Goal: Task Accomplishment & Management: Use online tool/utility

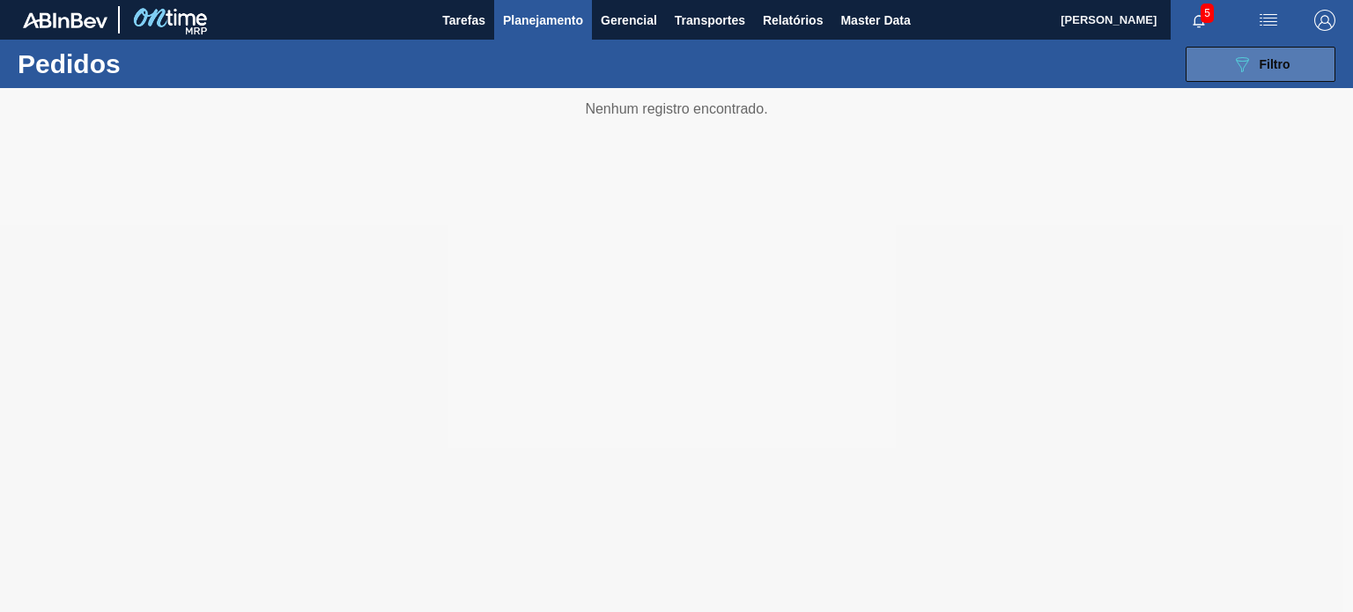
click at [1223, 71] on button "089F7B8B-B2A5-4AFE-B5C0-19BA573D28AC Filtro" at bounding box center [1261, 64] width 150 height 35
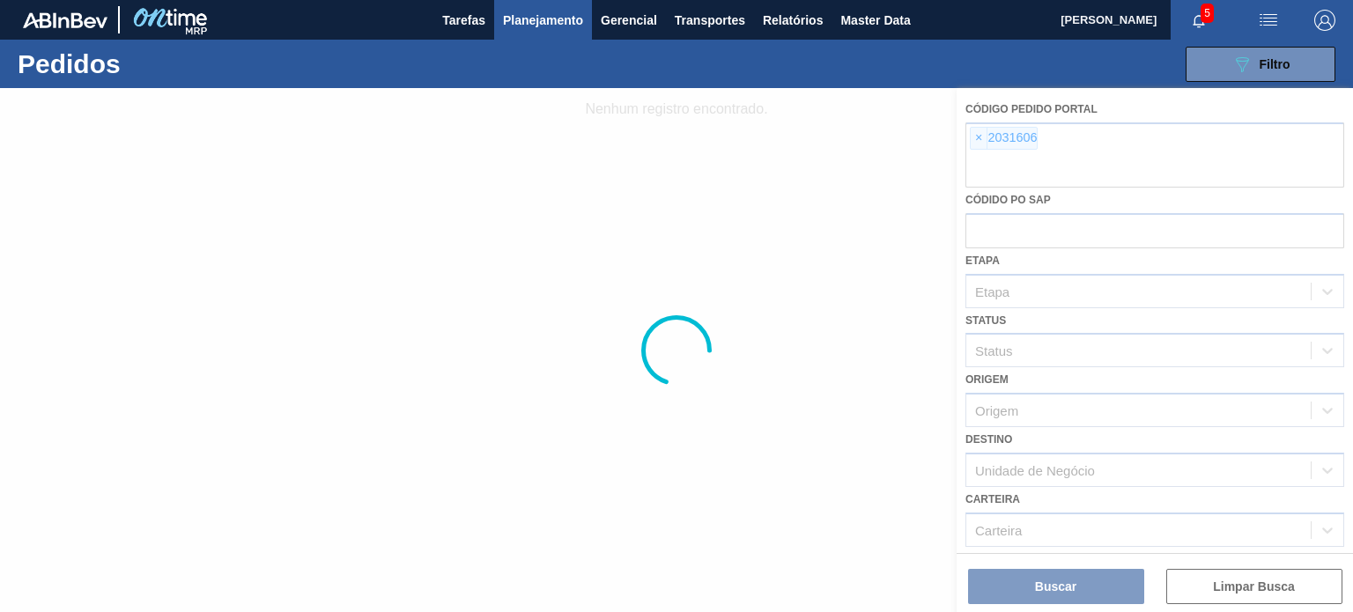
click at [983, 136] on div at bounding box center [676, 350] width 1353 height 524
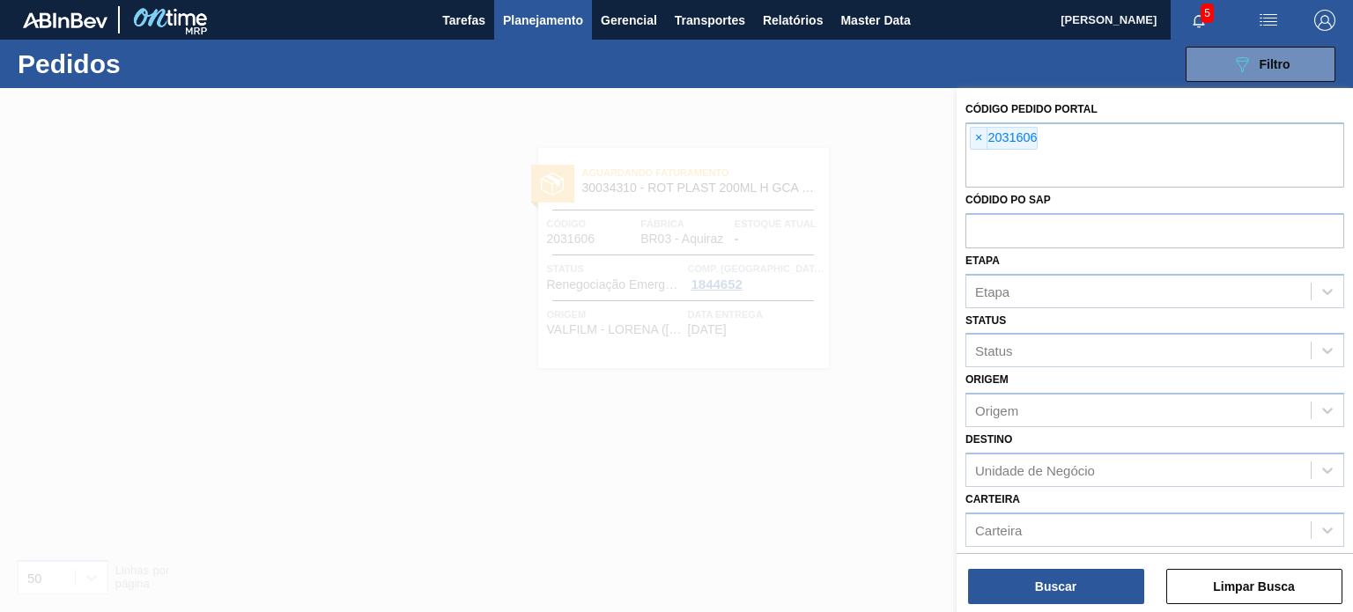
click at [977, 140] on span "×" at bounding box center [979, 138] width 17 height 21
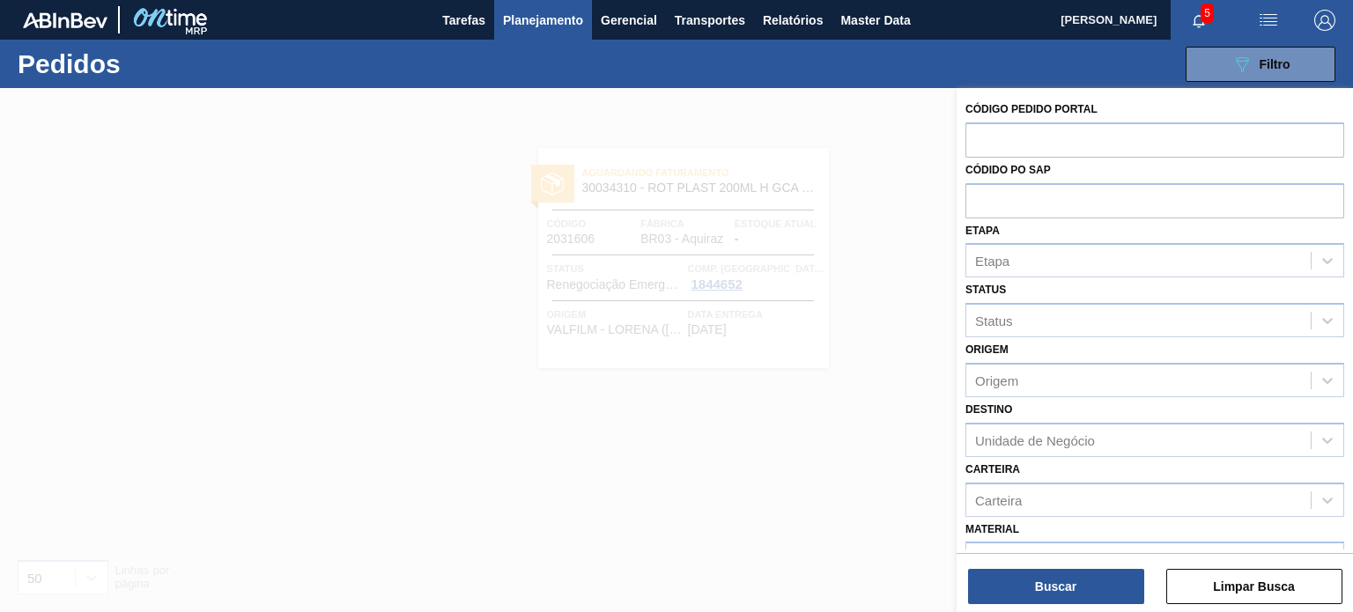
paste input "text"
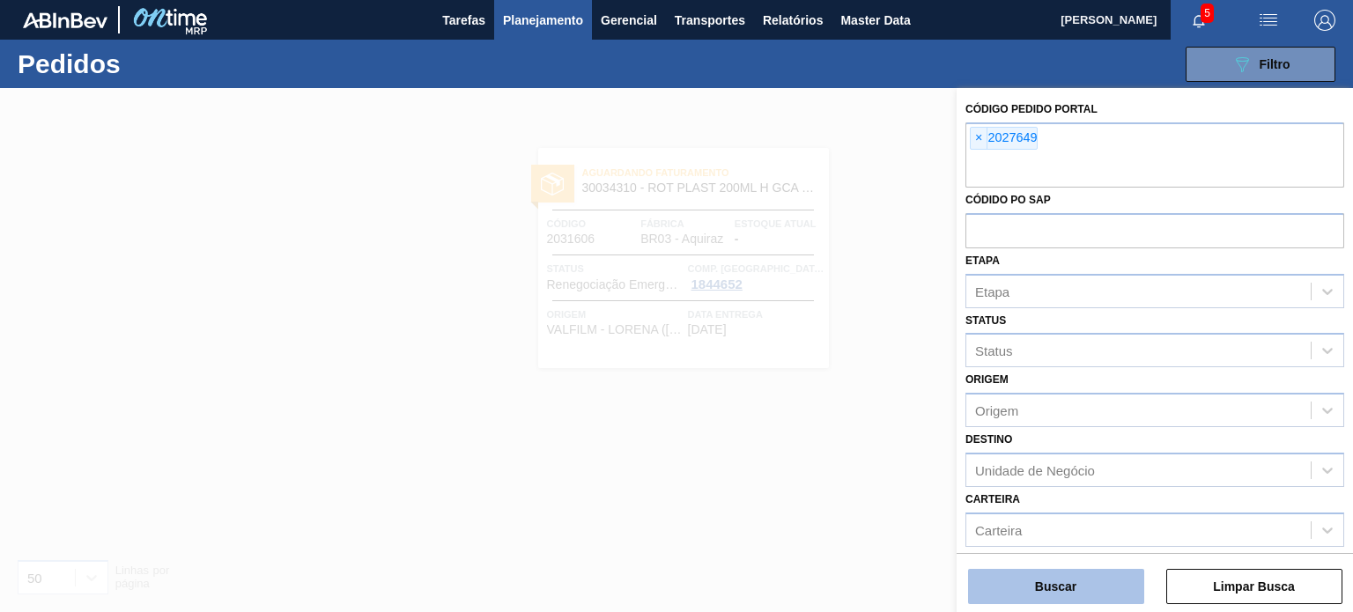
click at [1067, 571] on button "Buscar" at bounding box center [1056, 586] width 176 height 35
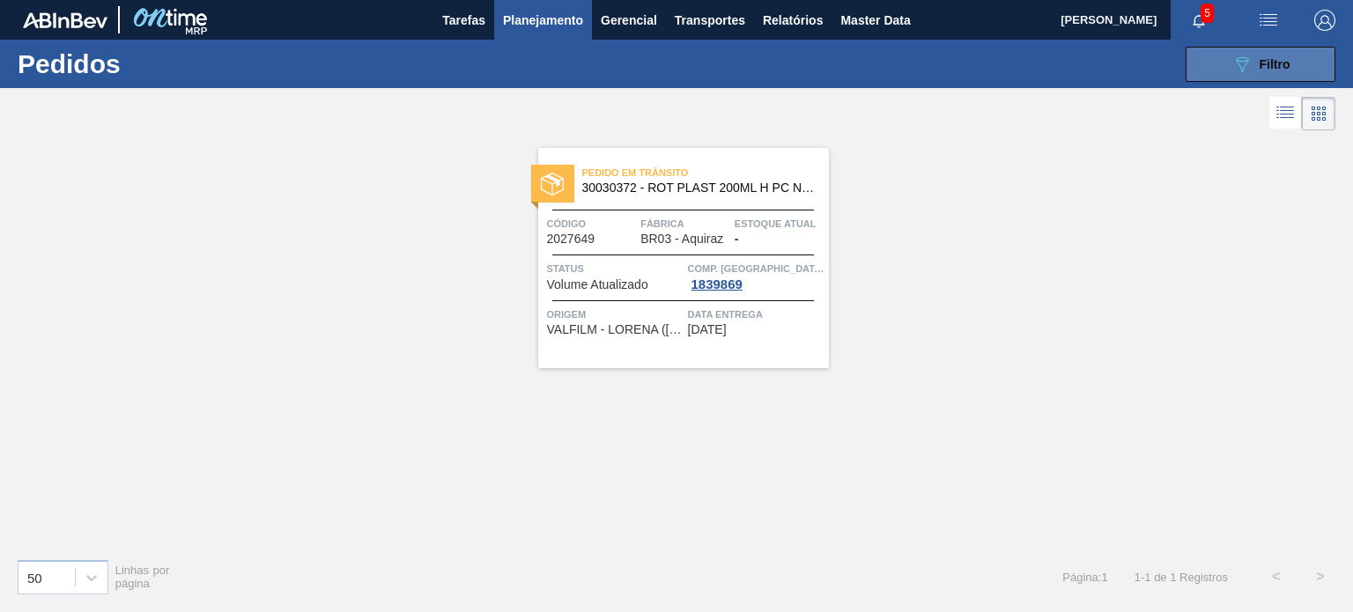
click at [1237, 54] on icon "089F7B8B-B2A5-4AFE-B5C0-19BA573D28AC" at bounding box center [1241, 64] width 21 height 21
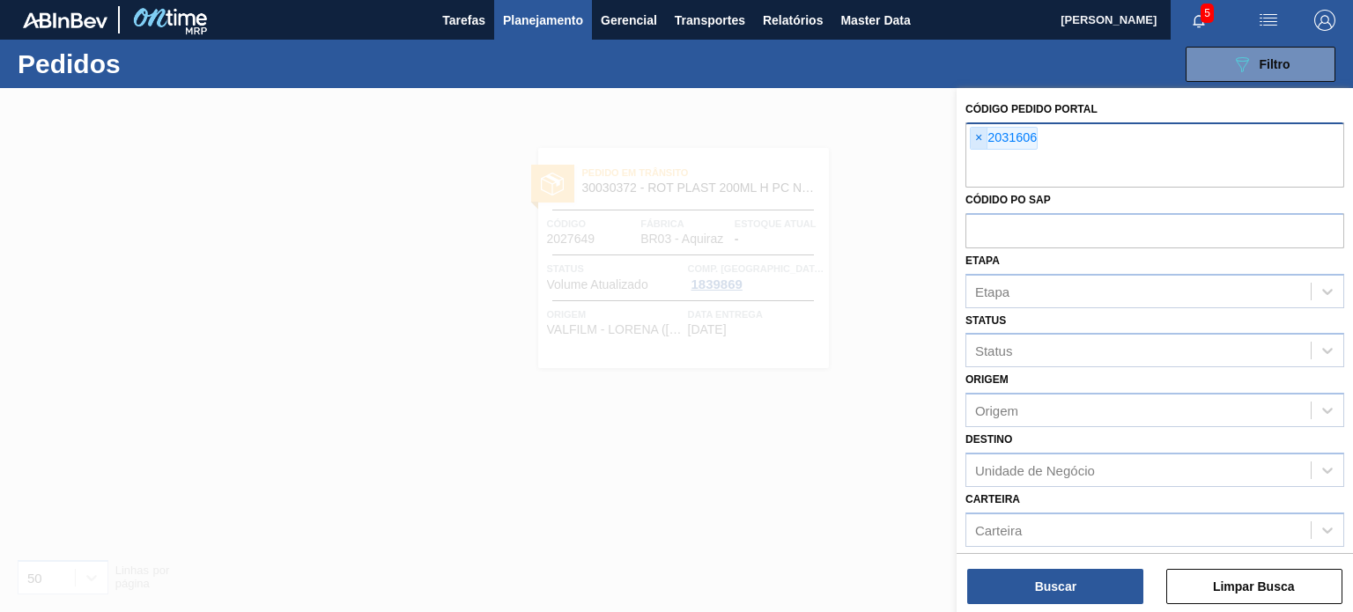
click at [980, 142] on span "×" at bounding box center [979, 138] width 17 height 21
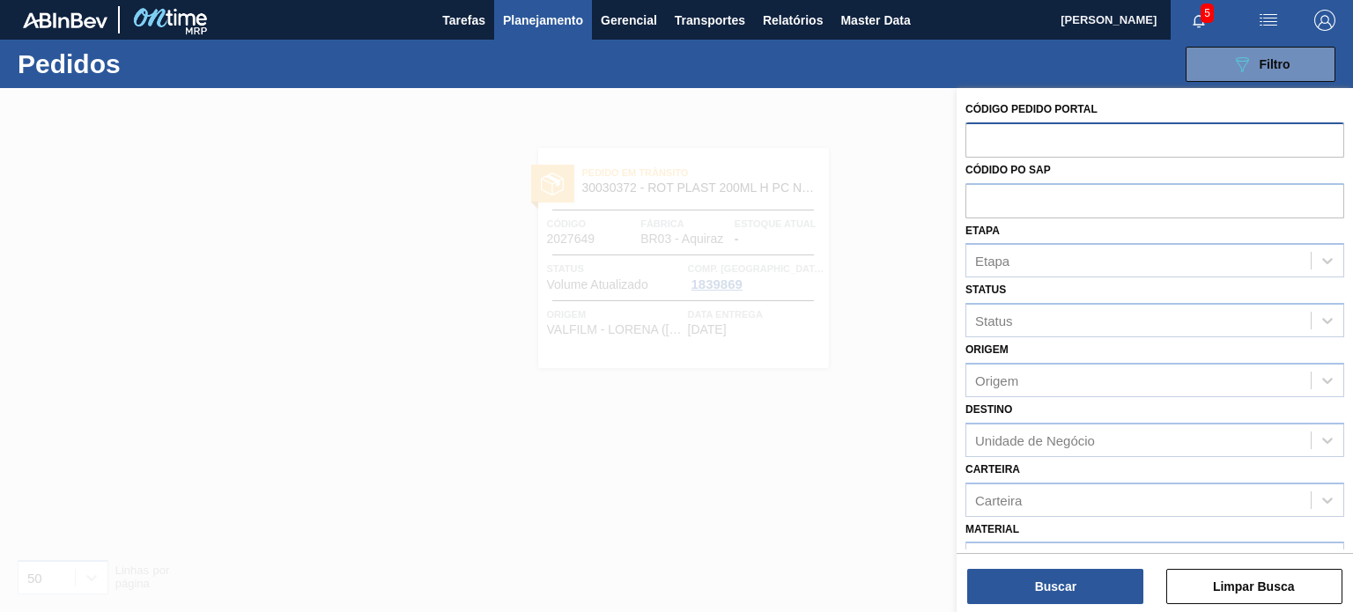
paste input "2023523"
type input "2023523"
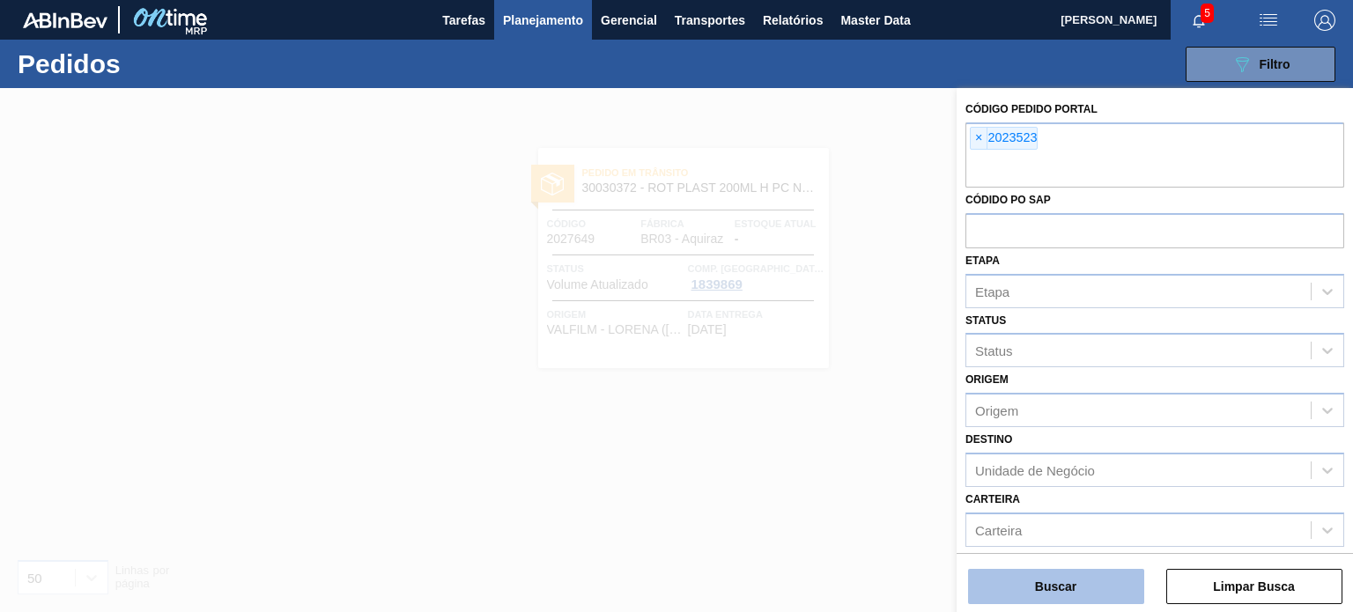
click at [1057, 597] on button "Buscar" at bounding box center [1056, 586] width 176 height 35
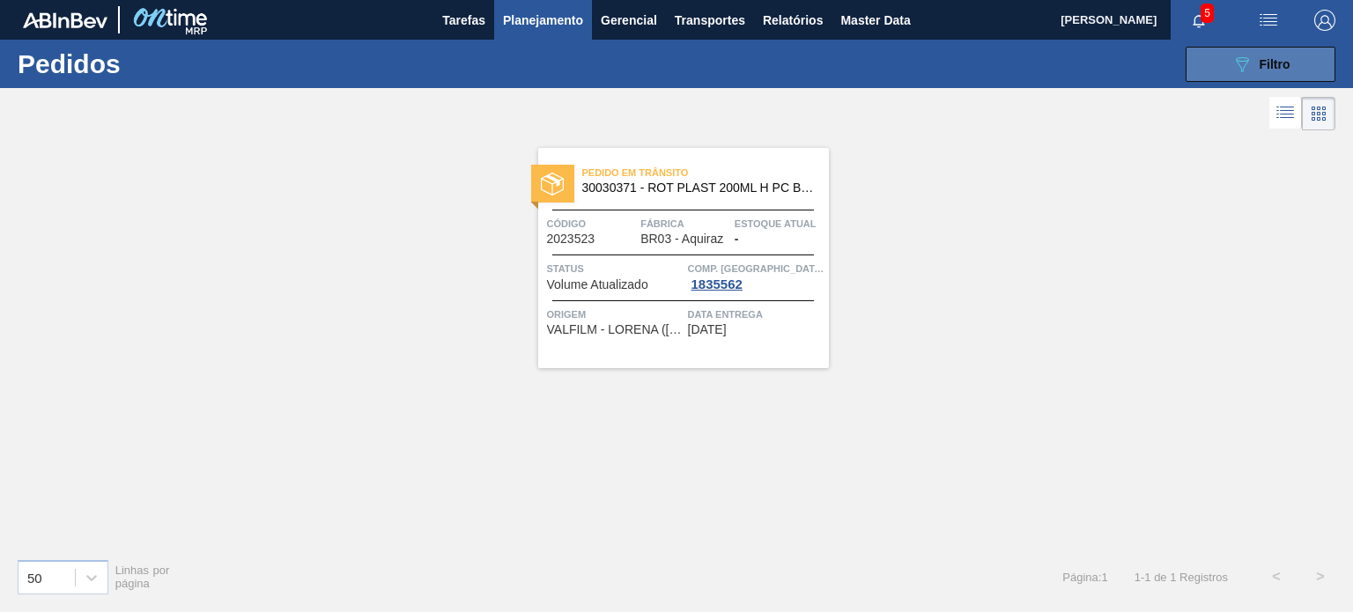
click at [1189, 65] on button "089F7B8B-B2A5-4AFE-B5C0-19BA573D28AC Filtro" at bounding box center [1261, 64] width 150 height 35
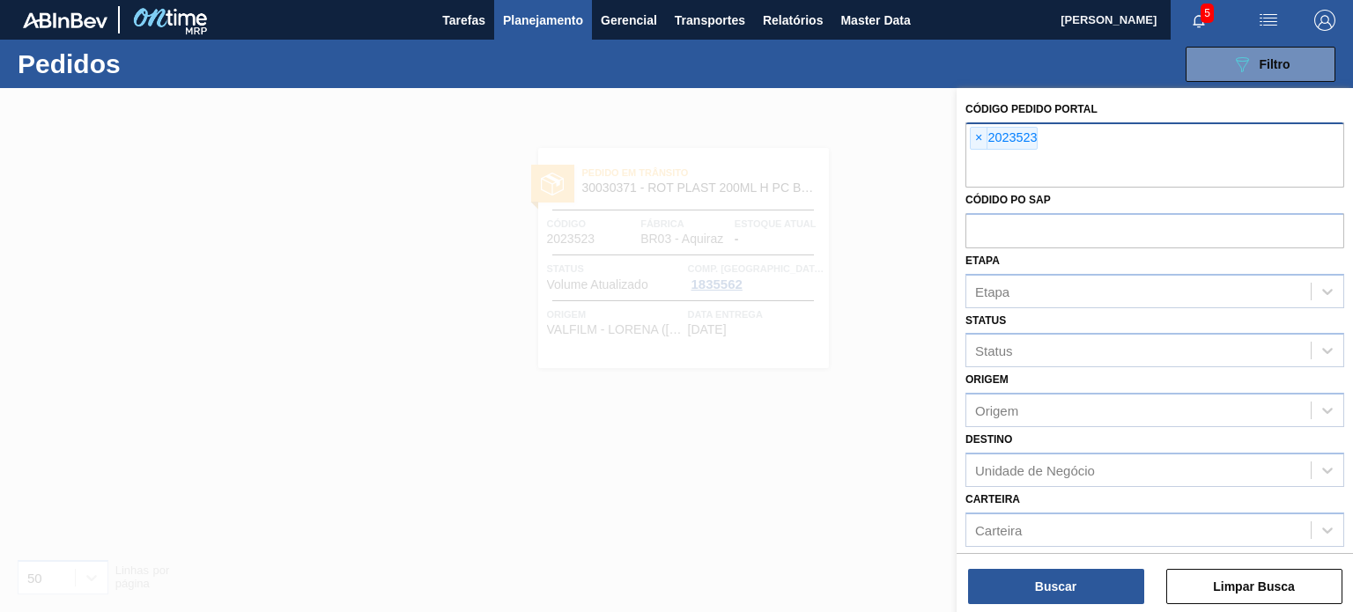
click at [972, 148] on span "×" at bounding box center [979, 138] width 17 height 21
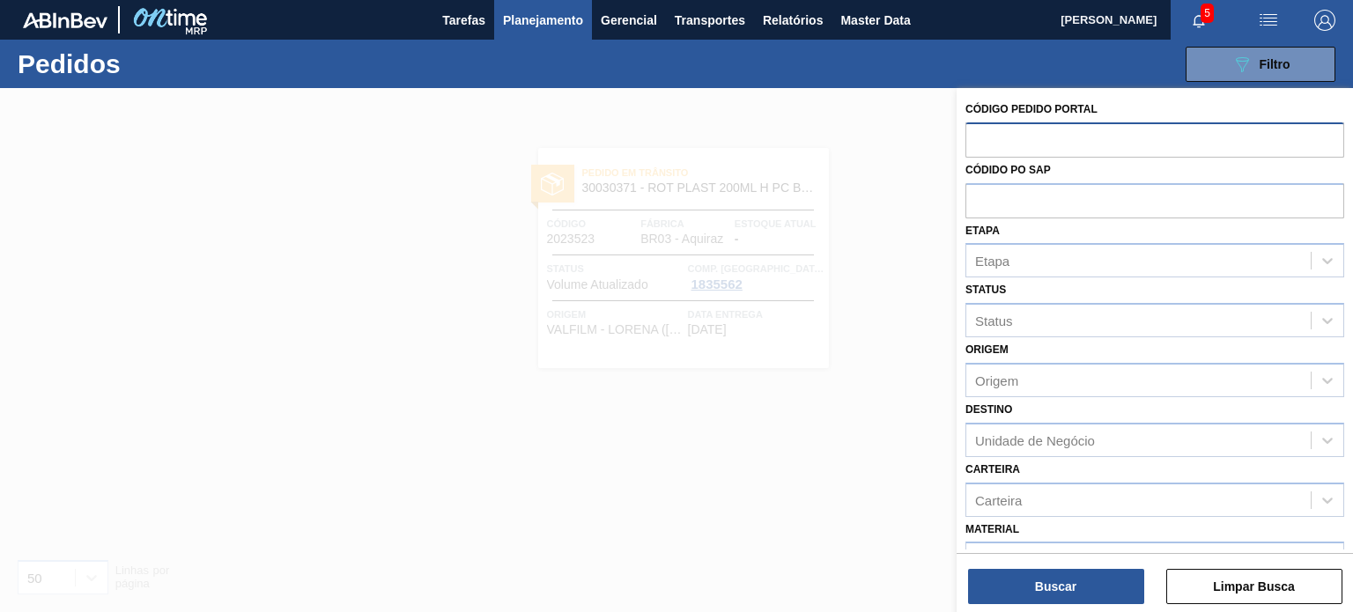
paste input "2048944"
type input "2048944"
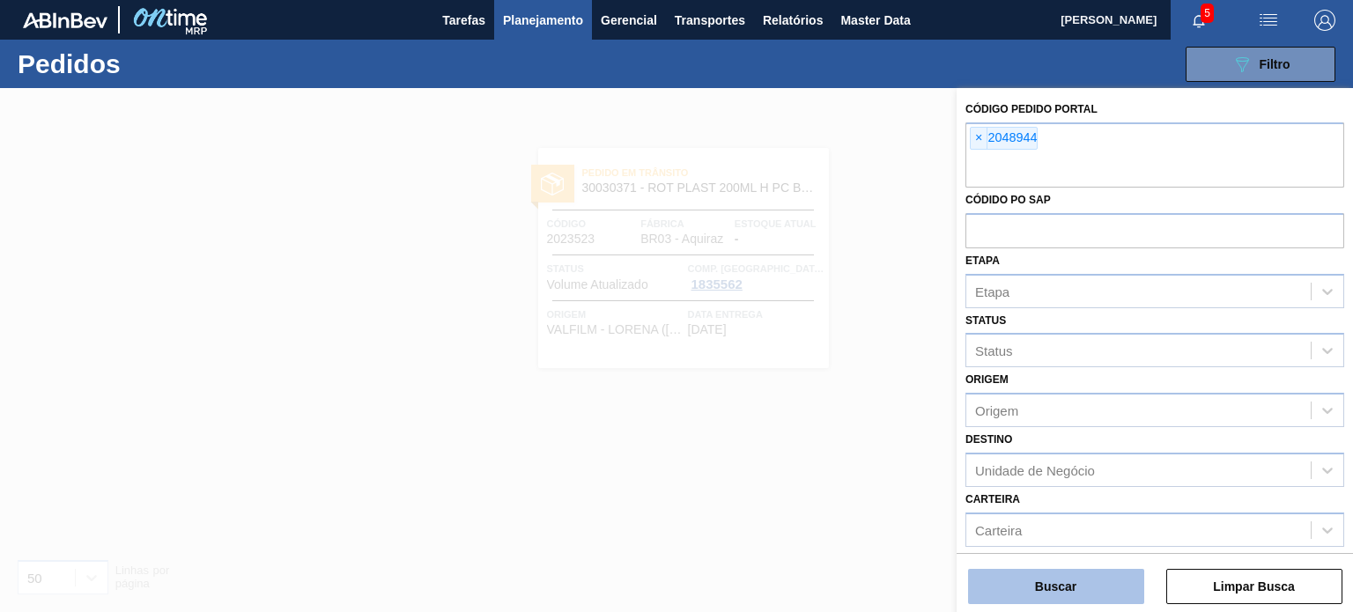
click at [1114, 602] on button "Buscar" at bounding box center [1056, 586] width 176 height 35
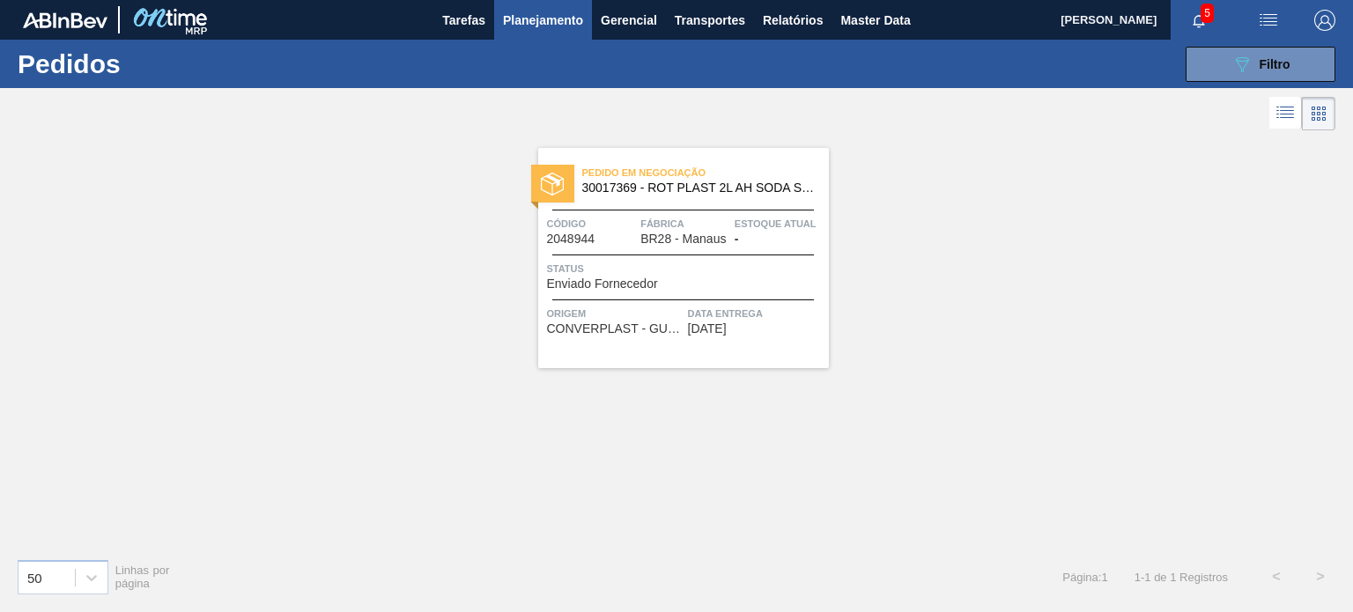
click at [742, 232] on div "Estoque atual -" at bounding box center [780, 230] width 90 height 31
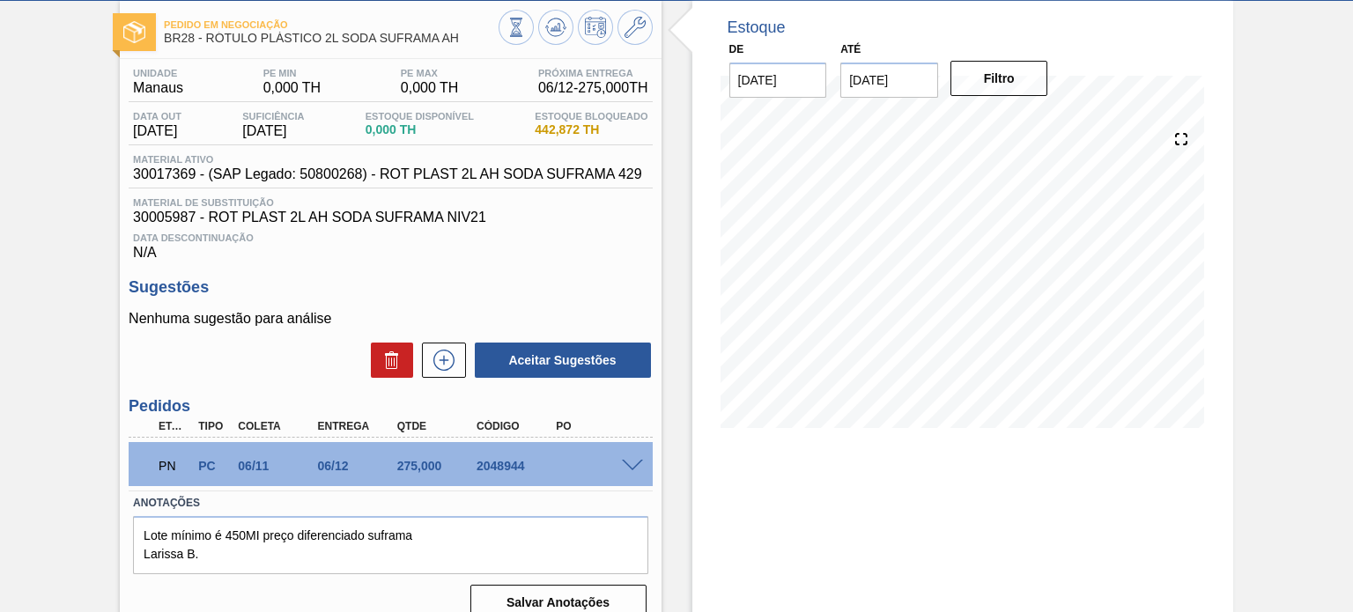
scroll to position [88, 0]
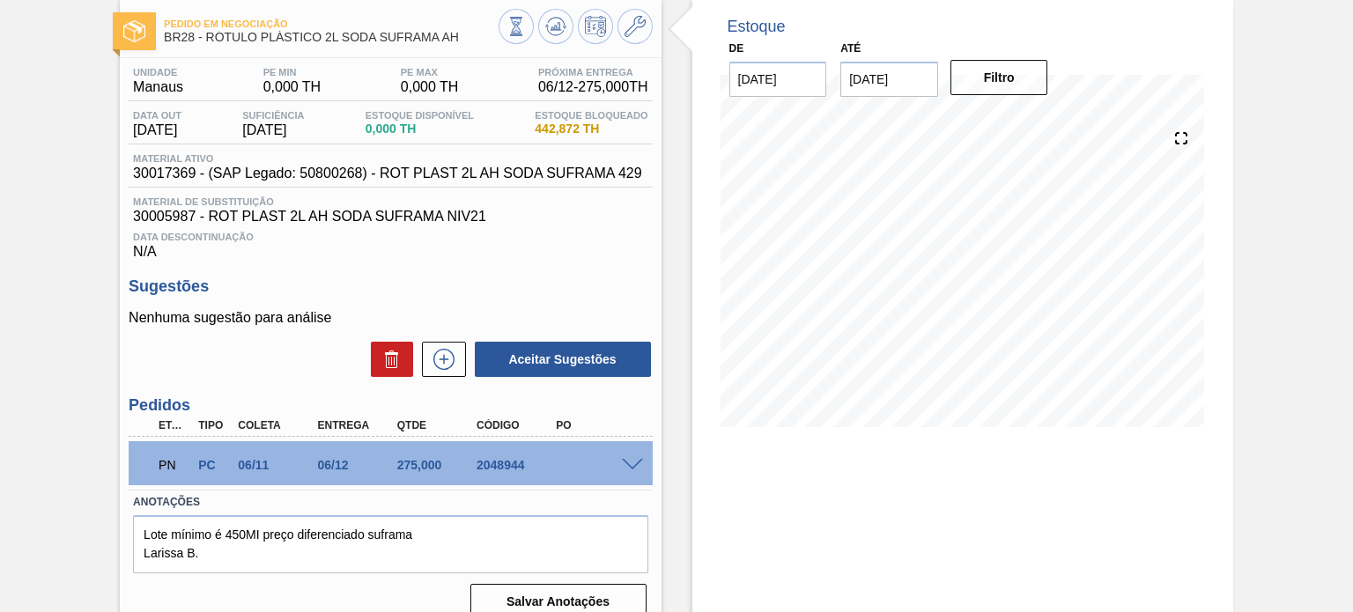
click at [630, 468] on span at bounding box center [632, 465] width 21 height 13
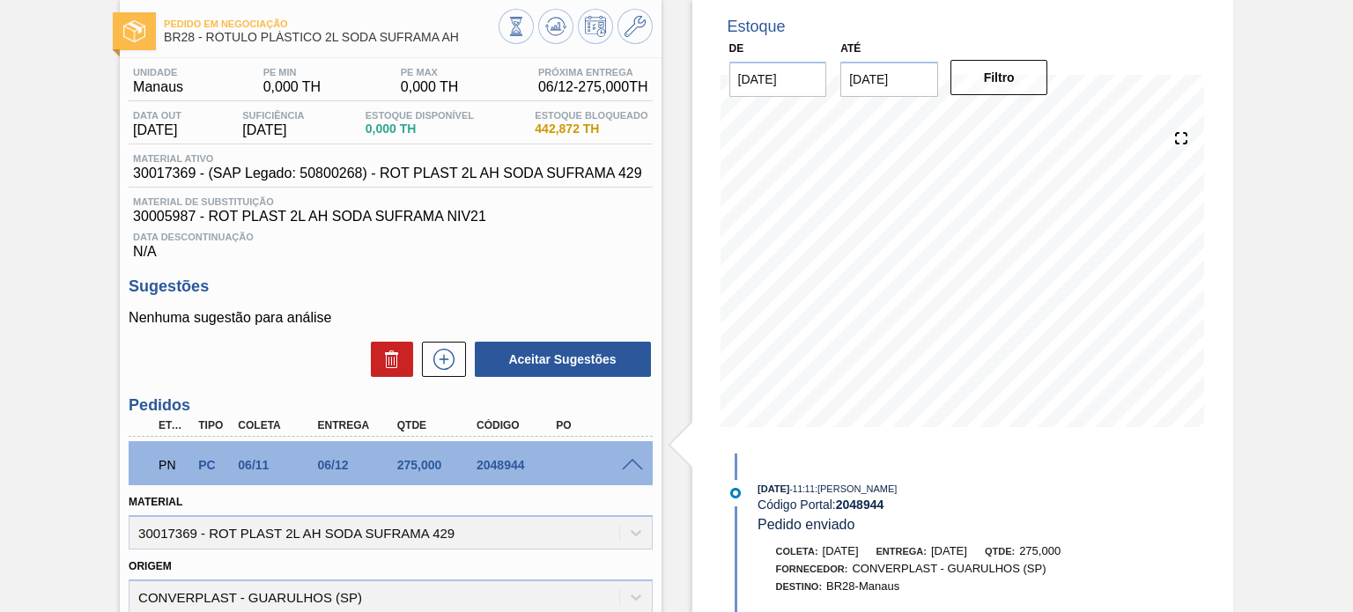
scroll to position [0, 0]
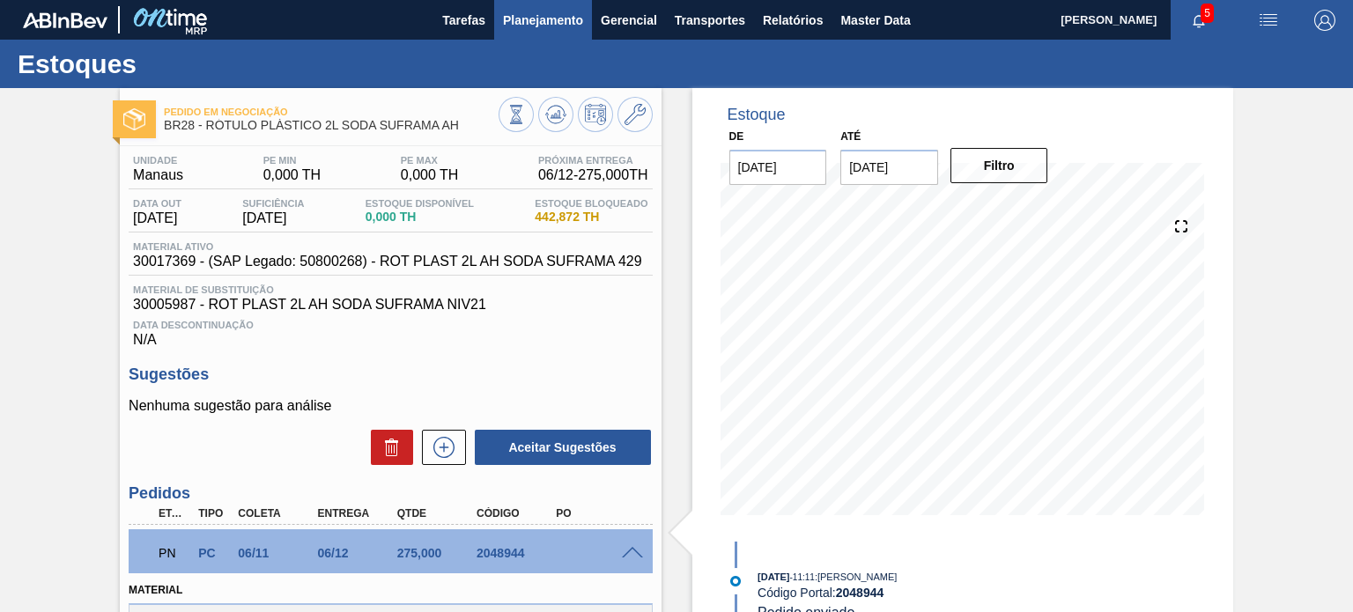
click at [536, 25] on span "Planejamento" at bounding box center [543, 20] width 80 height 21
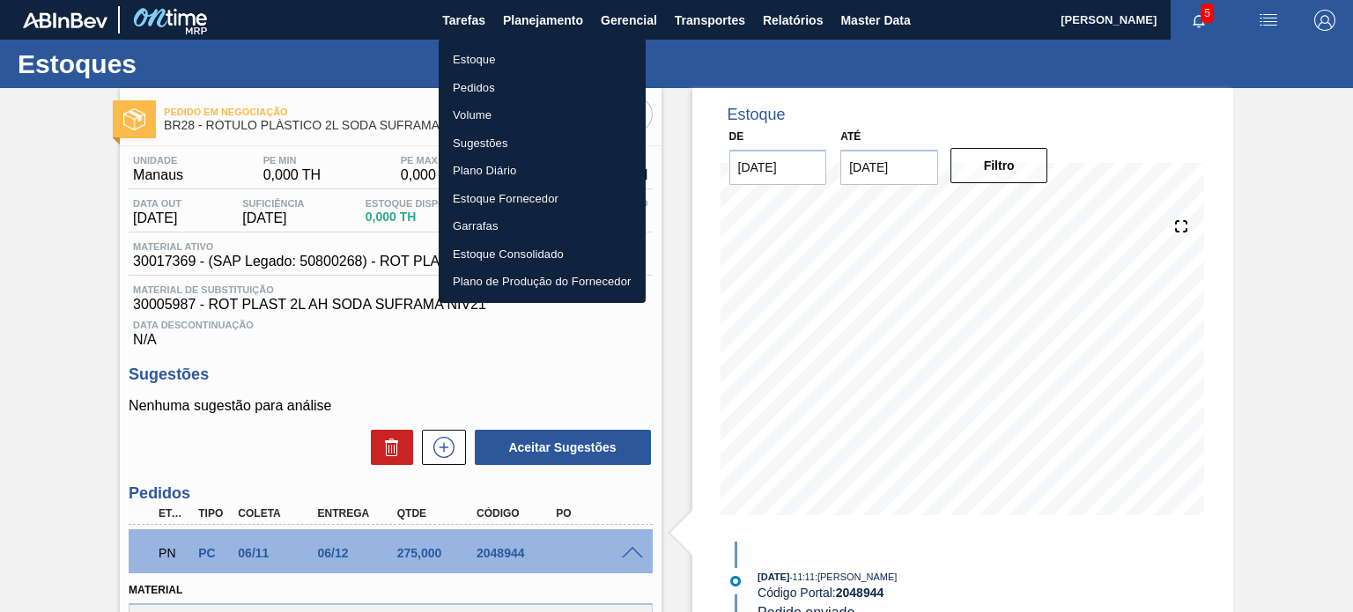
click at [522, 62] on li "Estoque" at bounding box center [542, 60] width 207 height 28
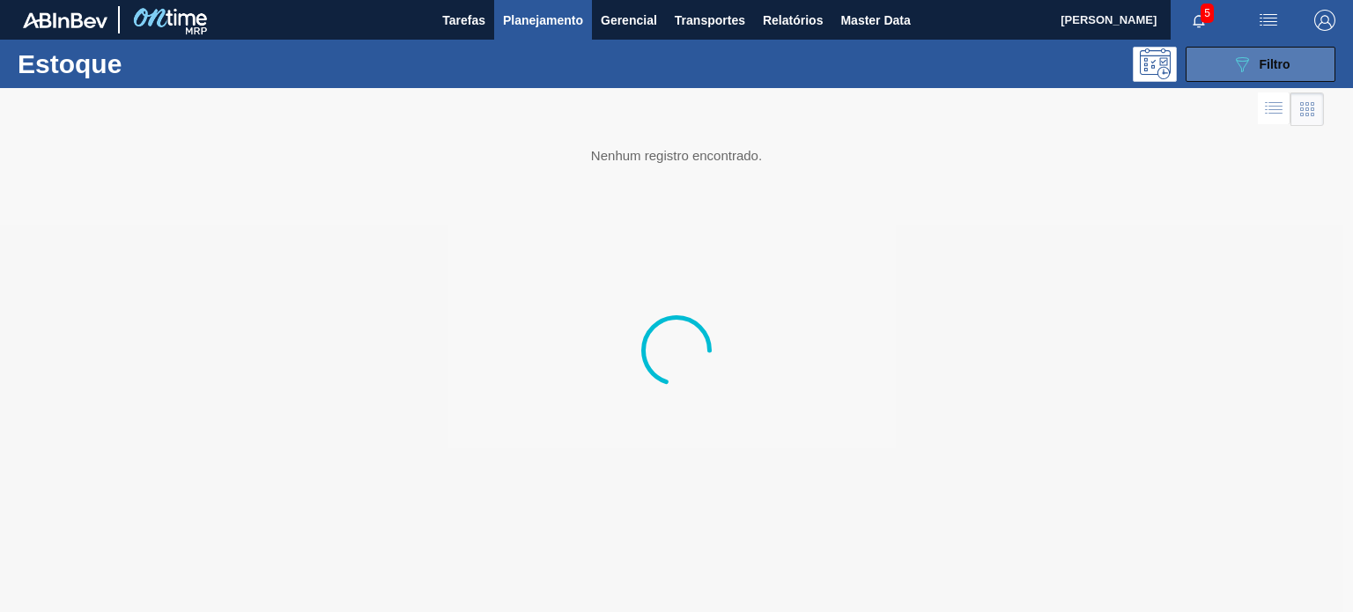
click at [1298, 76] on button "089F7B8B-B2A5-4AFE-B5C0-19BA573D28AC Filtro" at bounding box center [1261, 64] width 150 height 35
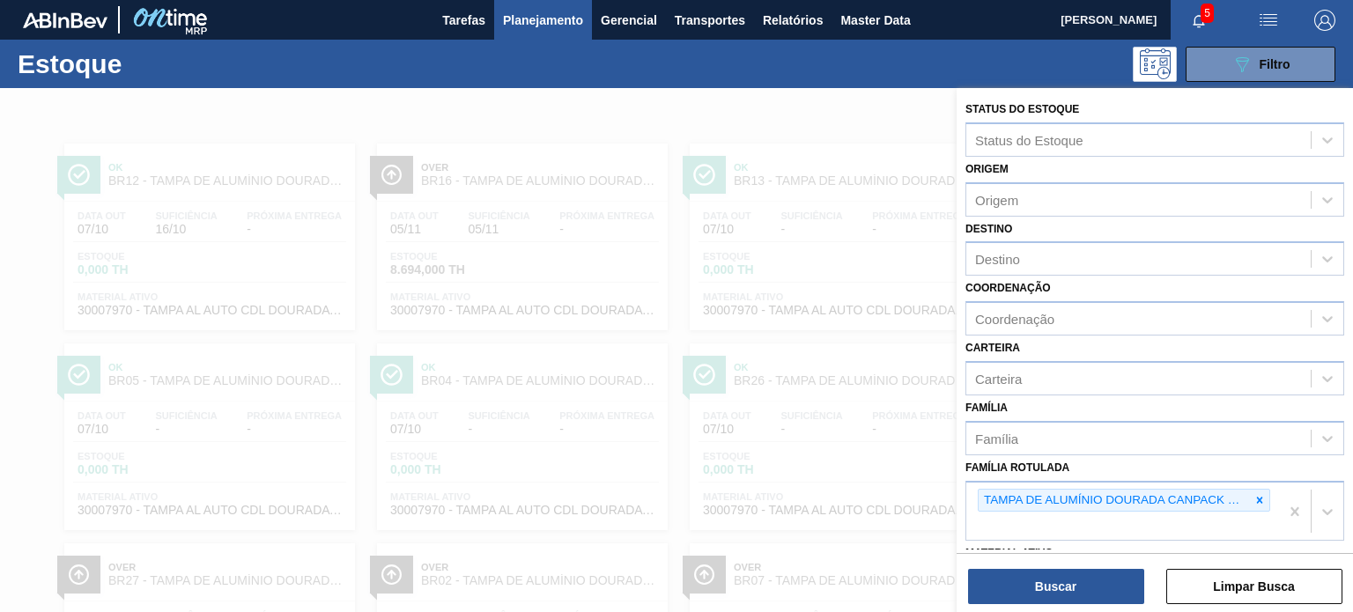
click at [1261, 494] on icon at bounding box center [1259, 500] width 12 height 12
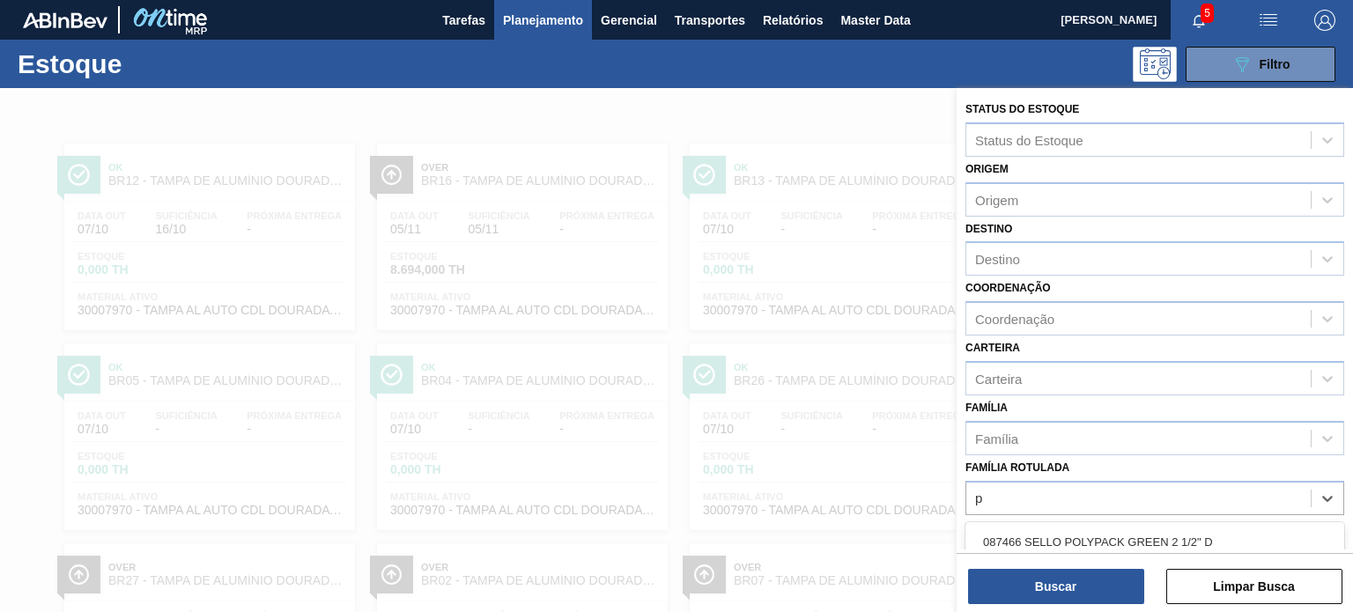
scroll to position [177, 0]
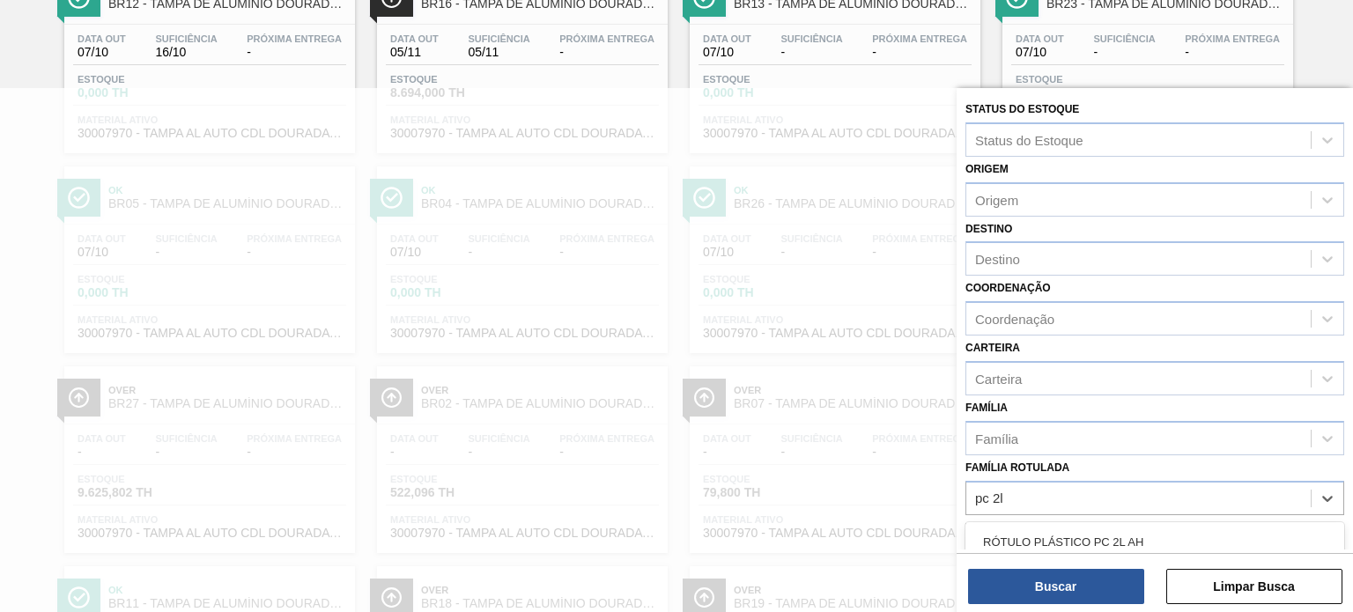
type Rotulada "pc 2l h"
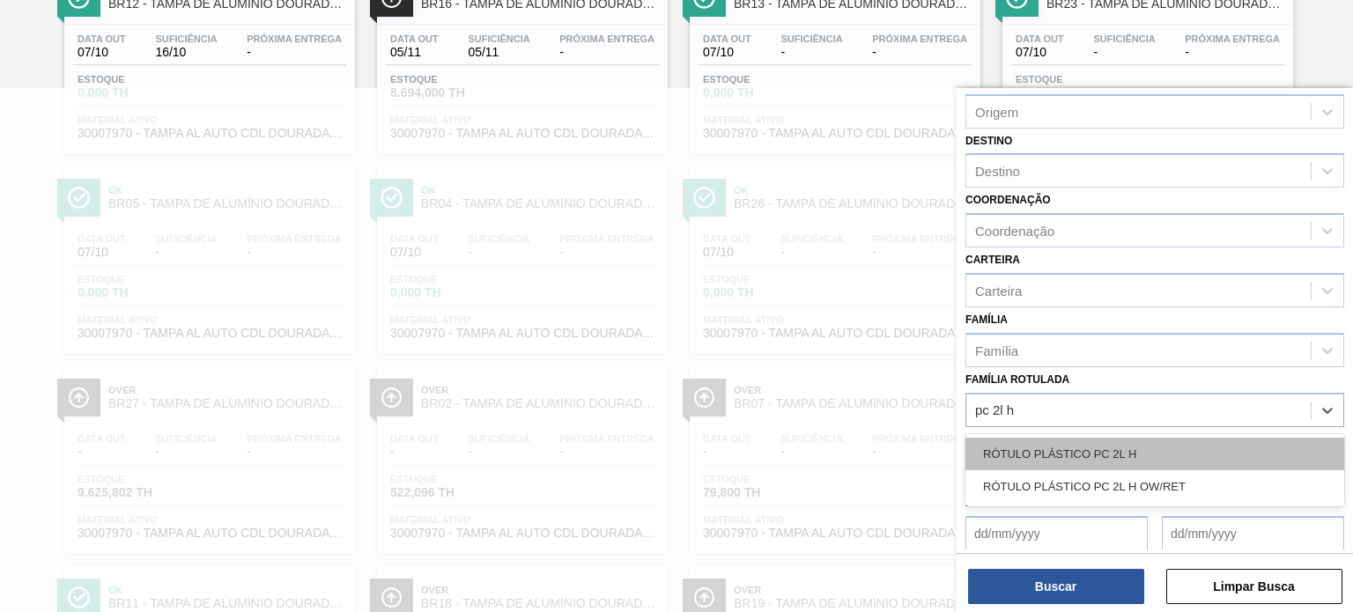
click at [1133, 440] on div "RÓTULO PLÁSTICO PC 2L H" at bounding box center [1154, 454] width 379 height 33
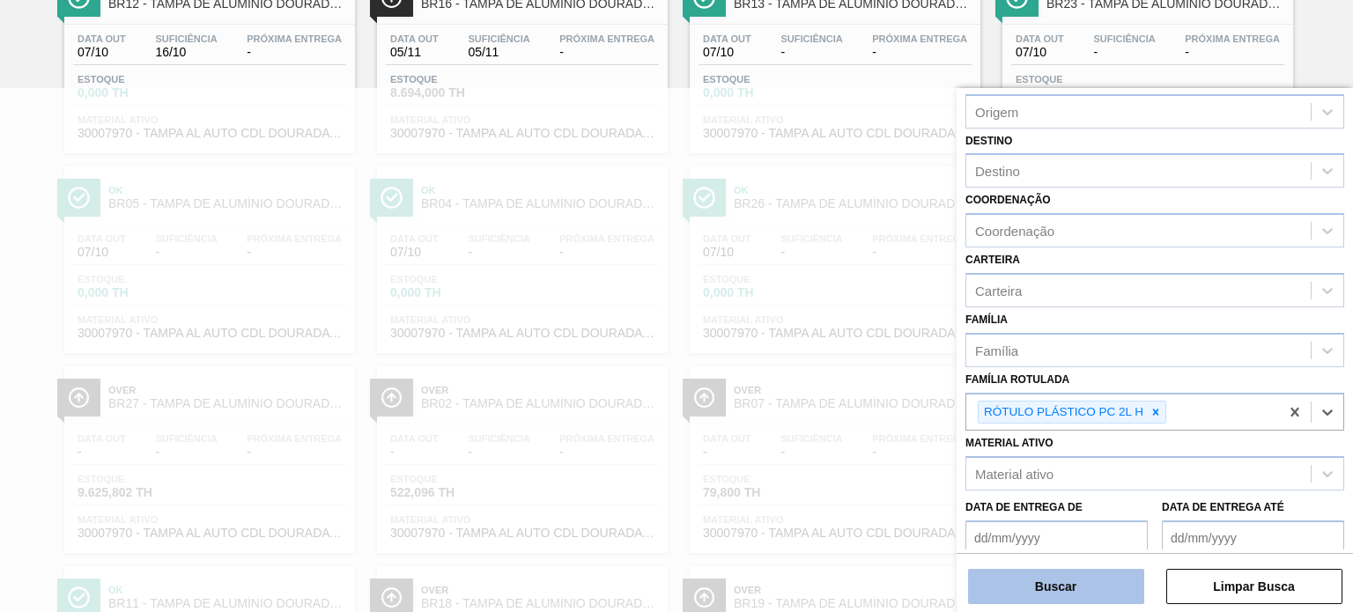
click at [1106, 581] on button "Buscar" at bounding box center [1056, 586] width 176 height 35
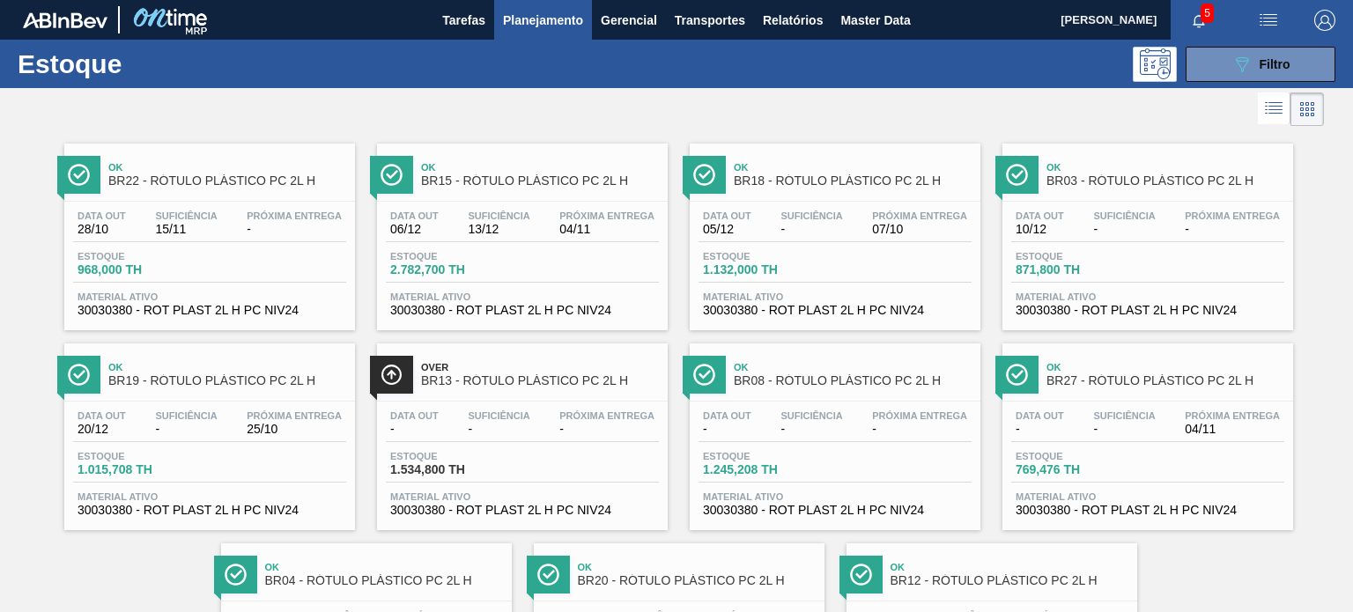
click at [255, 408] on div "Data out 20/12 Suficiência - Próxima Entrega 25/10 Estoque 1.015,708 TH Materia…" at bounding box center [209, 462] width 291 height 120
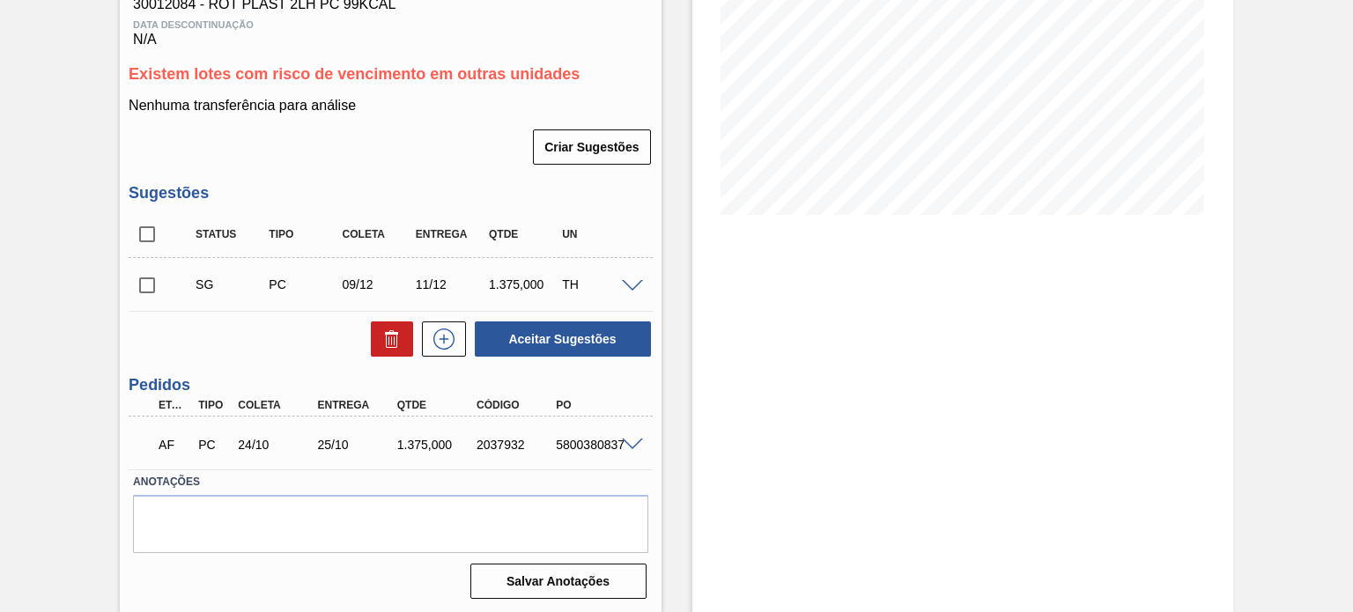
scroll to position [302, 0]
click at [523, 447] on div "2037932" at bounding box center [515, 443] width 87 height 14
click at [511, 443] on div "2037932" at bounding box center [515, 443] width 87 height 14
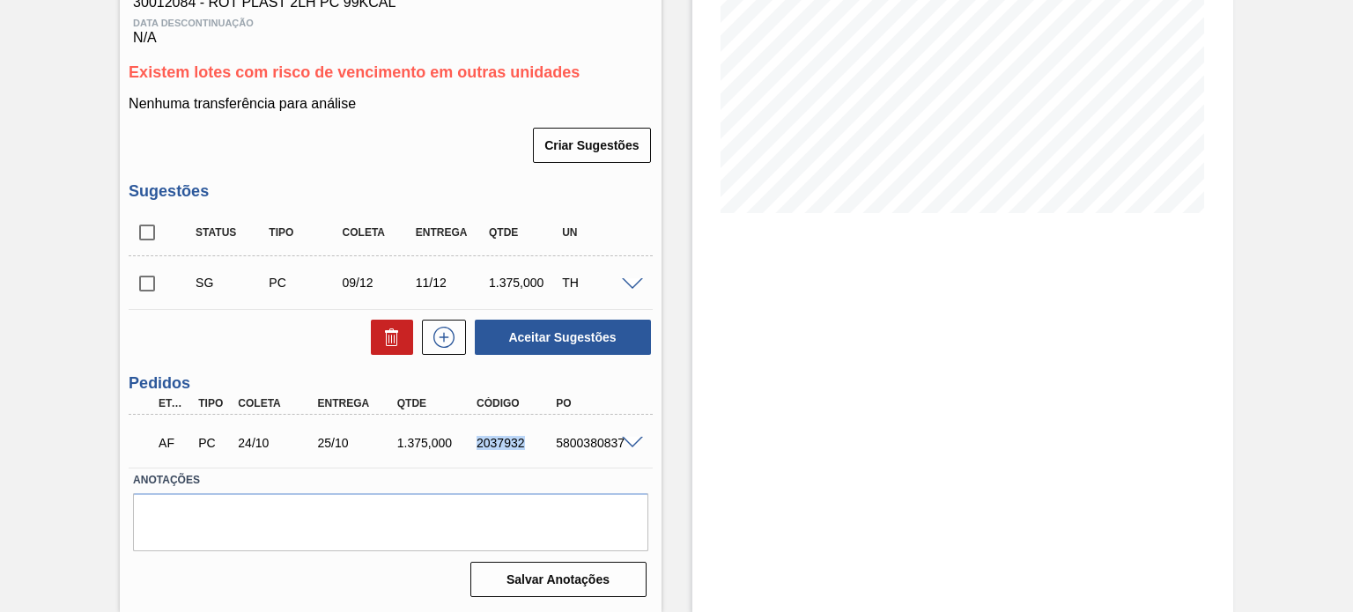
click at [511, 443] on div "2037932" at bounding box center [515, 443] width 87 height 14
copy div "2037932"
click at [631, 437] on span at bounding box center [632, 443] width 21 height 13
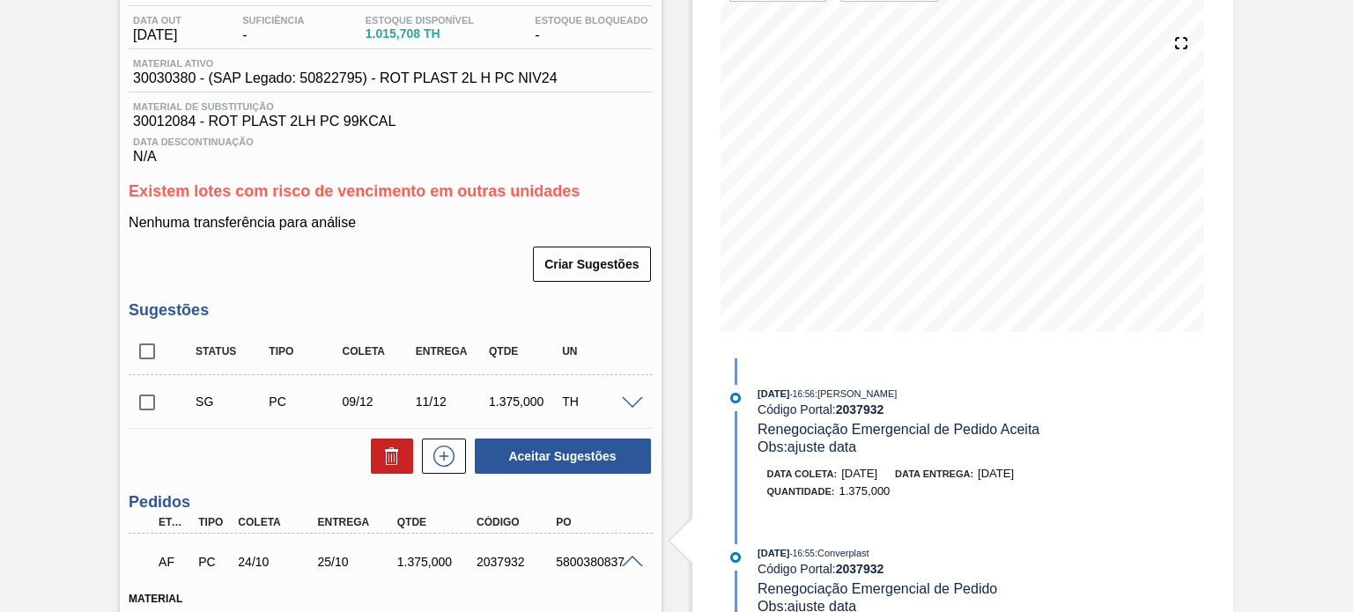
scroll to position [38, 0]
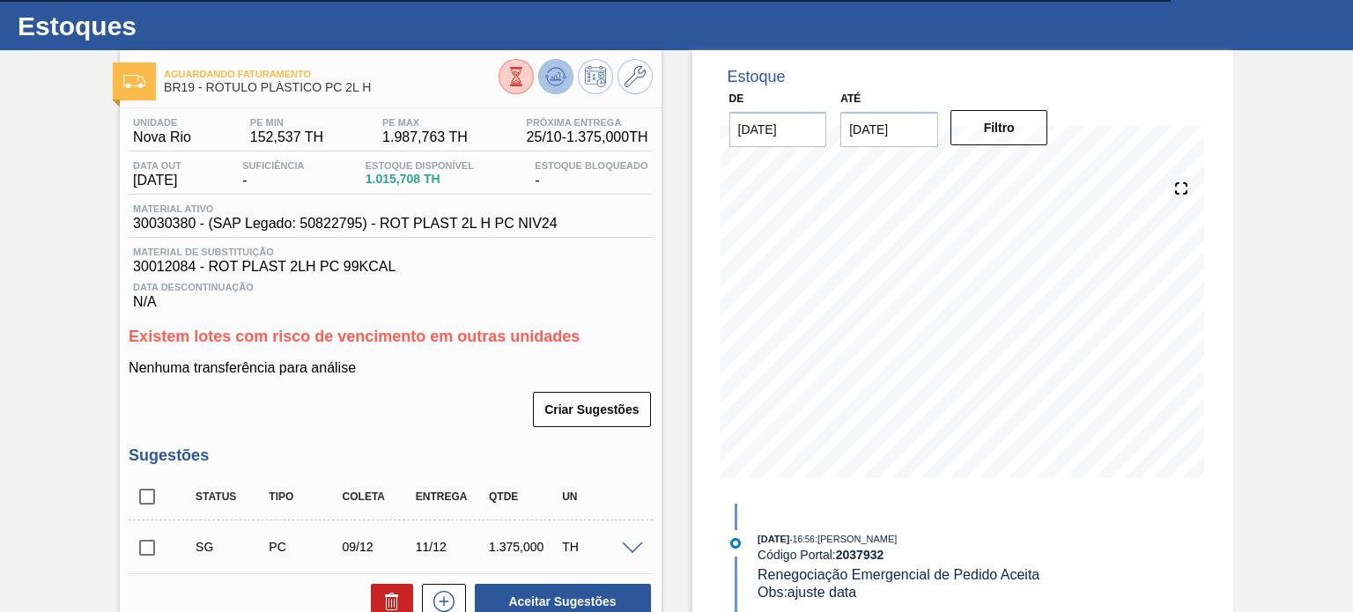
click at [547, 85] on icon at bounding box center [555, 76] width 21 height 21
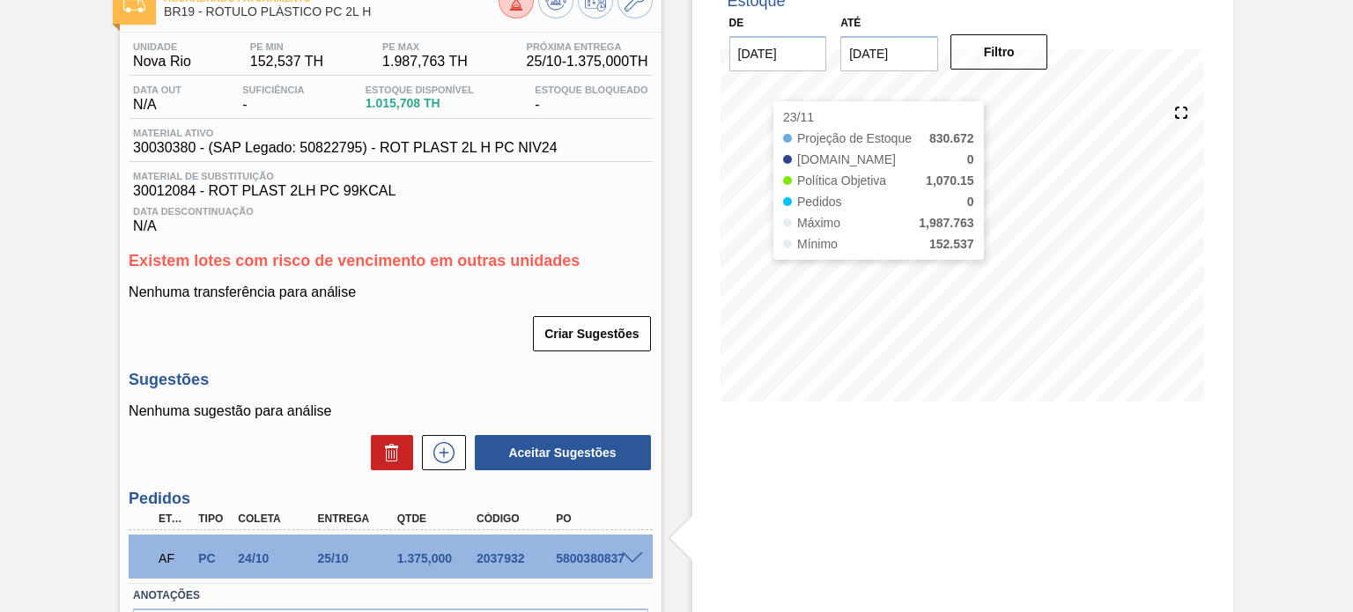
scroll to position [0, 0]
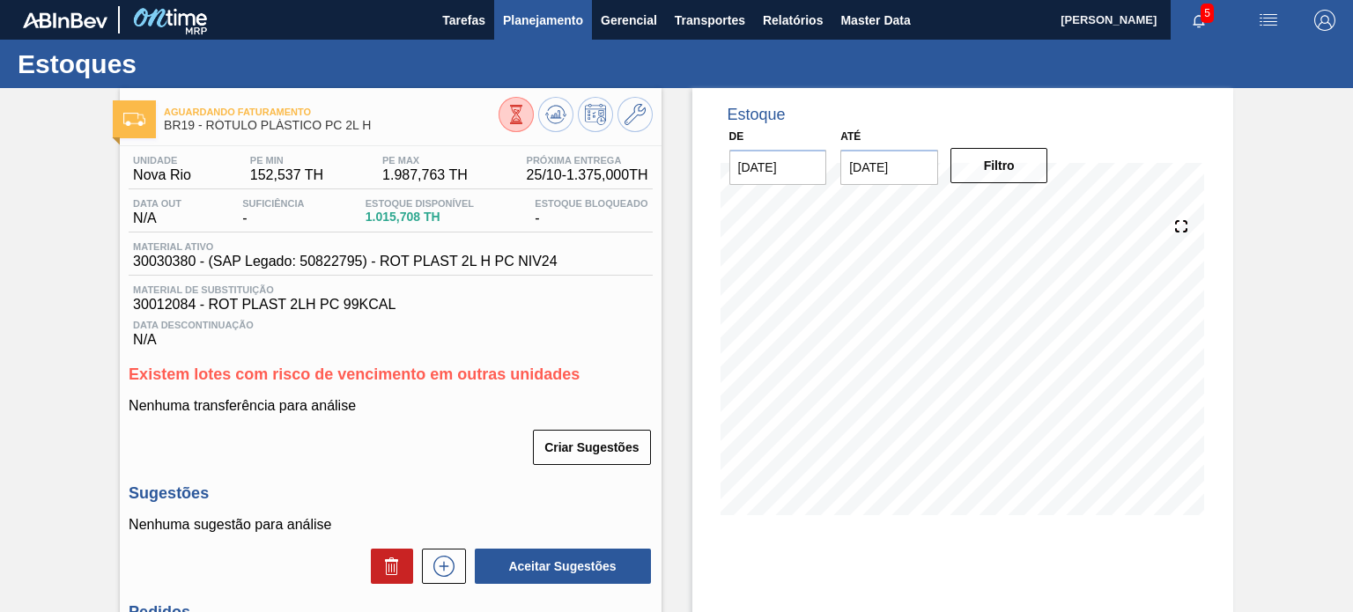
click at [529, 28] on span "Planejamento" at bounding box center [543, 20] width 80 height 21
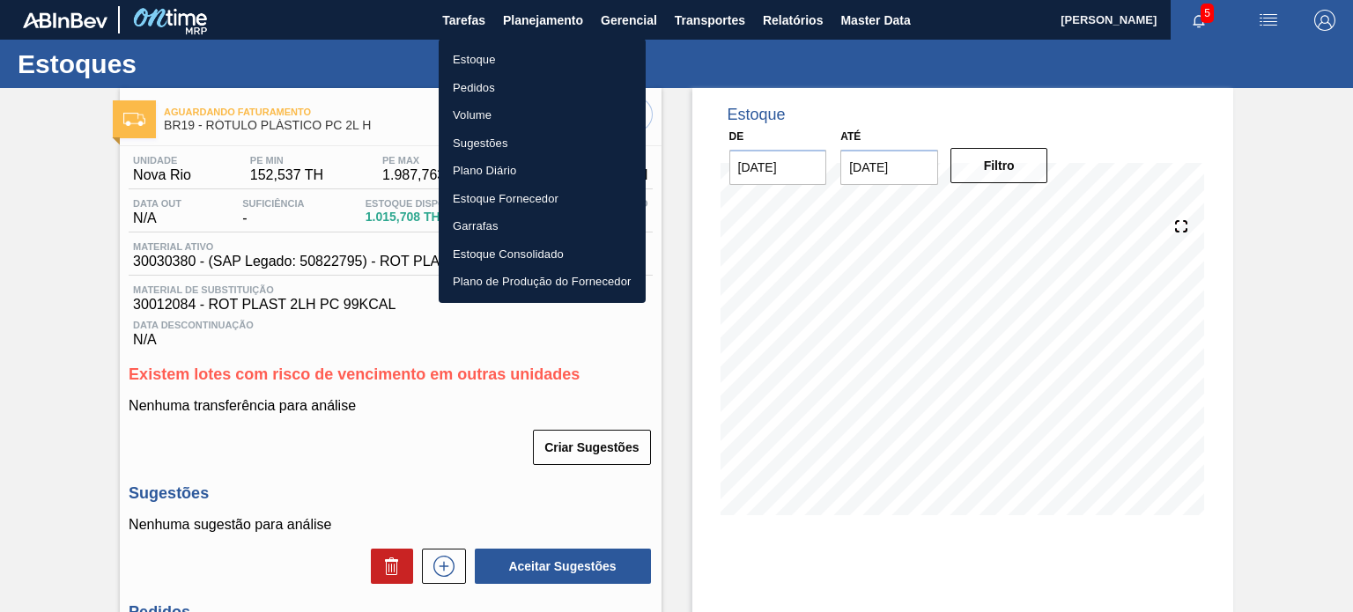
click at [499, 48] on li "Estoque" at bounding box center [542, 60] width 207 height 28
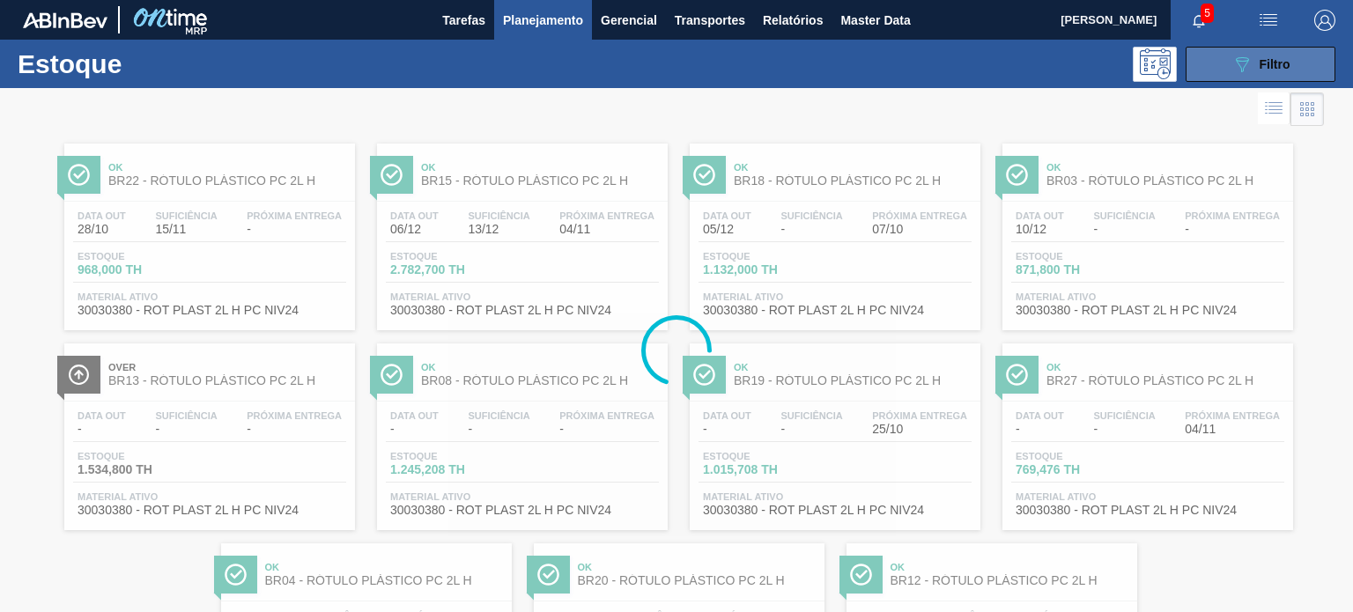
click at [1251, 69] on div "089F7B8B-B2A5-4AFE-B5C0-19BA573D28AC Filtro" at bounding box center [1260, 64] width 59 height 21
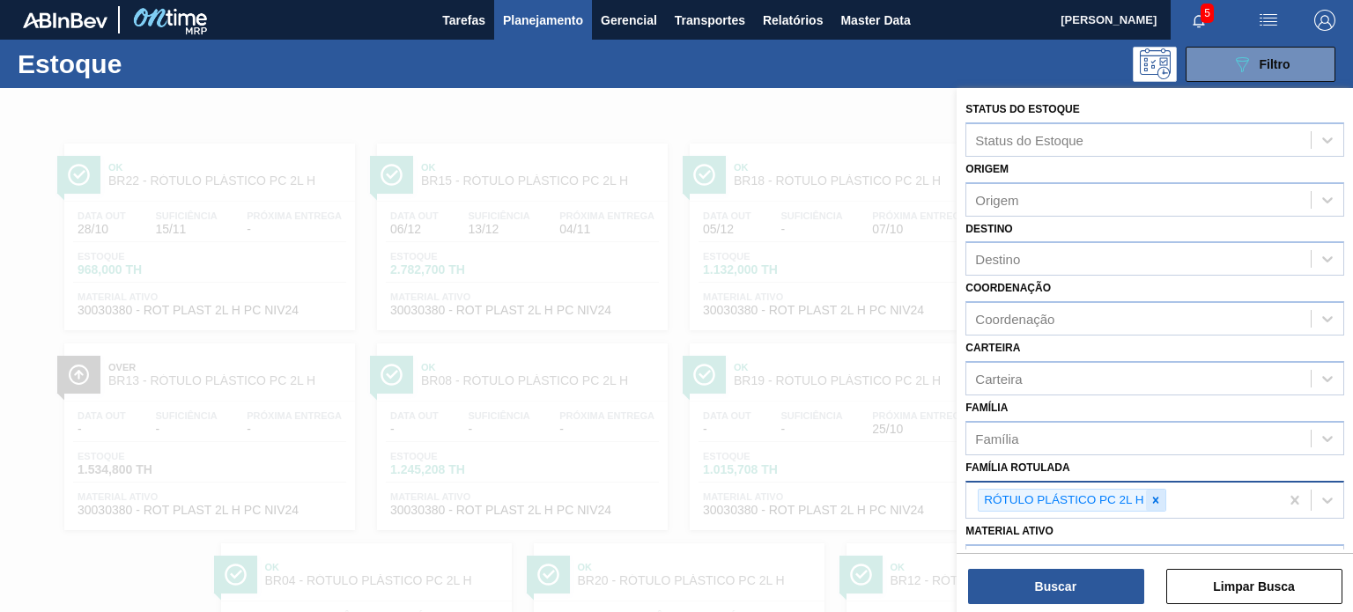
click at [1149, 490] on div at bounding box center [1155, 501] width 19 height 22
click at [1153, 499] on icon at bounding box center [1156, 500] width 6 height 6
paste Rotulada "g"
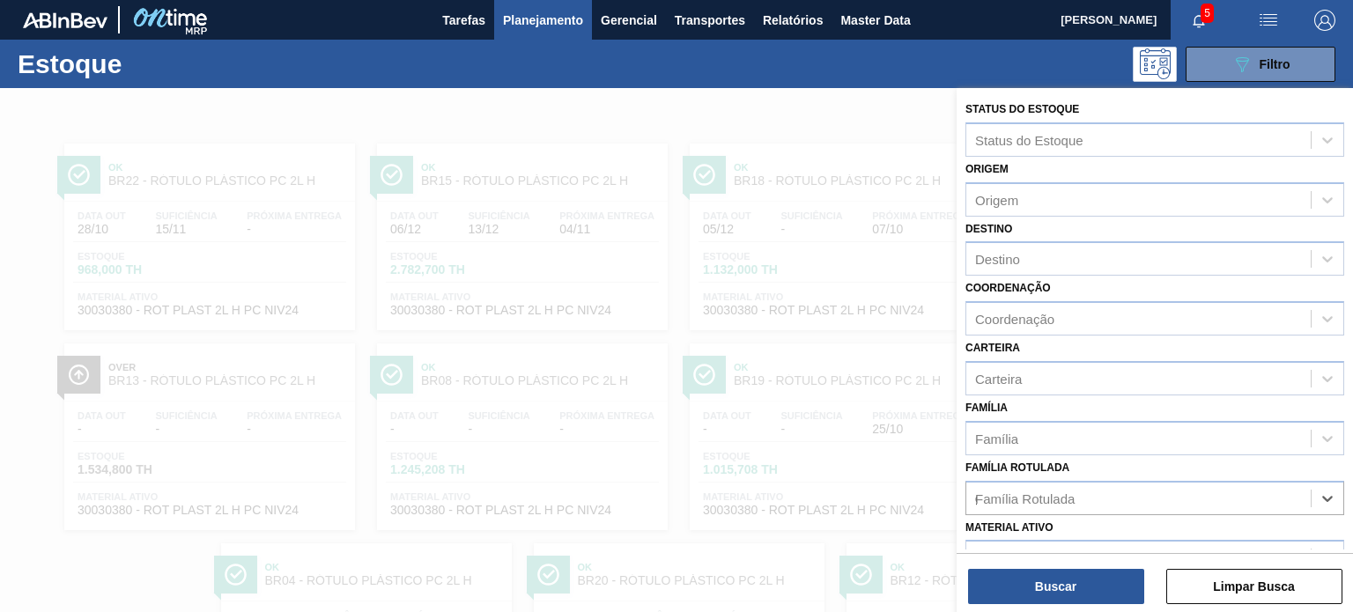
scroll to position [159, 0]
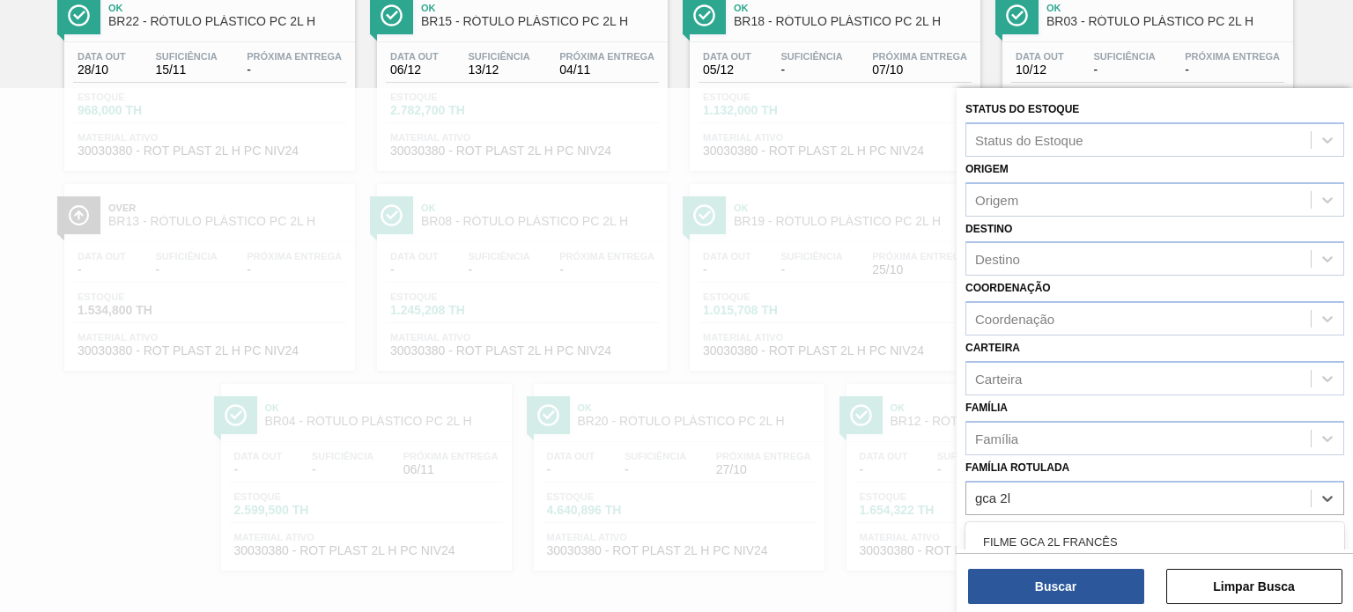
type Rotulada "gca 2l h"
click at [1113, 526] on div "RÓTULO PLÁSTICO GCA 2L H" at bounding box center [1154, 542] width 379 height 33
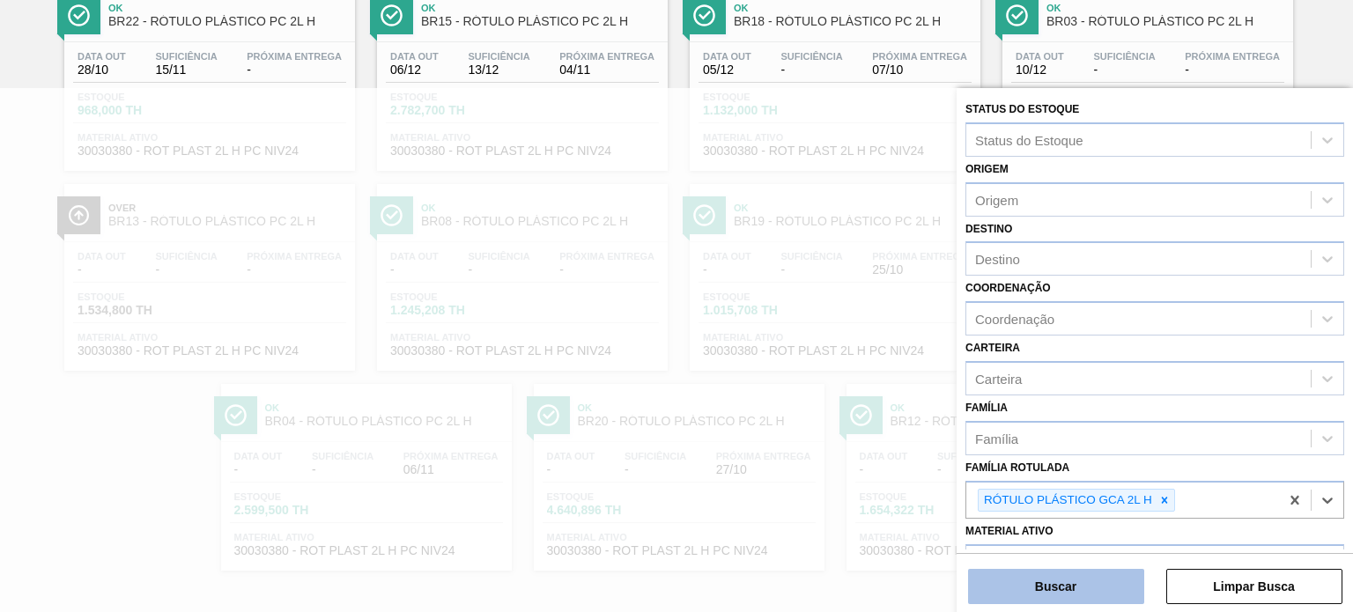
click at [1054, 580] on button "Buscar" at bounding box center [1056, 586] width 176 height 35
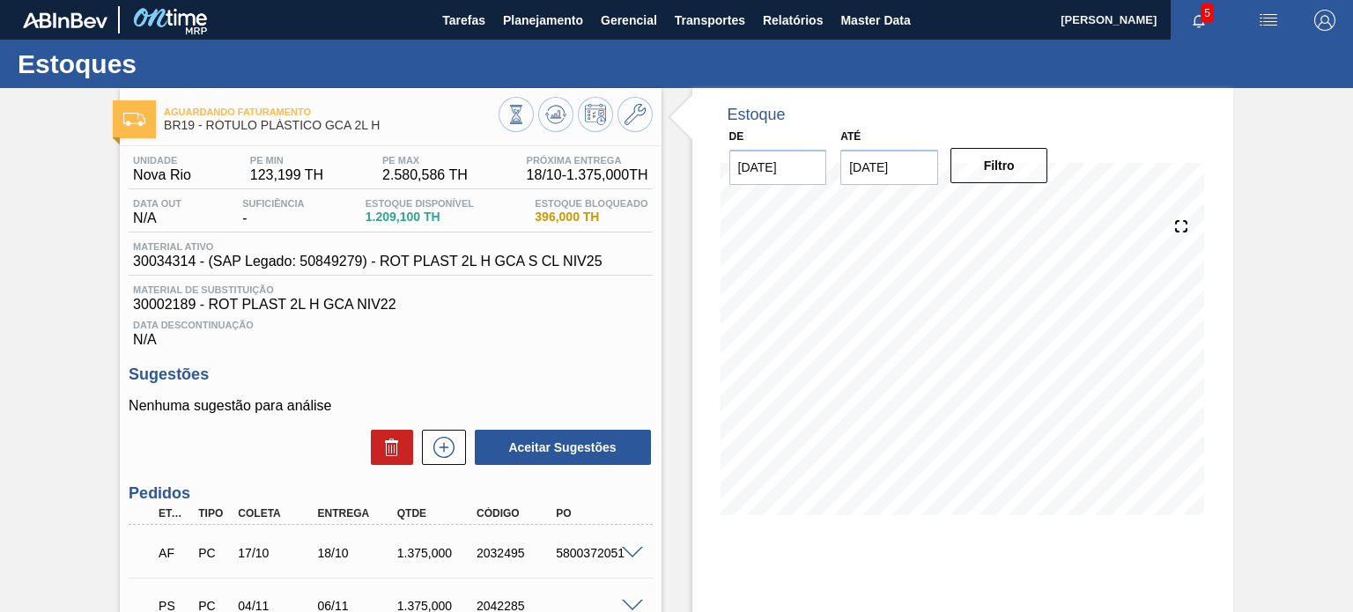
scroll to position [88, 0]
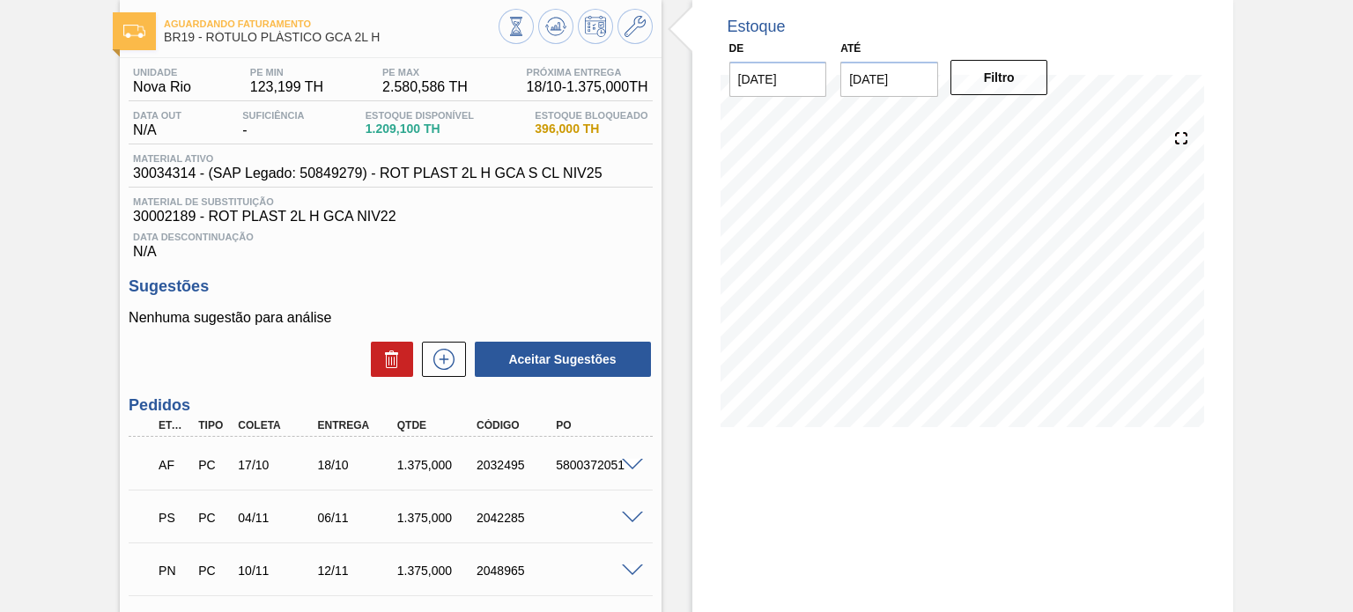
click at [503, 458] on div "2032495" at bounding box center [515, 465] width 87 height 14
click at [627, 519] on span at bounding box center [632, 518] width 21 height 13
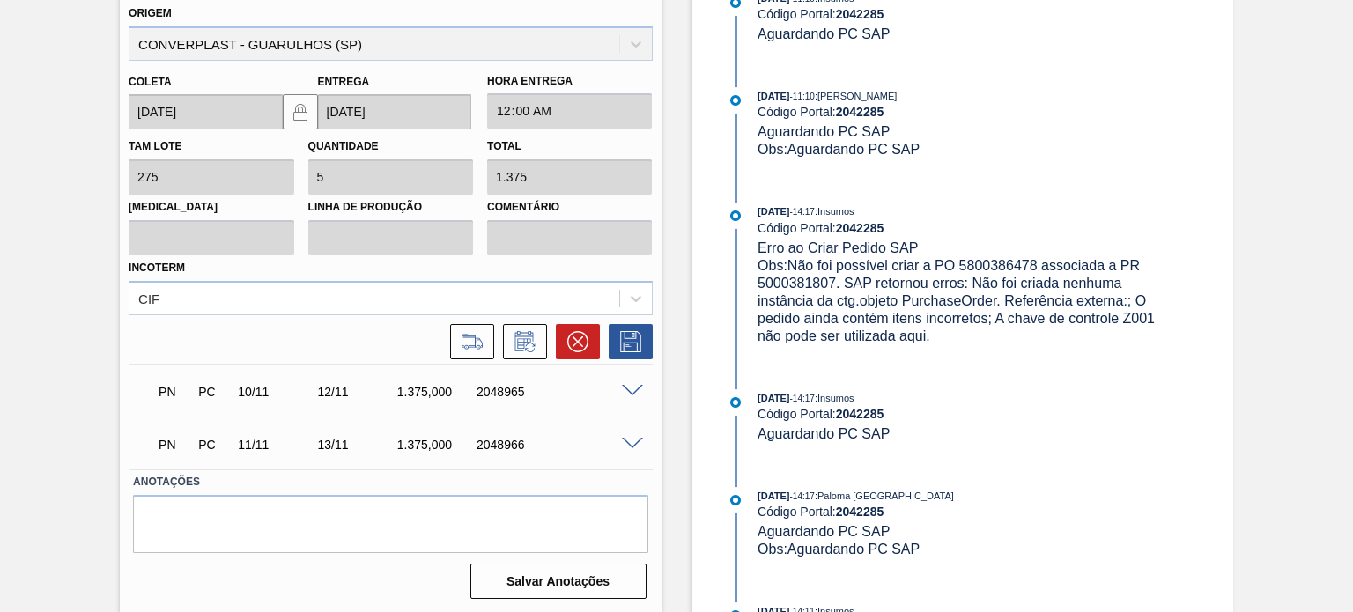
scroll to position [938, 0]
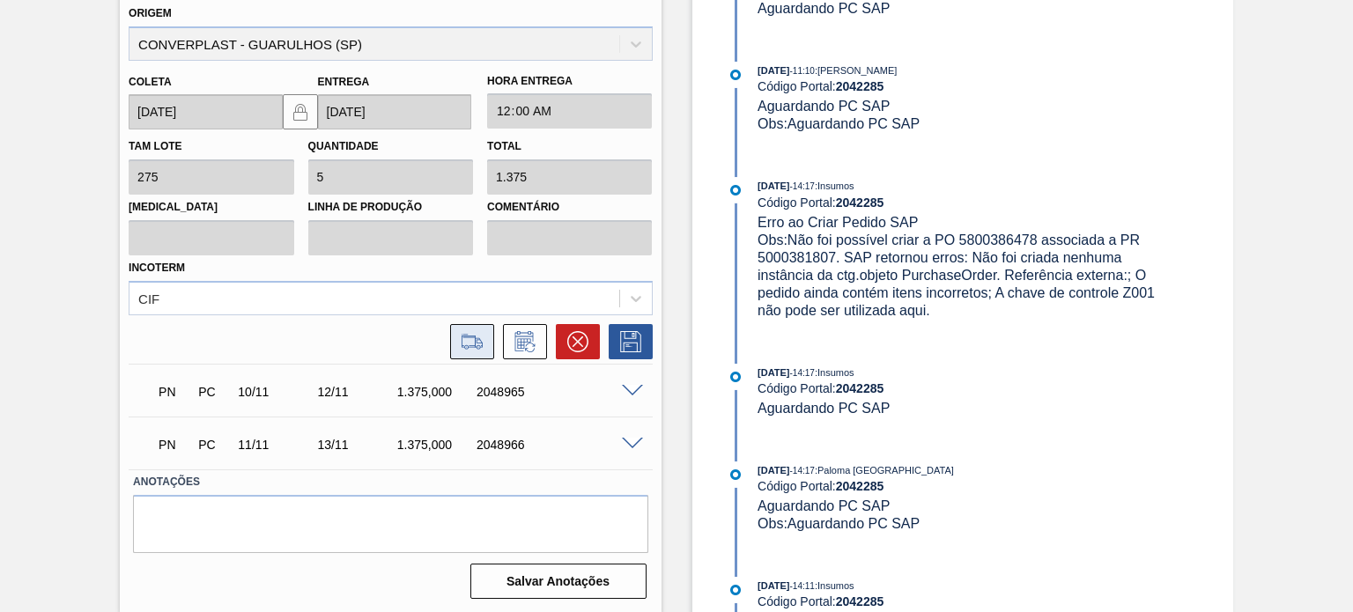
click at [465, 344] on icon at bounding box center [472, 341] width 28 height 21
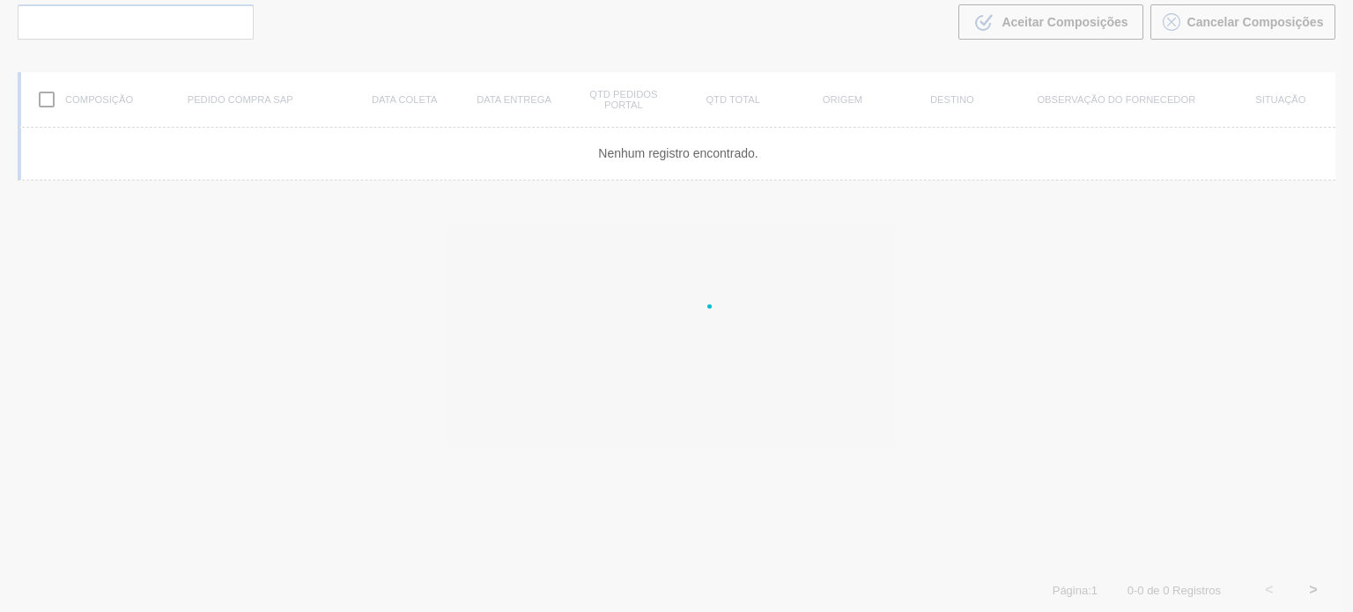
scroll to position [127, 0]
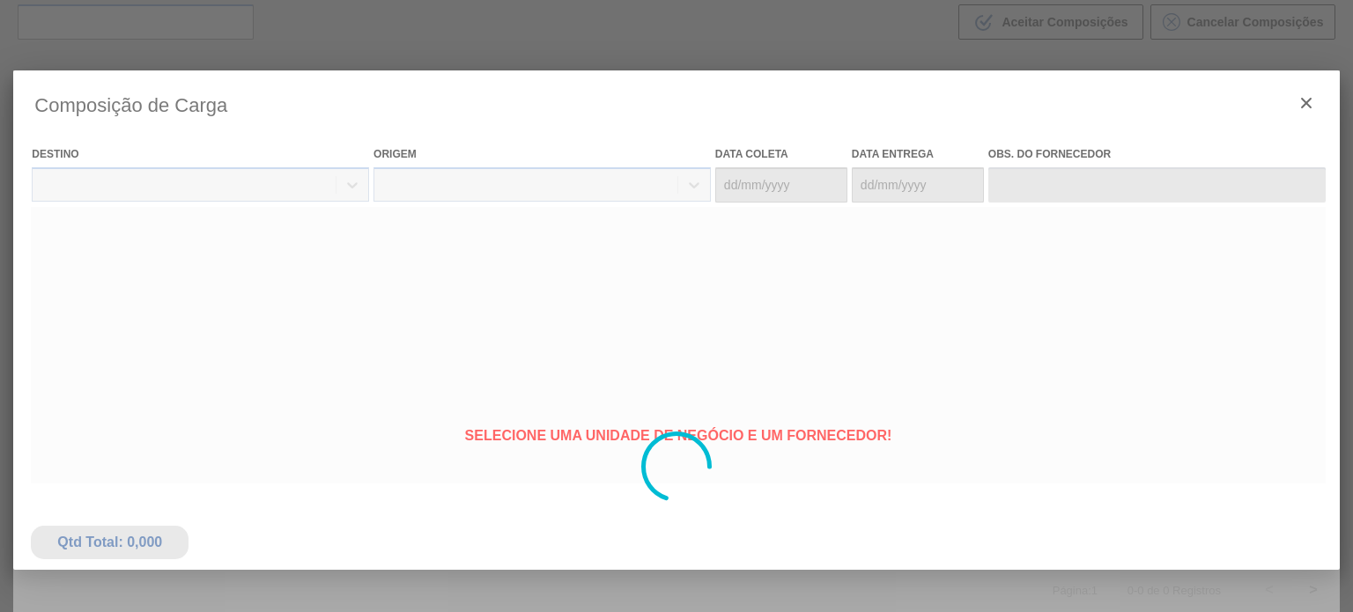
type coleta "04/11/2025"
type Entrega "06/11/2025"
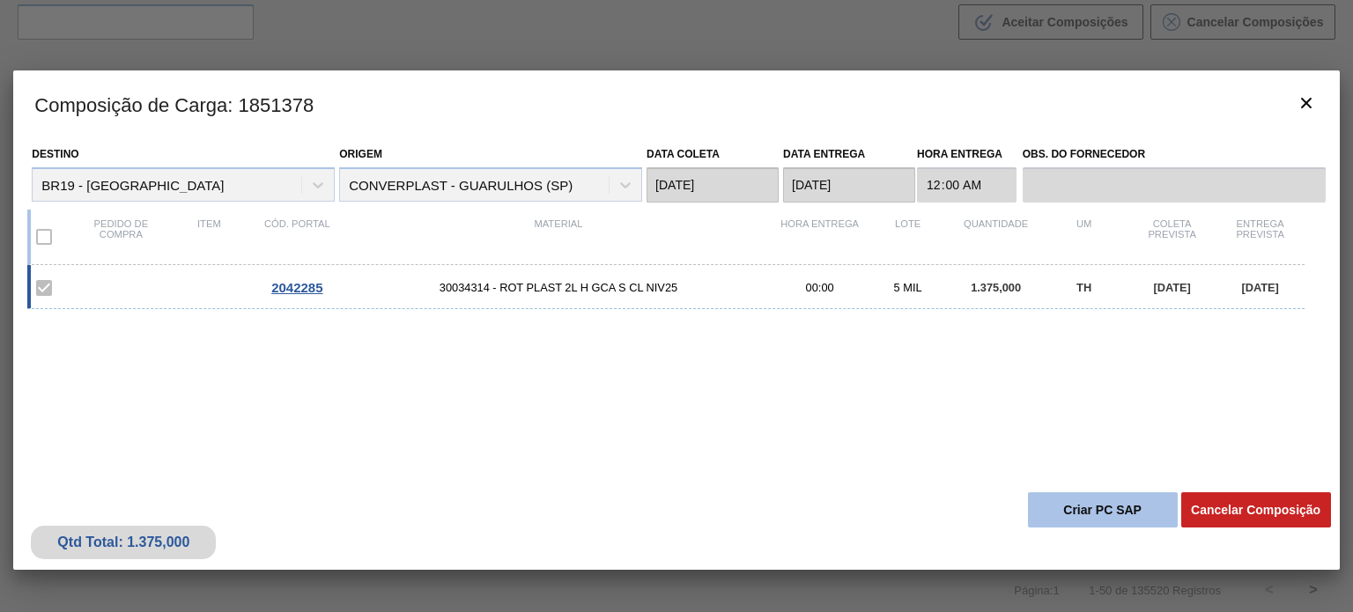
click at [1067, 493] on button "Criar PC SAP" at bounding box center [1103, 509] width 150 height 35
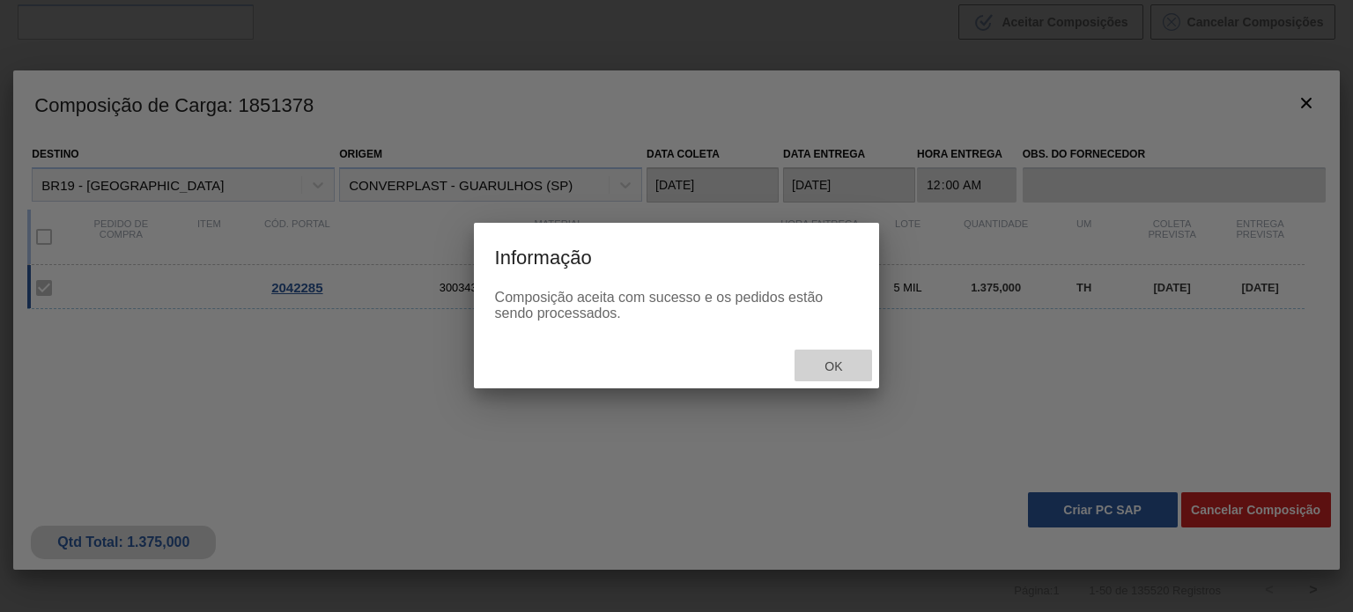
click at [823, 371] on span "Ok" at bounding box center [833, 366] width 46 height 14
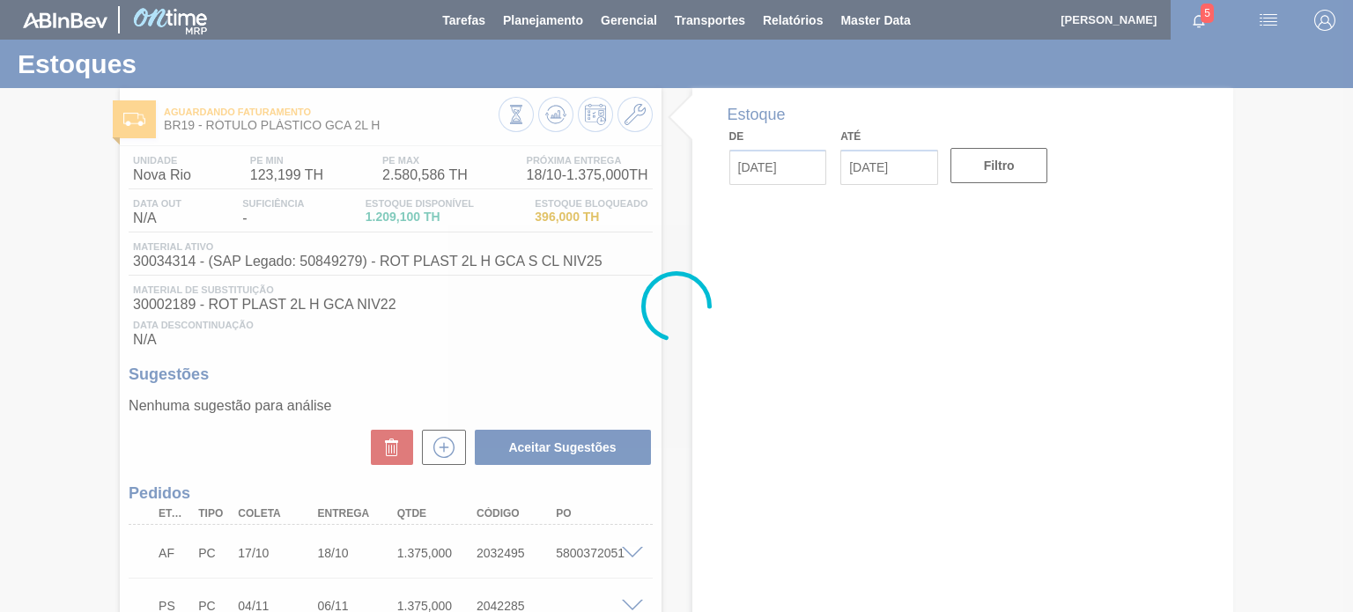
click at [537, 129] on div at bounding box center [676, 306] width 1353 height 612
click at [551, 122] on div at bounding box center [676, 306] width 1353 height 612
click at [551, 122] on icon at bounding box center [555, 119] width 18 height 9
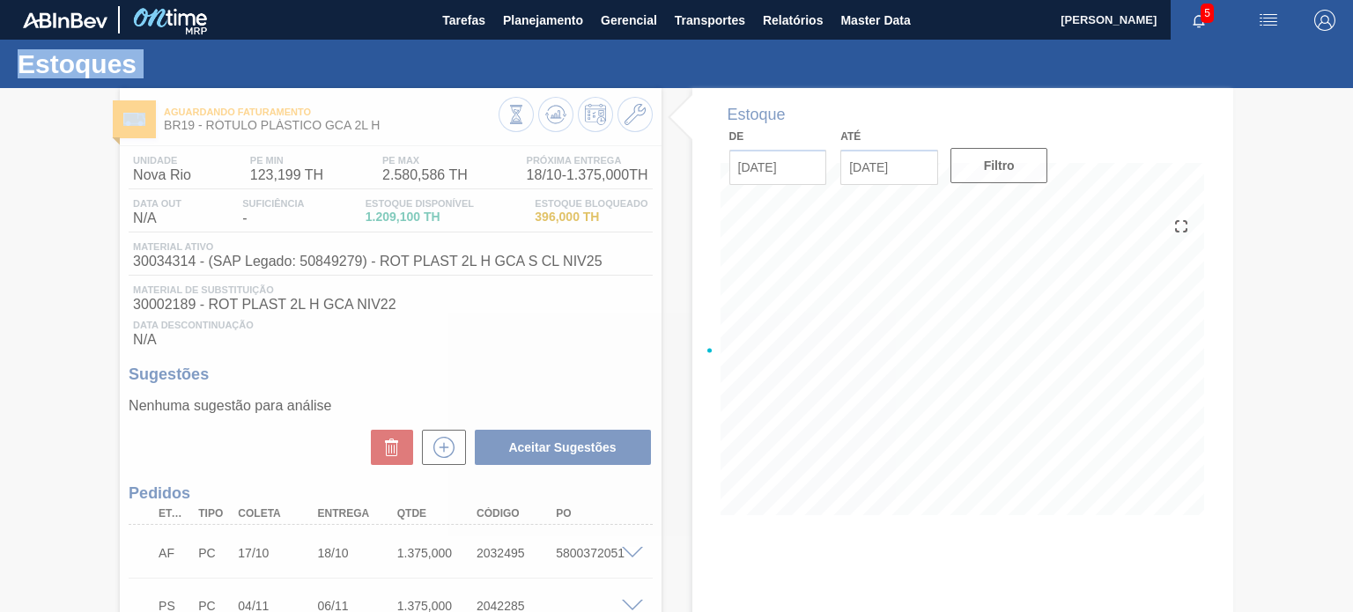
click at [551, 122] on div at bounding box center [676, 350] width 1353 height 524
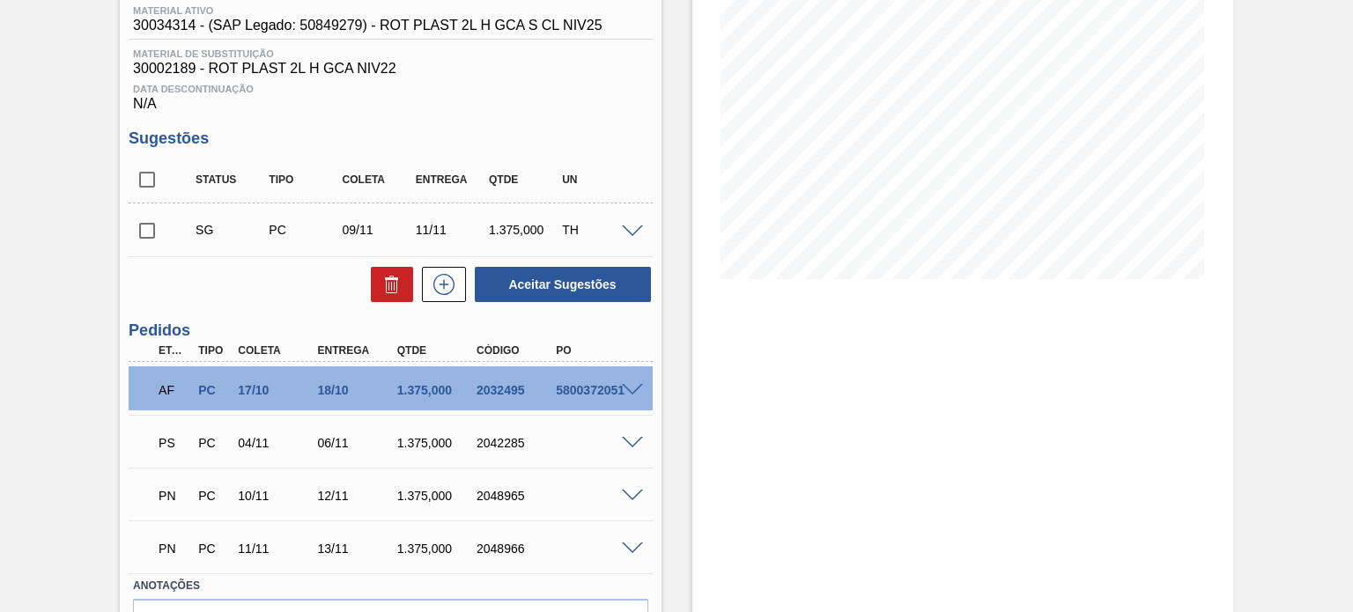
scroll to position [342, 0]
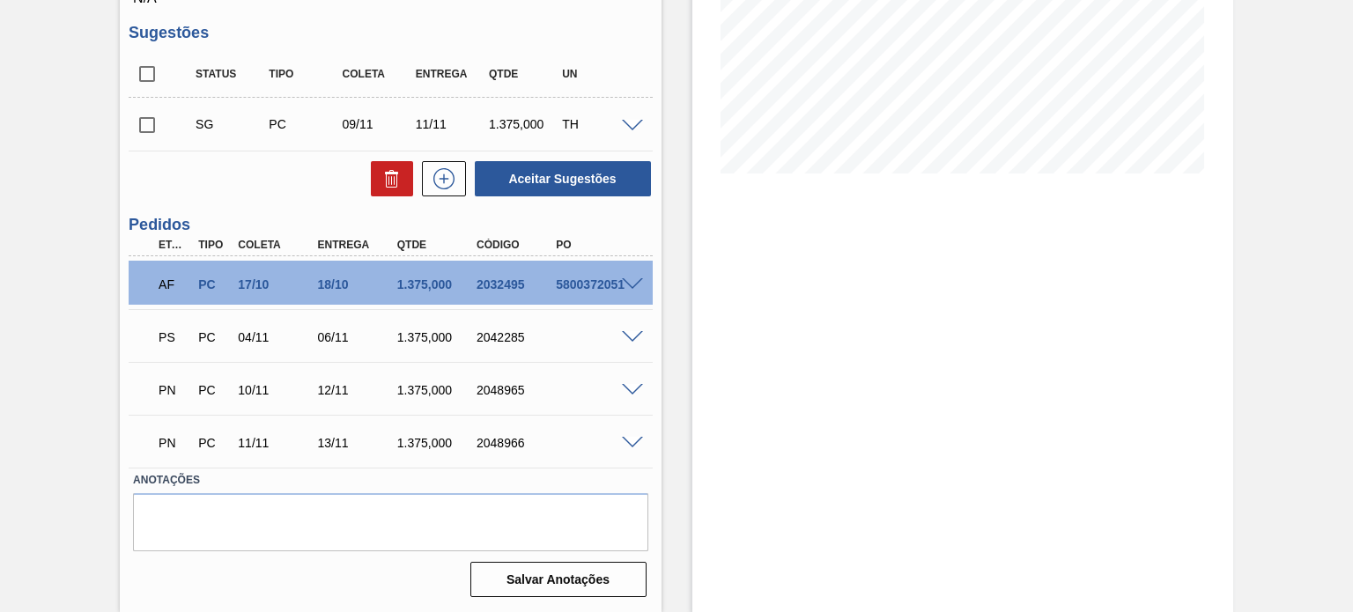
click at [623, 447] on span at bounding box center [632, 443] width 21 height 13
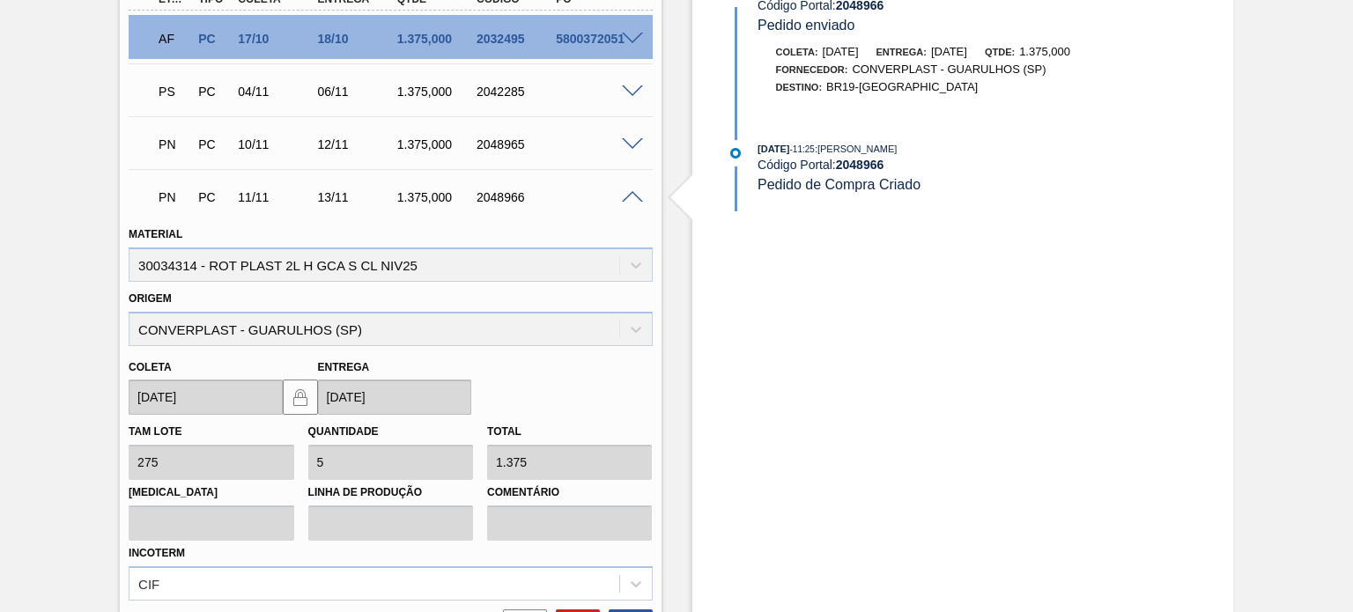
scroll to position [767, 0]
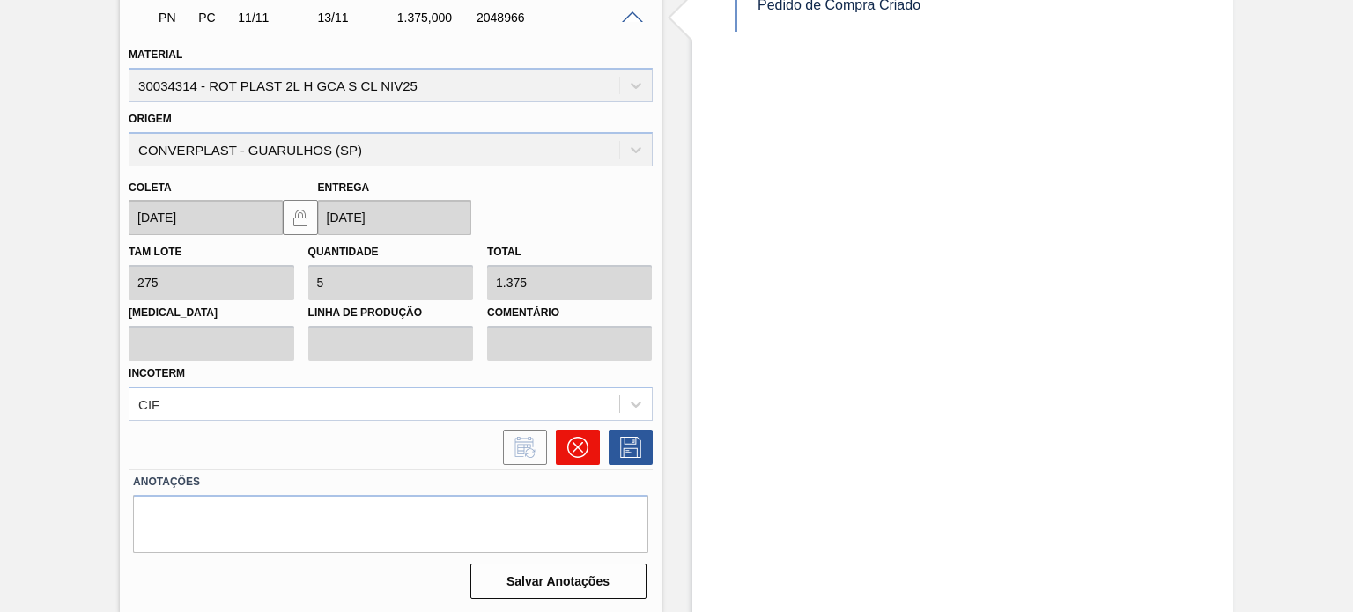
click at [567, 456] on button at bounding box center [578, 447] width 44 height 35
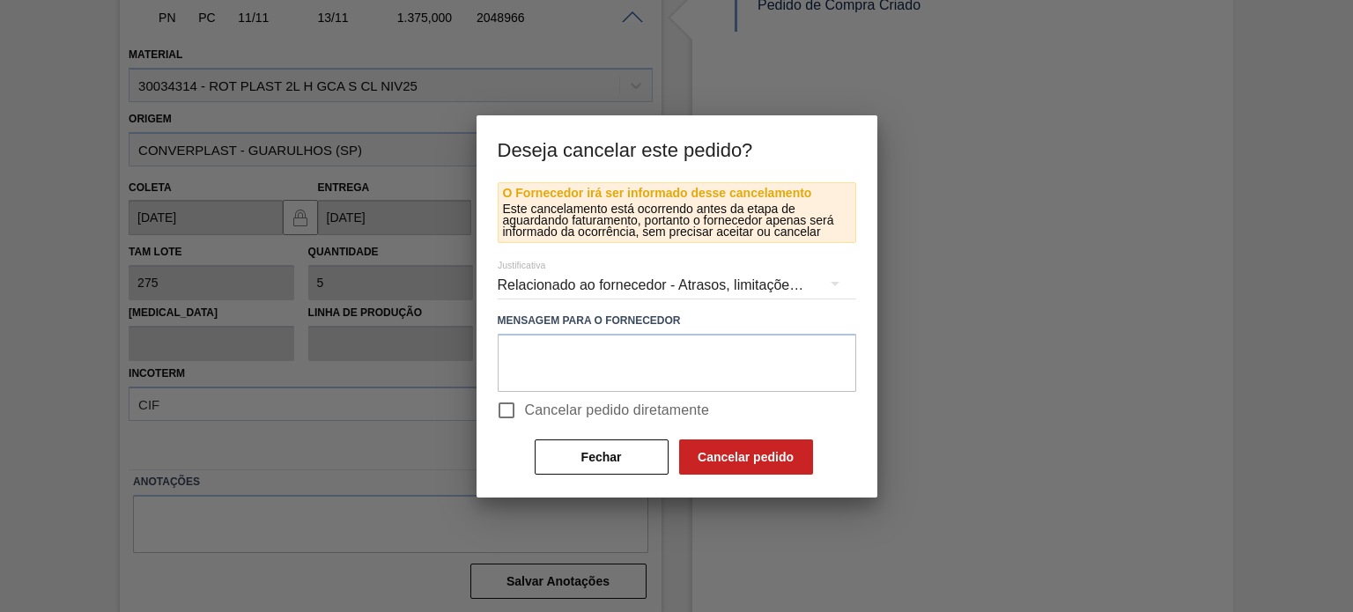
click at [532, 284] on div "Relacionado ao fornecedor - Atrasos, limitações de capacidade, etc." at bounding box center [677, 285] width 359 height 49
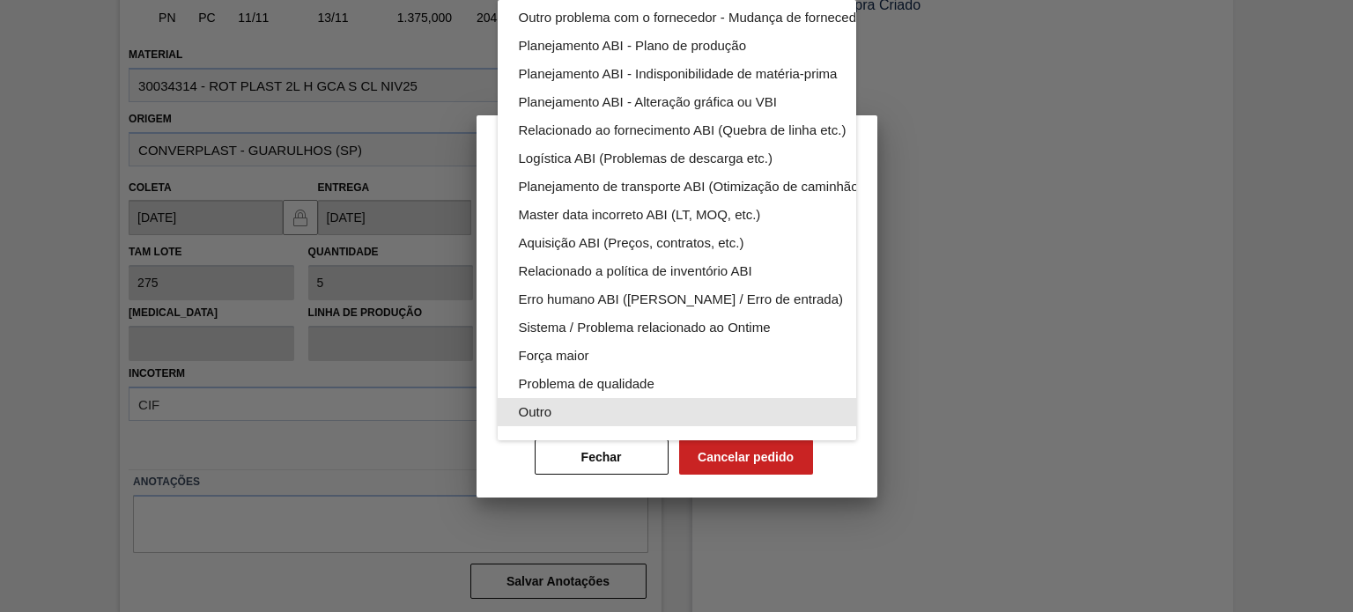
click at [538, 398] on div "Outro" at bounding box center [718, 412] width 399 height 28
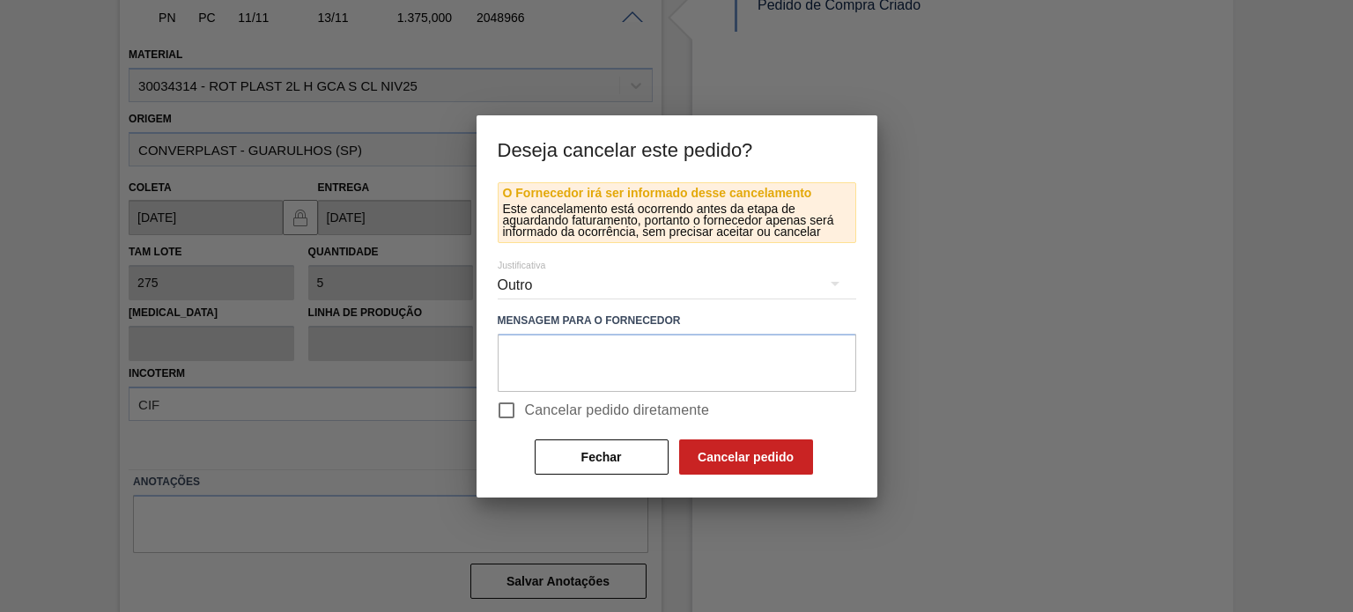
scroll to position [108, 0]
click at [599, 447] on button "Fechar" at bounding box center [602, 457] width 134 height 35
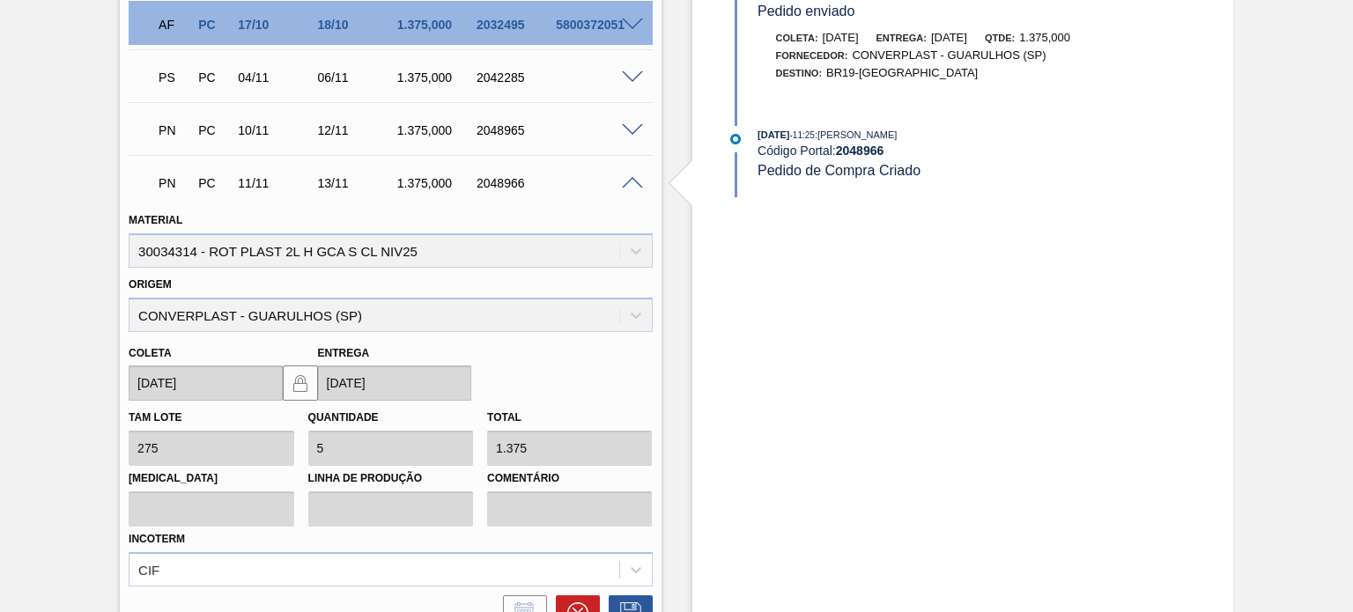
scroll to position [767, 0]
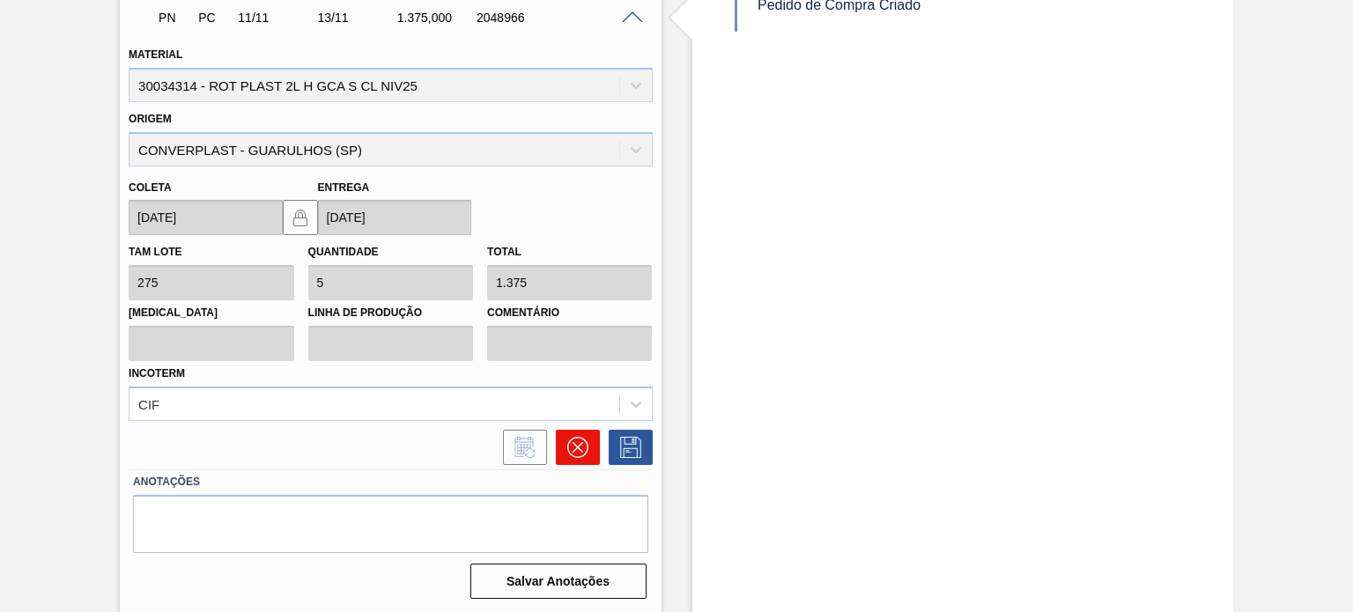
click at [578, 440] on icon at bounding box center [577, 447] width 21 height 21
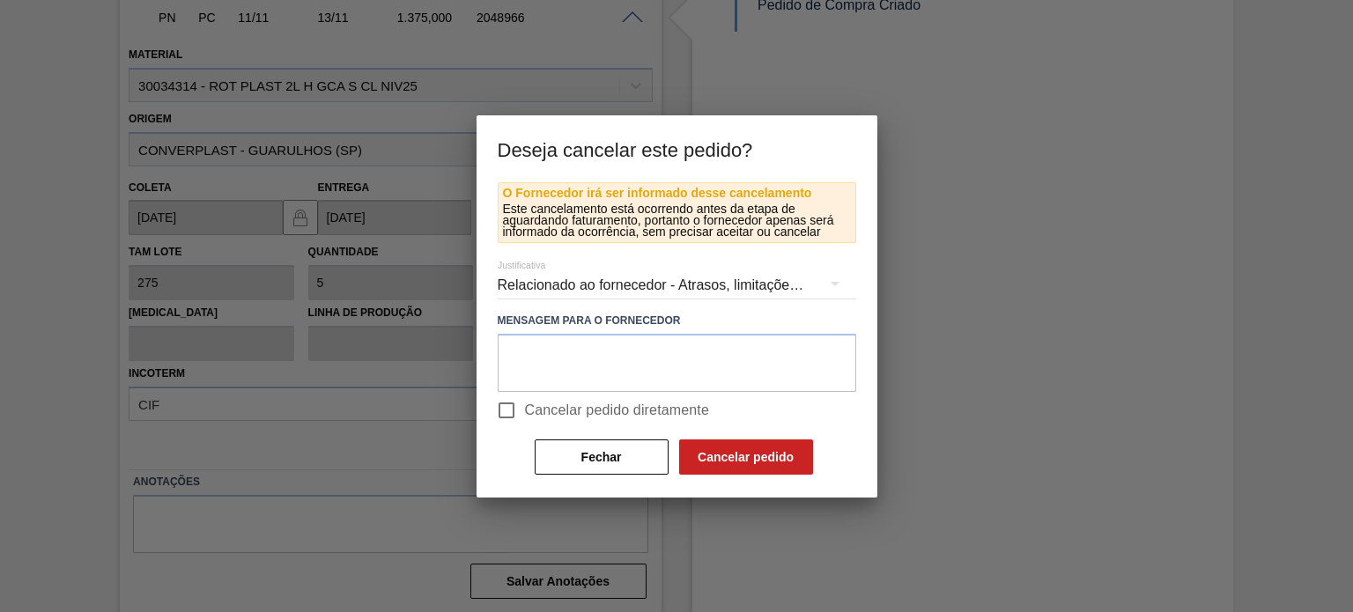
click at [511, 421] on input "Cancelar pedido diretamente" at bounding box center [506, 410] width 37 height 37
checkbox input "true"
click at [609, 286] on div "Relacionado ao fornecedor - Atrasos, limitações de capacidade, etc." at bounding box center [677, 285] width 359 height 49
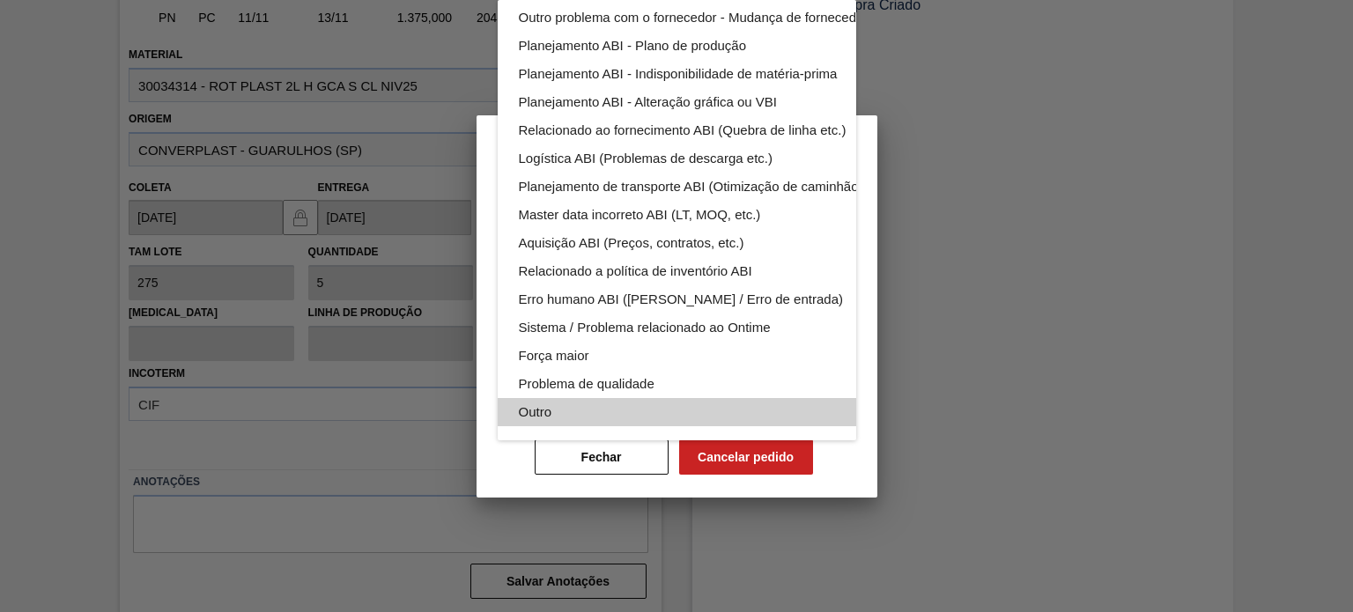
click at [580, 398] on div "Outro" at bounding box center [718, 412] width 399 height 28
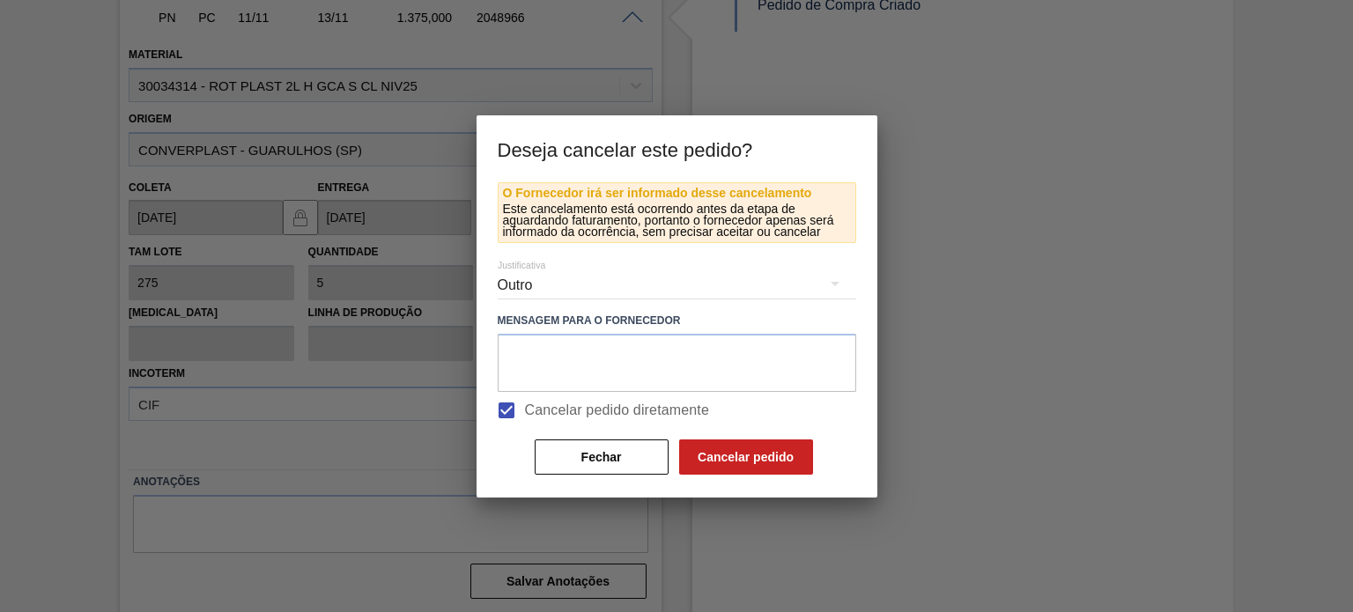
click at [728, 454] on div "Relacionado ao fornecedor - Atrasos, limitações de capacidade, etc. Relacionado…" at bounding box center [676, 306] width 1353 height 612
click at [733, 483] on div "O Fornecedor irá ser informado desse cancelamento Este cancelamento está ocorre…" at bounding box center [677, 339] width 401 height 315
click at [733, 463] on button "Cancelar pedido" at bounding box center [746, 457] width 134 height 35
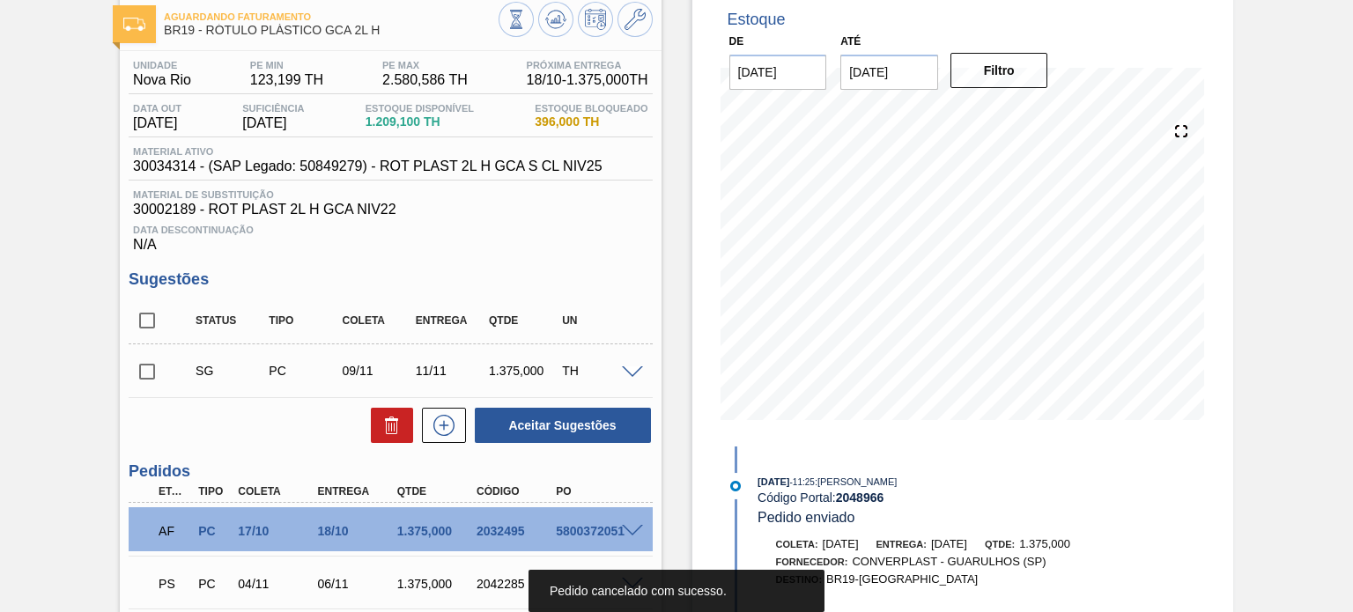
scroll to position [0, 0]
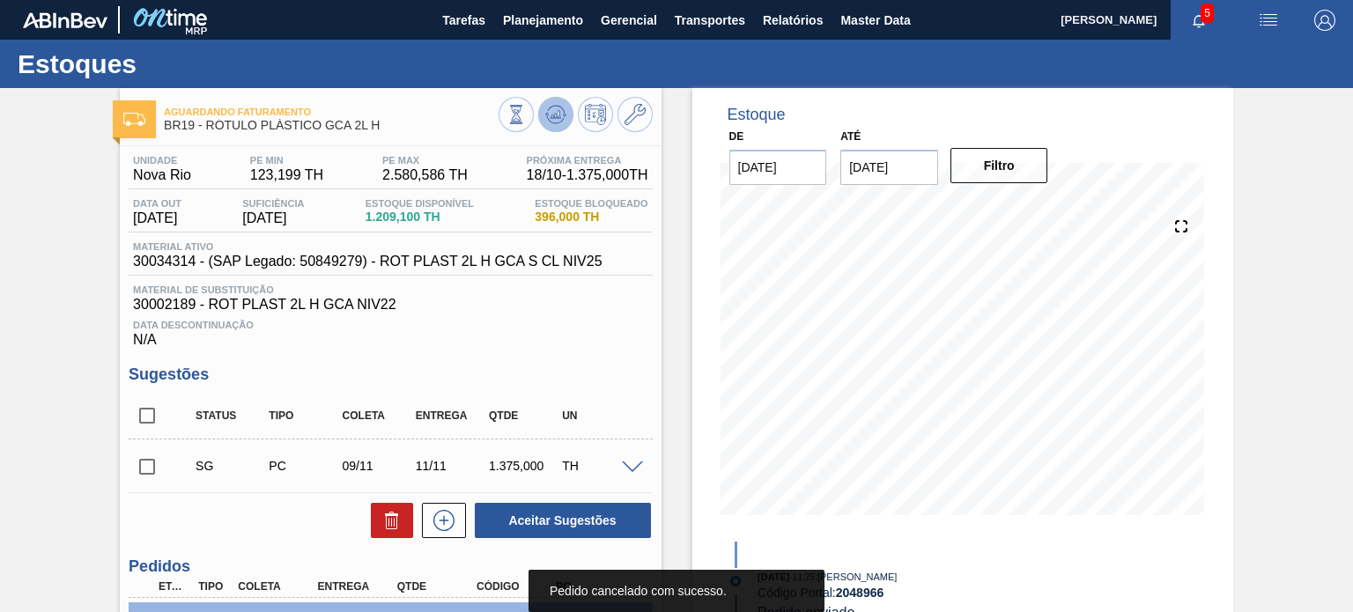
click at [556, 102] on button at bounding box center [555, 114] width 35 height 35
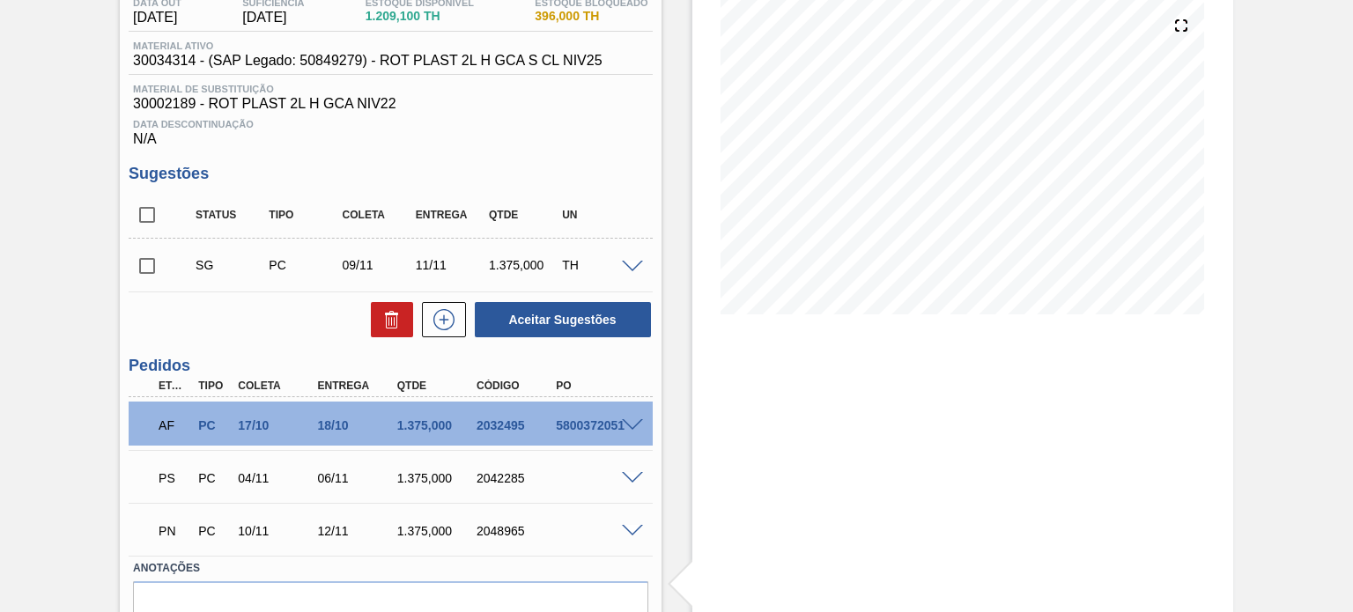
scroll to position [289, 0]
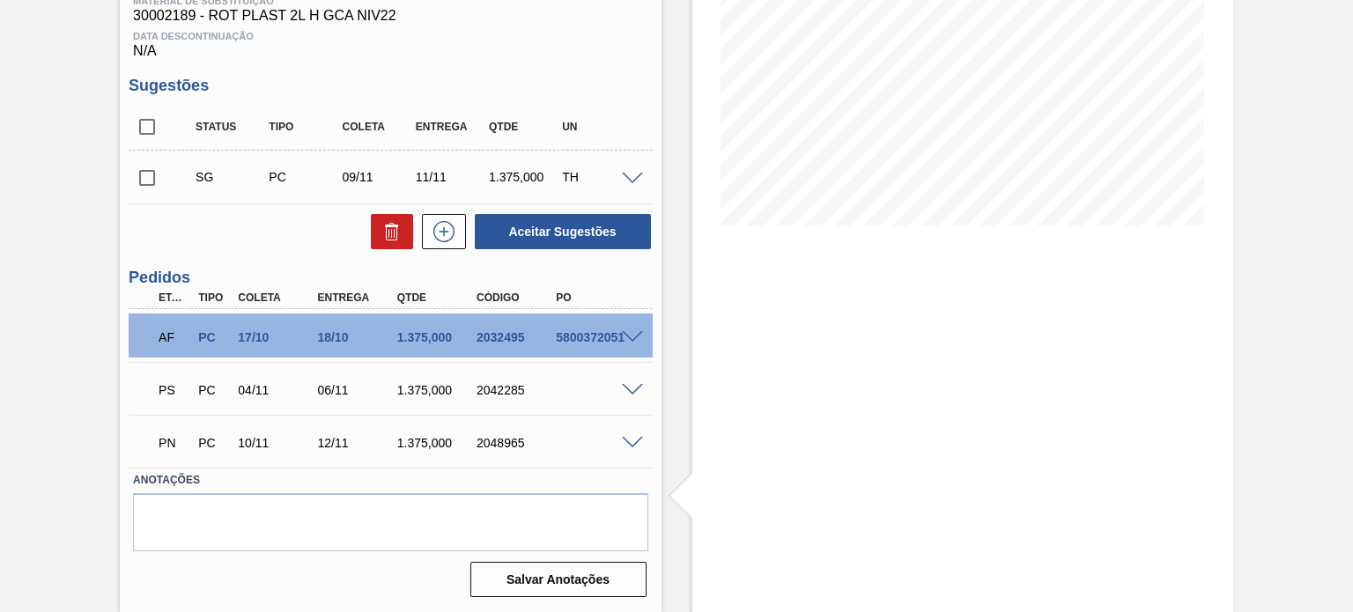
click at [627, 384] on span at bounding box center [632, 390] width 21 height 13
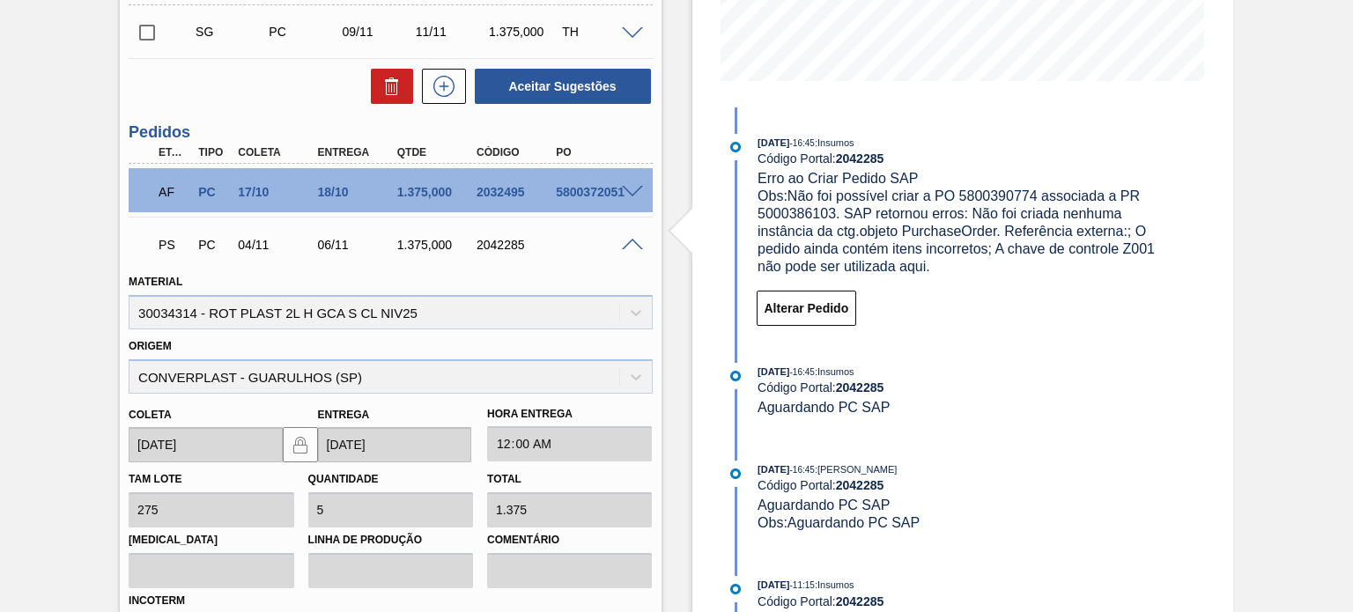
scroll to position [465, 0]
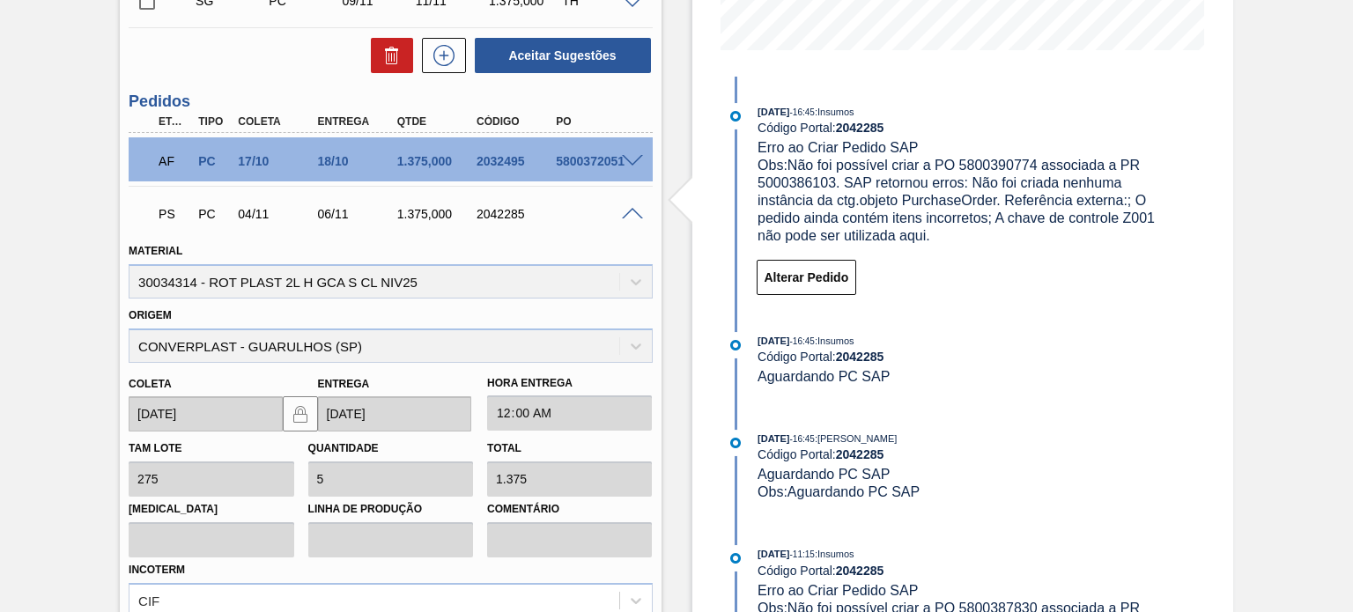
click at [375, 283] on div "Material 30034314 - ROT PLAST 2L H GCA S CL NIV25" at bounding box center [390, 269] width 523 height 60
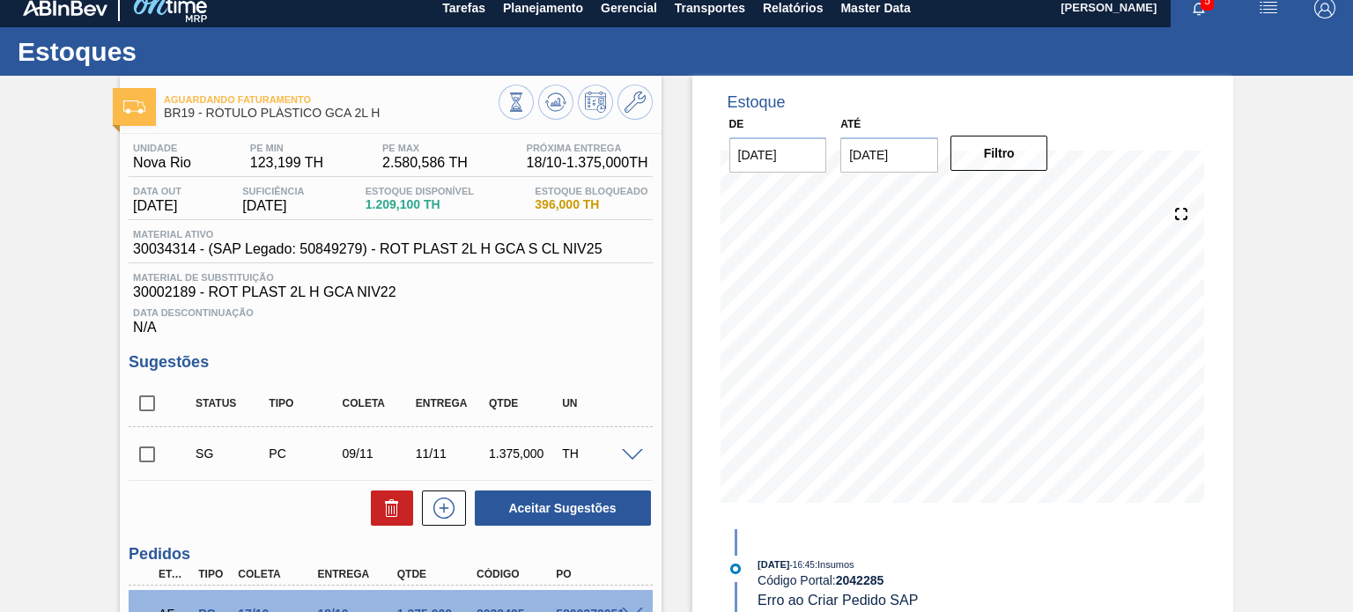
scroll to position [0, 0]
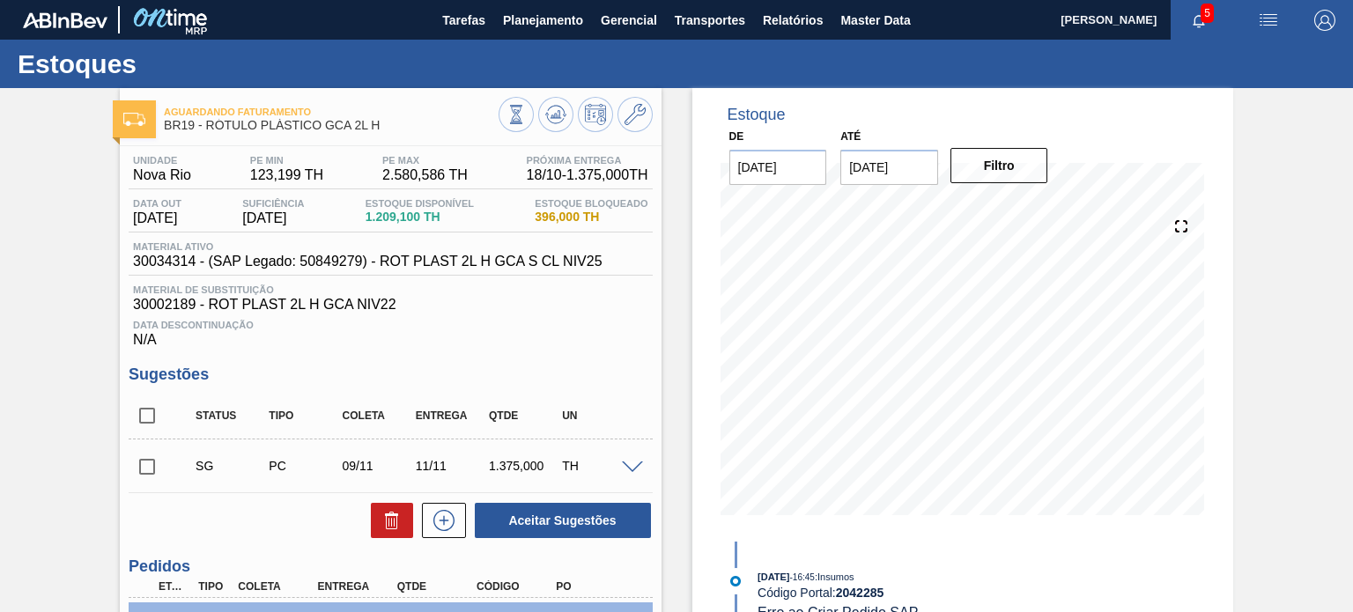
click at [172, 257] on span "30034314 - (SAP Legado: 50849279) - ROT PLAST 2L H GCA S CL NIV25" at bounding box center [367, 262] width 469 height 16
copy span "30034314"
click at [407, 256] on span "30034314 - (SAP Legado: 50849279) - ROT PLAST 2L H GCA S CL NIV25" at bounding box center [367, 262] width 469 height 16
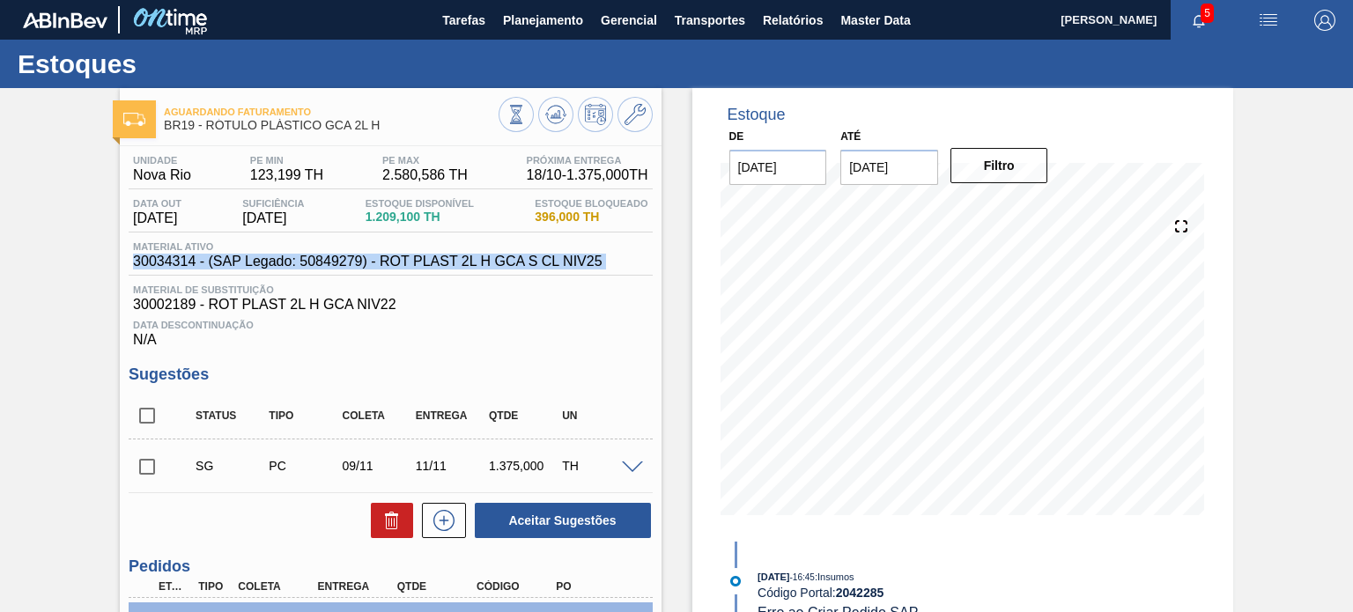
click at [407, 256] on span "30034314 - (SAP Legado: 50849279) - ROT PLAST 2L H GCA S CL NIV25" at bounding box center [367, 262] width 469 height 16
copy span "30034314 - (SAP Legado: 50849279) - ROT PLAST 2L H GCA S CL NIV25"
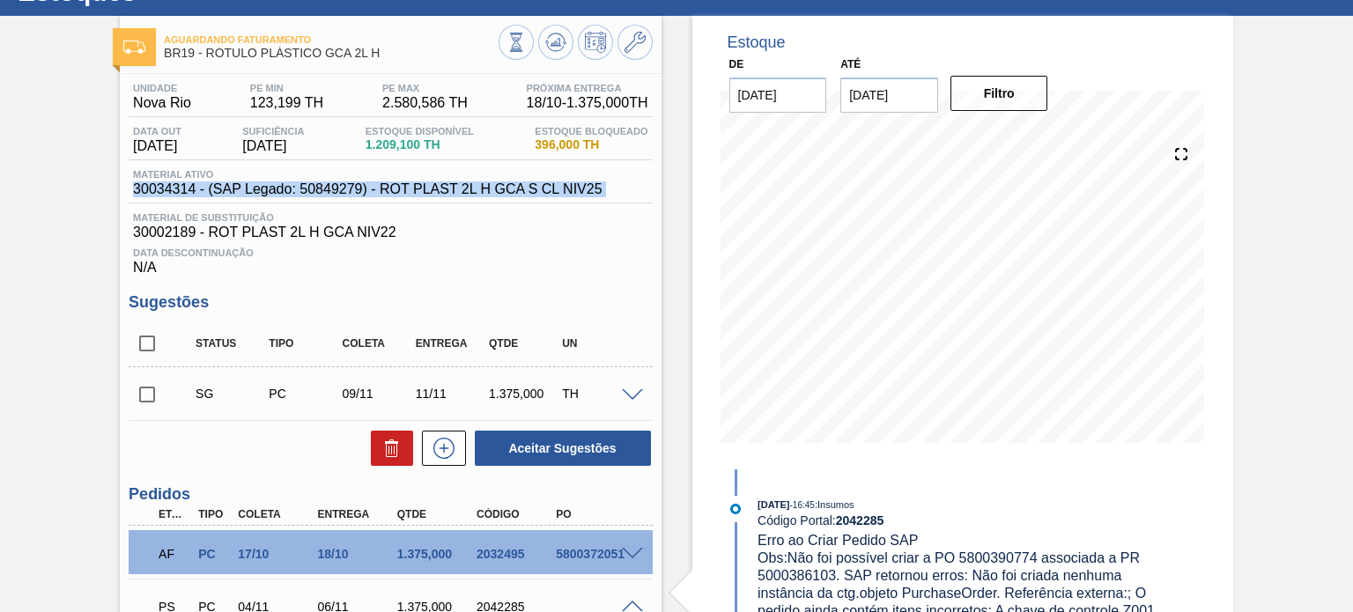
scroll to position [352, 0]
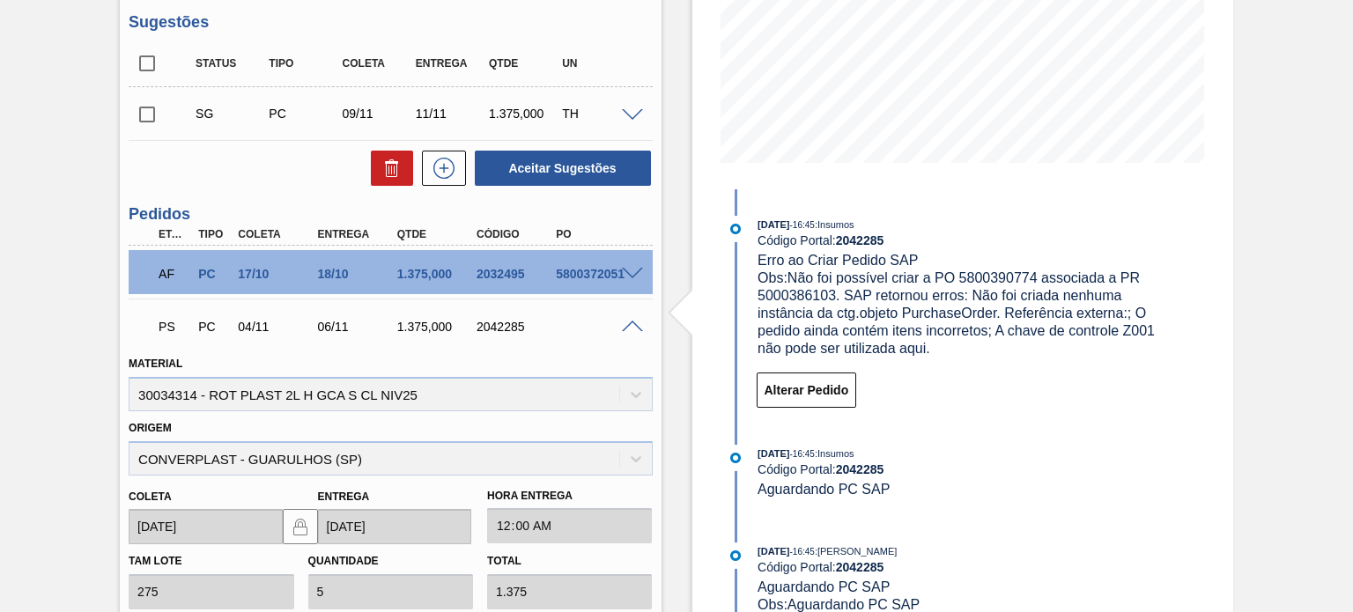
click at [500, 283] on div "AF PC 17/10 18/10 1.375,000 2032495 5800372051" at bounding box center [385, 272] width 477 height 35
copy div "2032495"
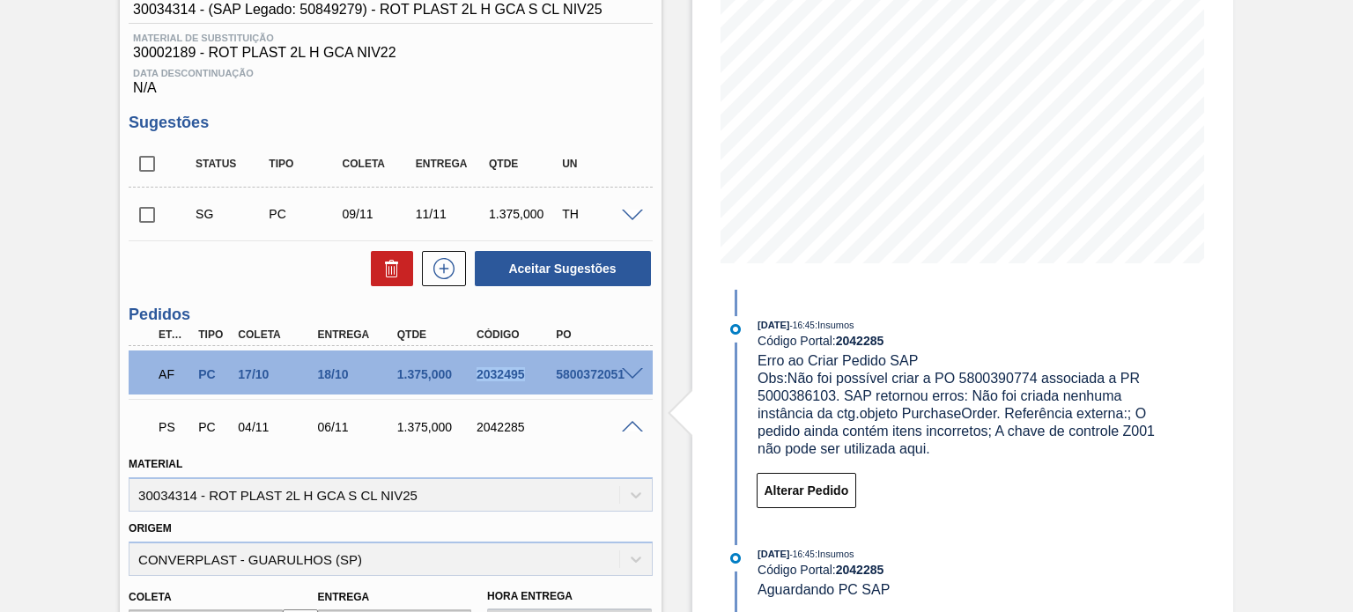
scroll to position [176, 0]
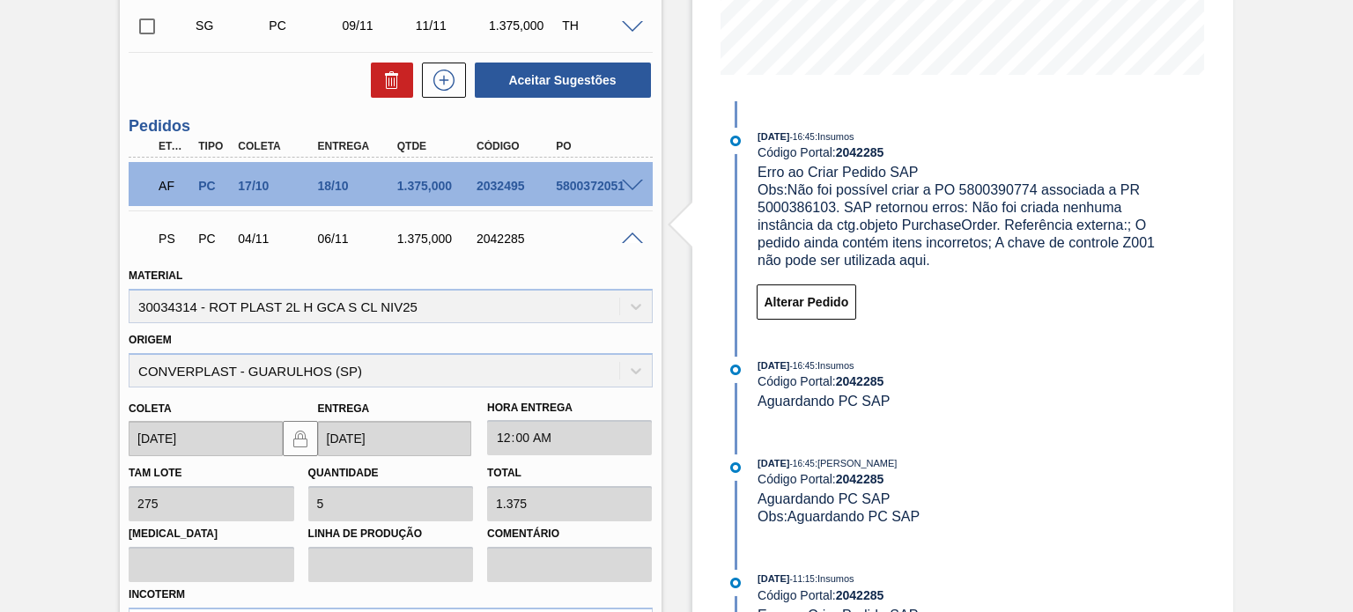
click at [630, 242] on span at bounding box center [632, 239] width 21 height 13
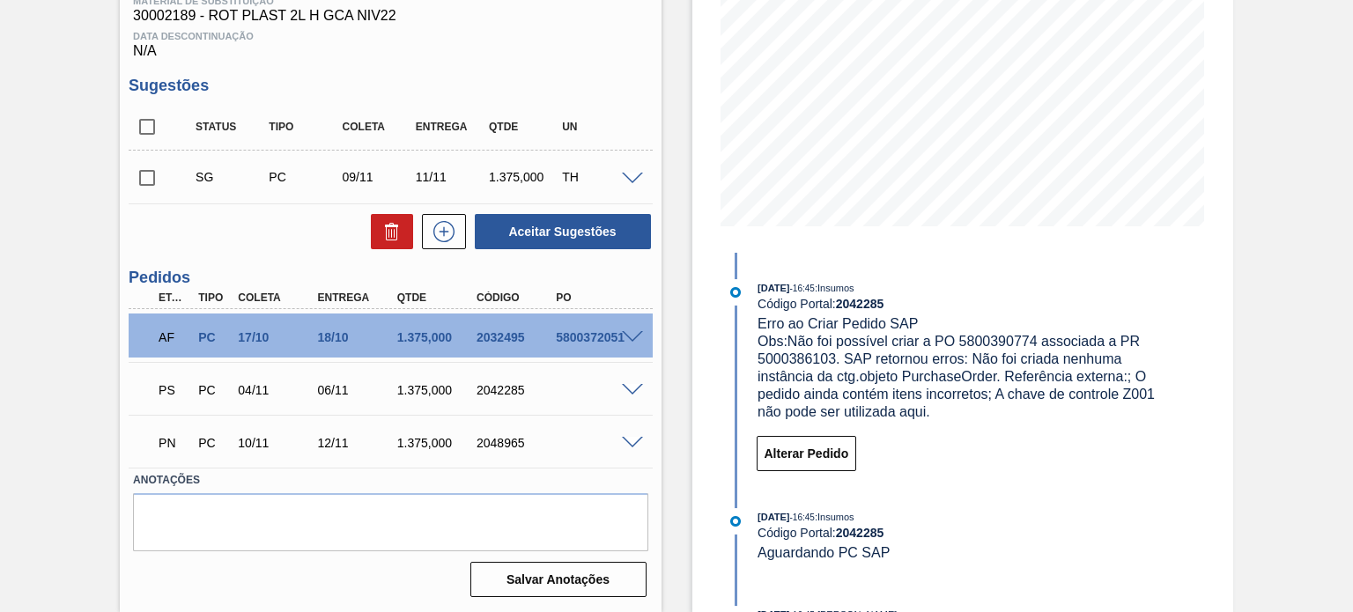
click at [630, 450] on div "PN PC 10/11 12/11 1.375,000 2048965" at bounding box center [390, 441] width 523 height 44
click at [631, 440] on span at bounding box center [632, 443] width 21 height 13
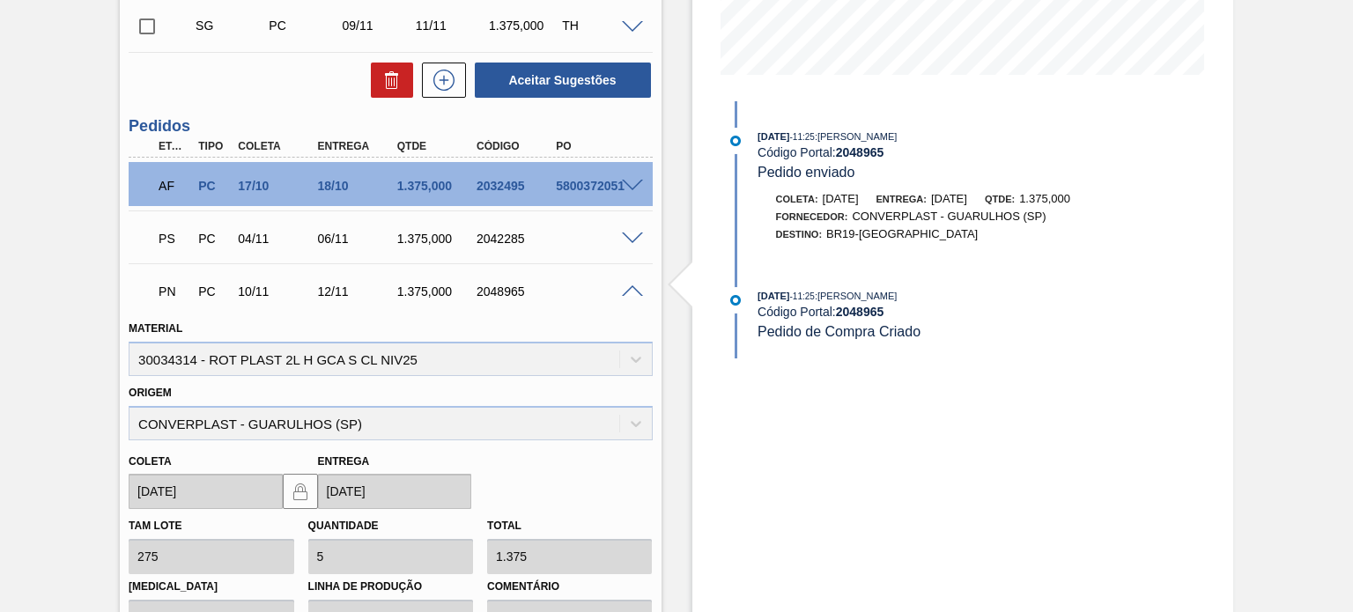
scroll to position [264, 0]
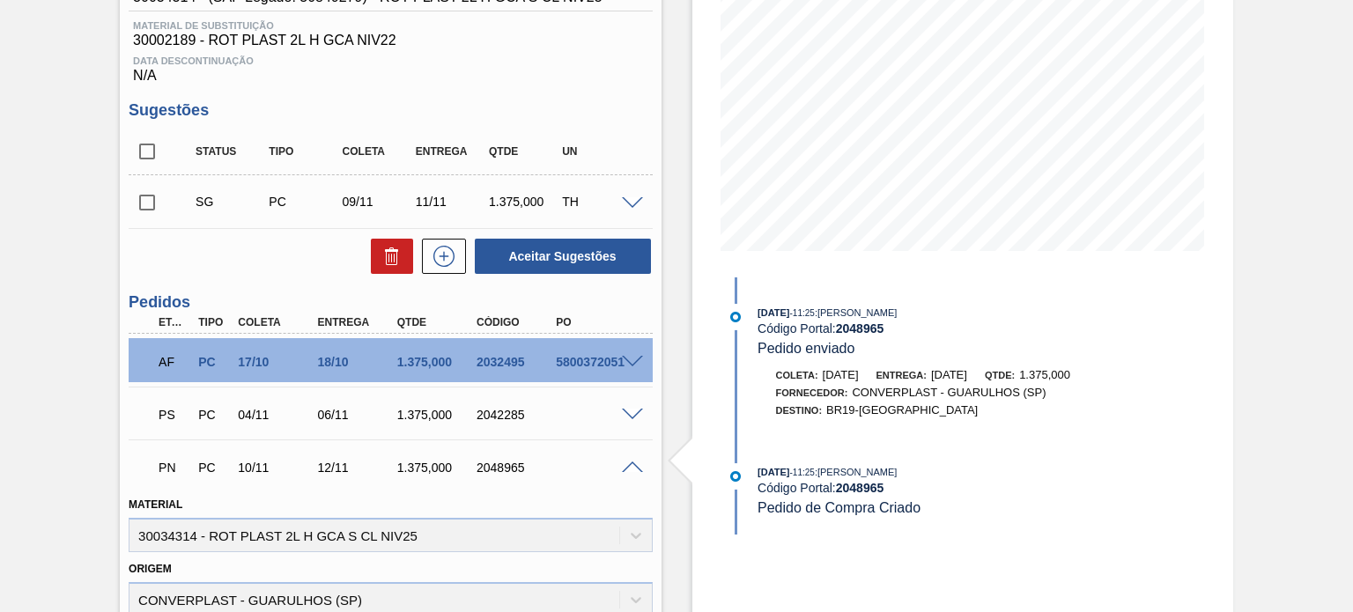
click at [627, 468] on span at bounding box center [632, 468] width 21 height 13
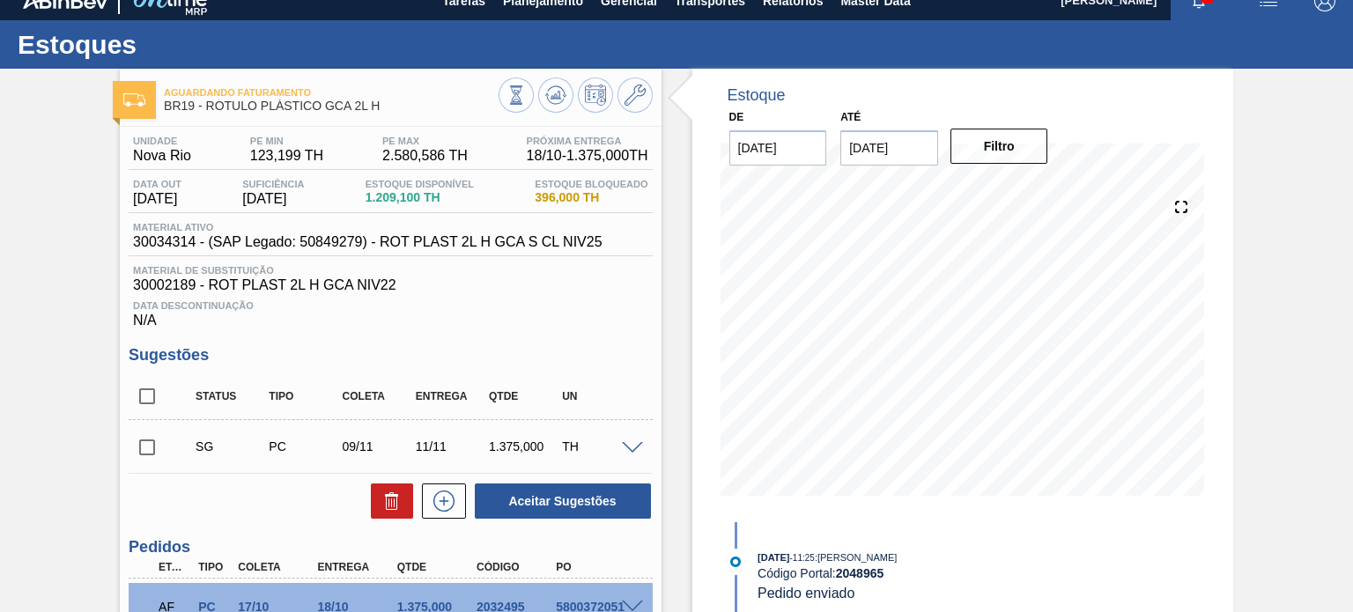
scroll to position [0, 0]
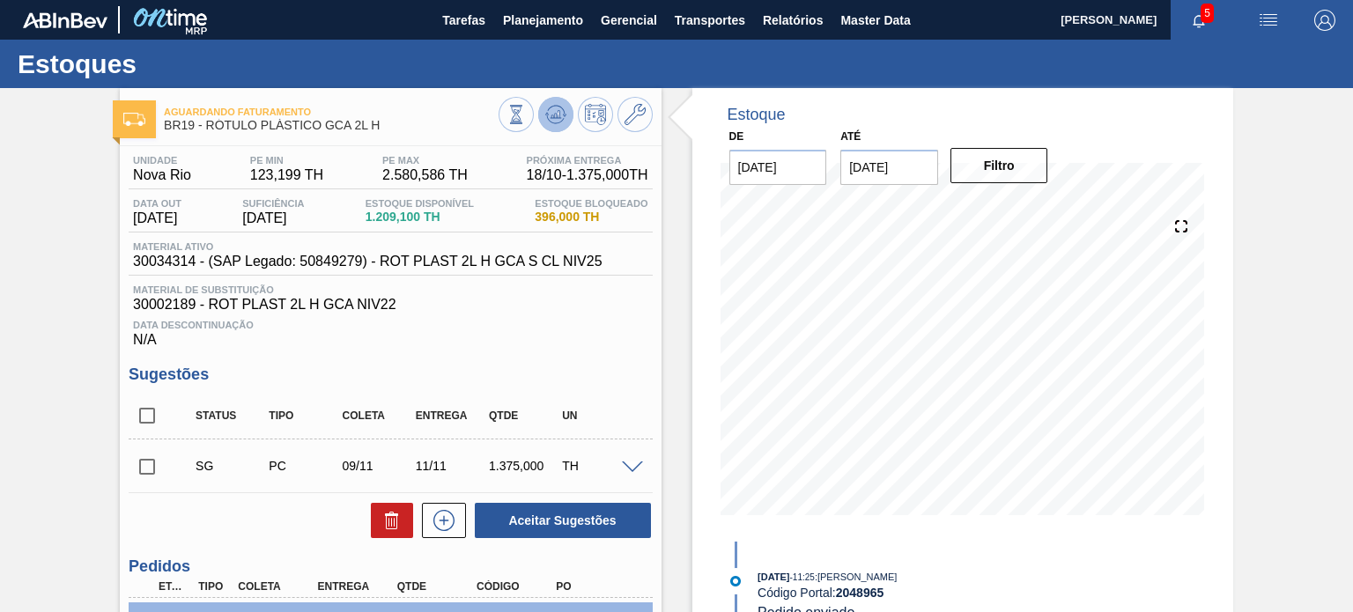
click at [558, 115] on icon at bounding box center [555, 114] width 21 height 21
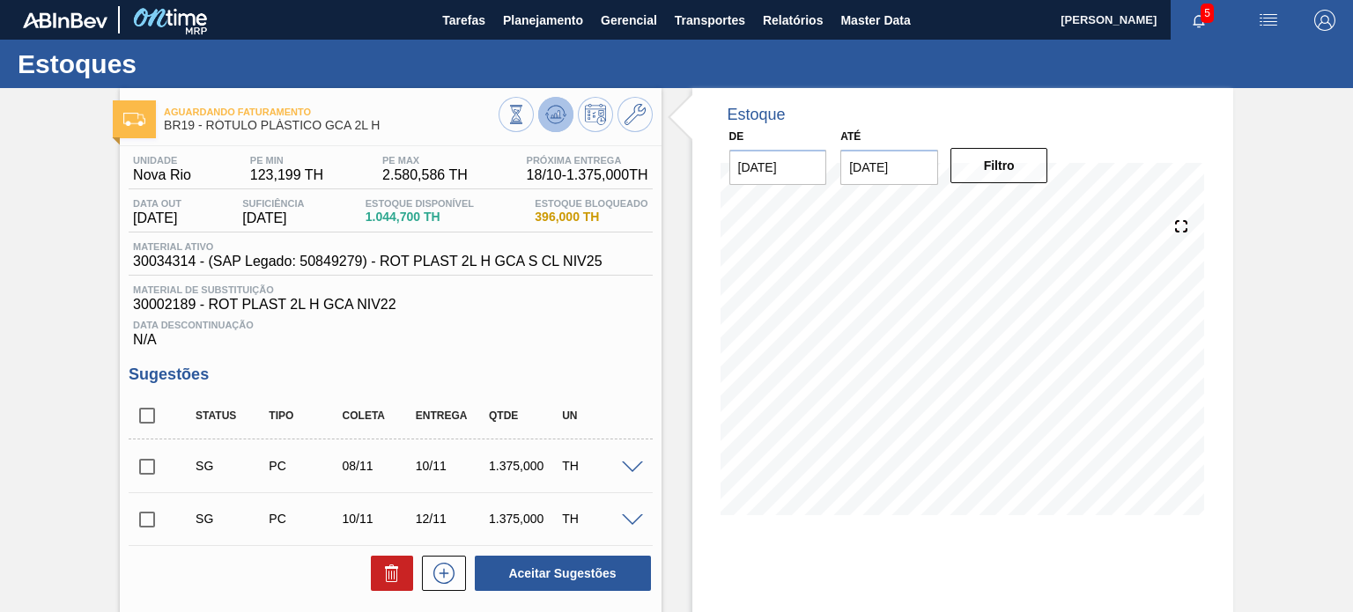
click at [545, 122] on icon at bounding box center [555, 114] width 21 height 21
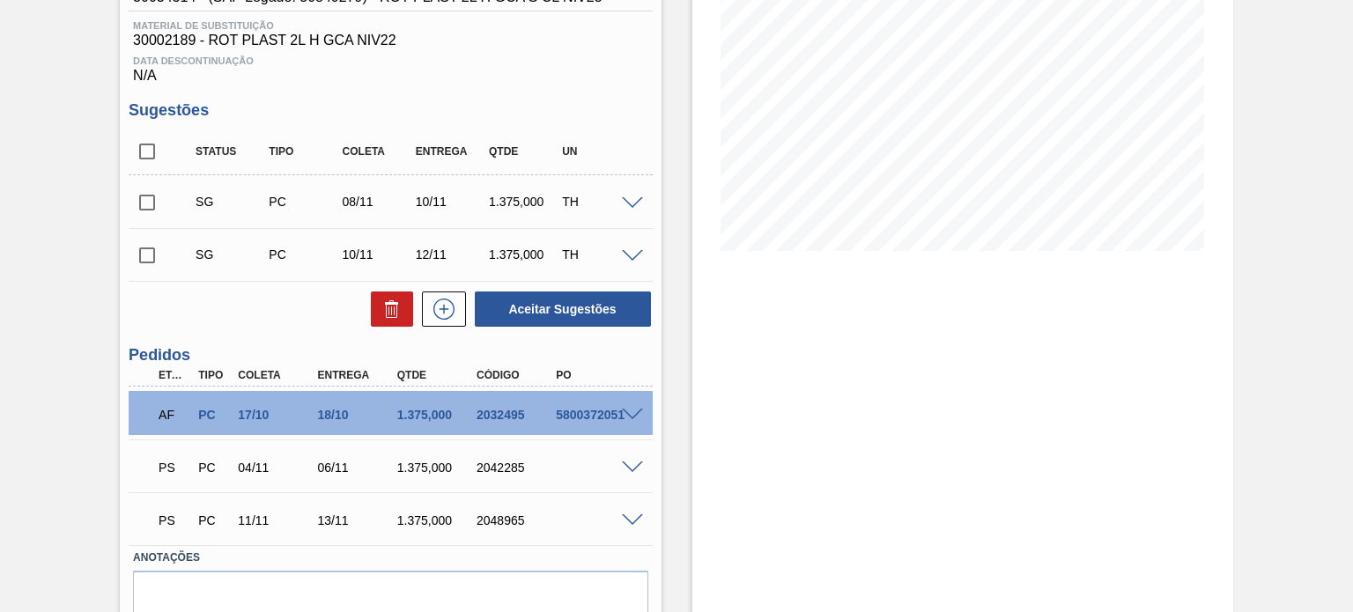
scroll to position [88, 0]
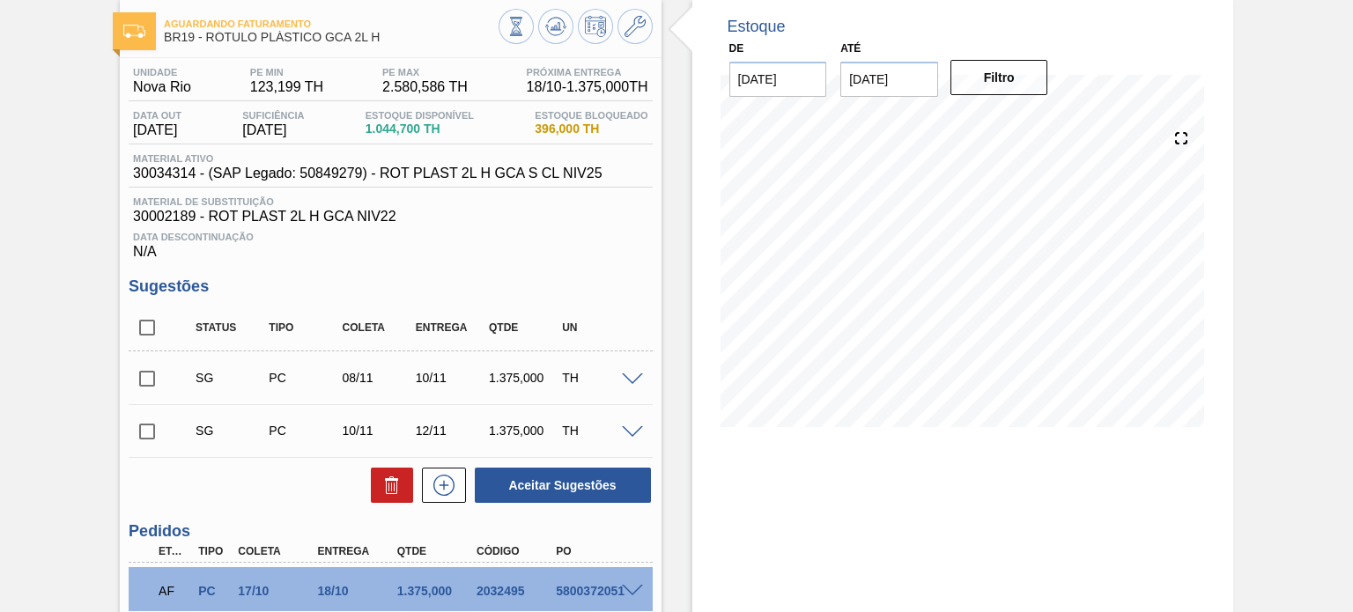
click at [166, 179] on span "30034314 - (SAP Legado: 50849279) - ROT PLAST 2L H GCA S CL NIV25" at bounding box center [367, 174] width 469 height 16
copy span "30034314"
click at [523, 31] on icon at bounding box center [515, 26] width 19 height 19
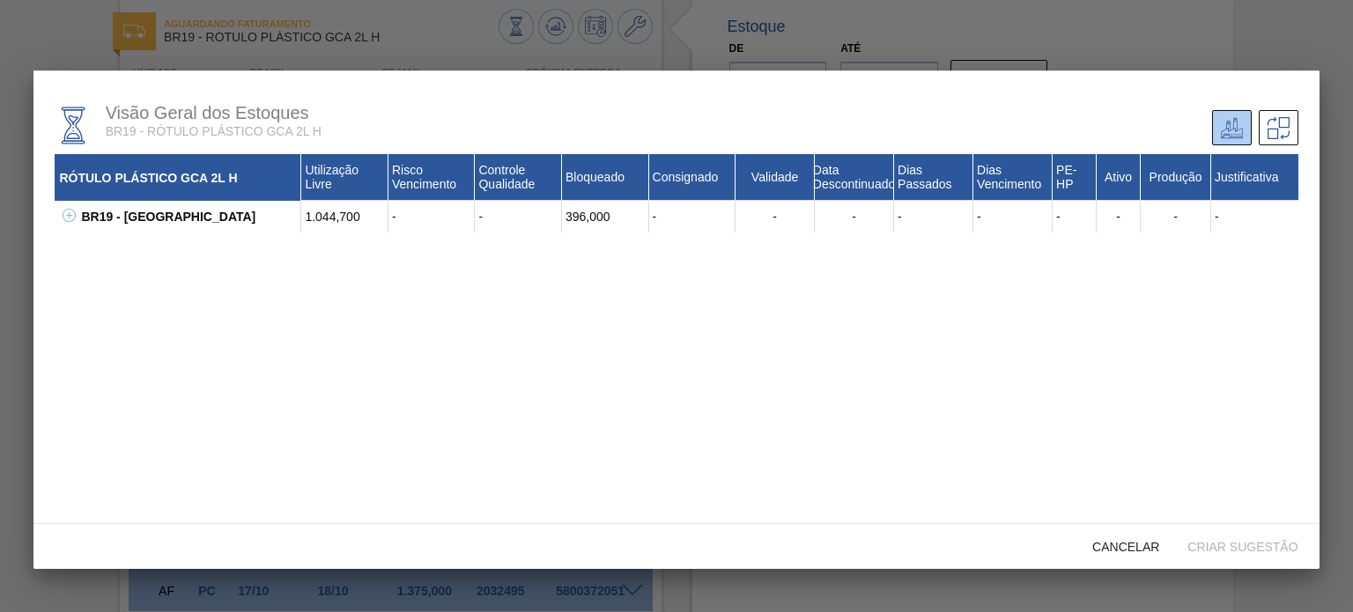
click at [63, 214] on button at bounding box center [66, 217] width 18 height 18
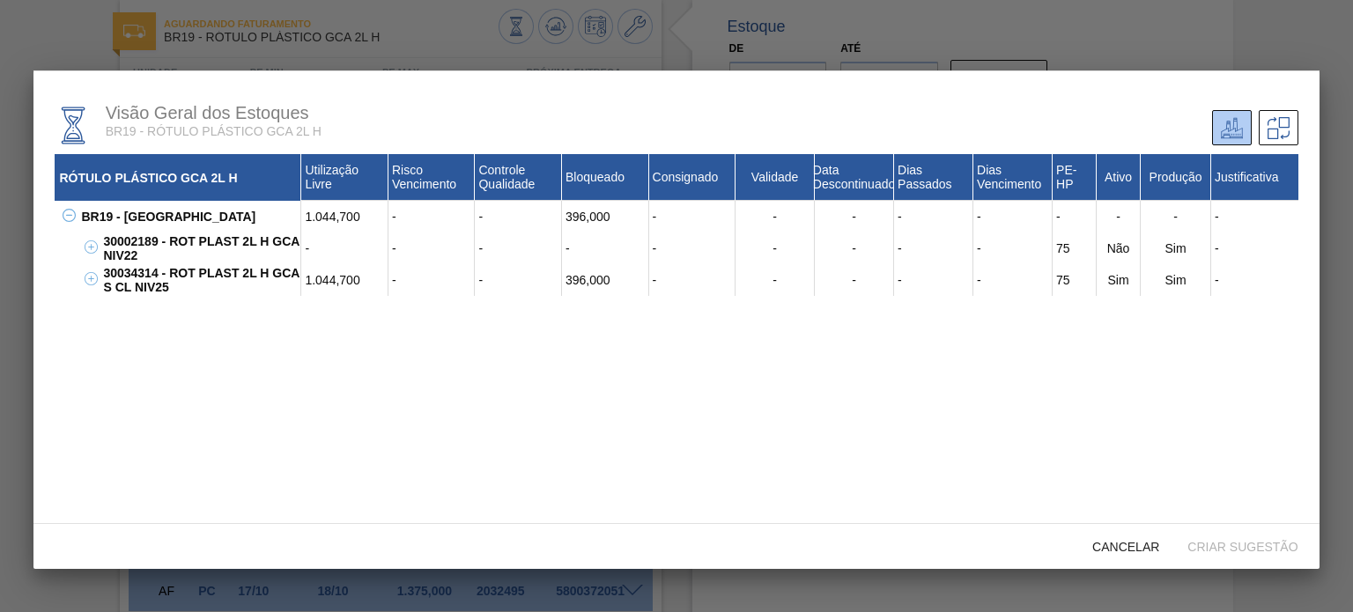
click at [153, 277] on div "30034314 - ROT PLAST 2L H GCA S CL NIV25" at bounding box center [200, 280] width 203 height 32
copy div "30034314"
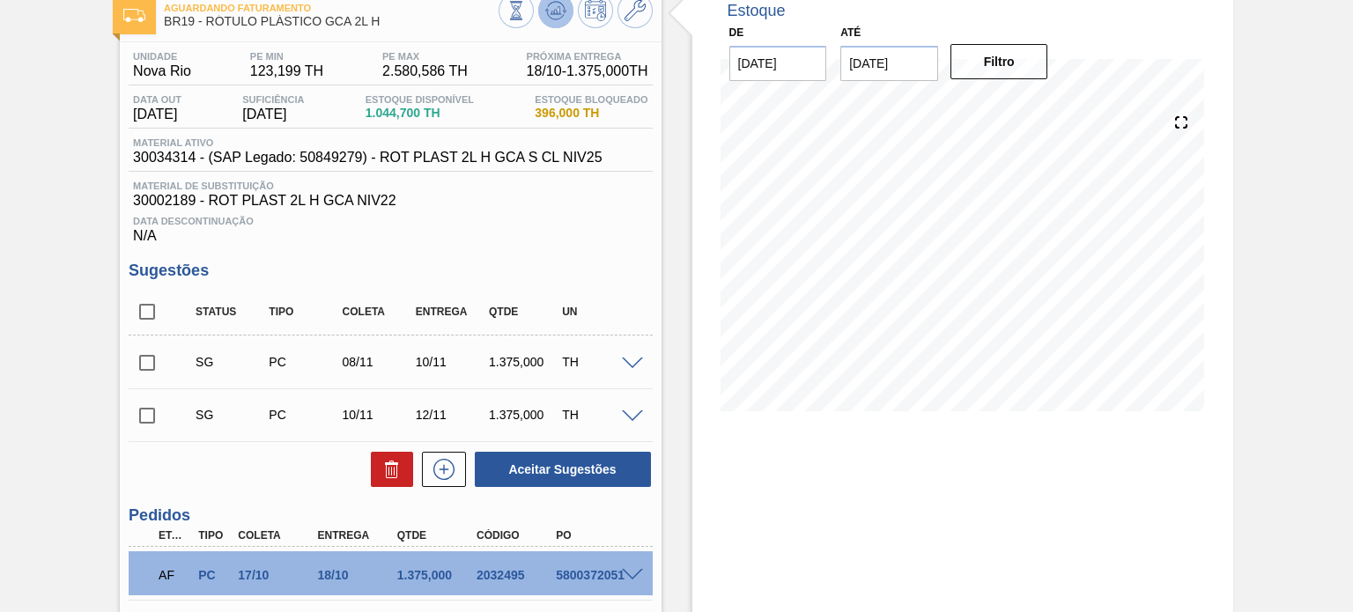
scroll to position [0, 0]
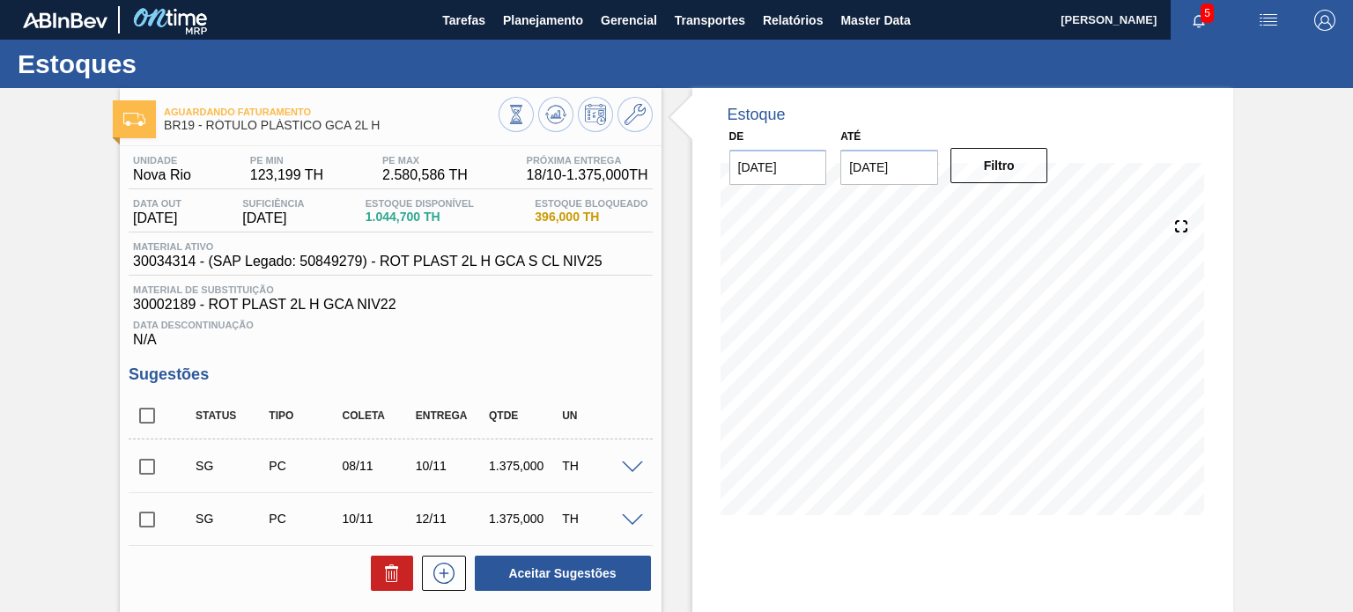
click at [564, 97] on div at bounding box center [576, 117] width 154 height 40
click at [562, 102] on button at bounding box center [555, 114] width 35 height 35
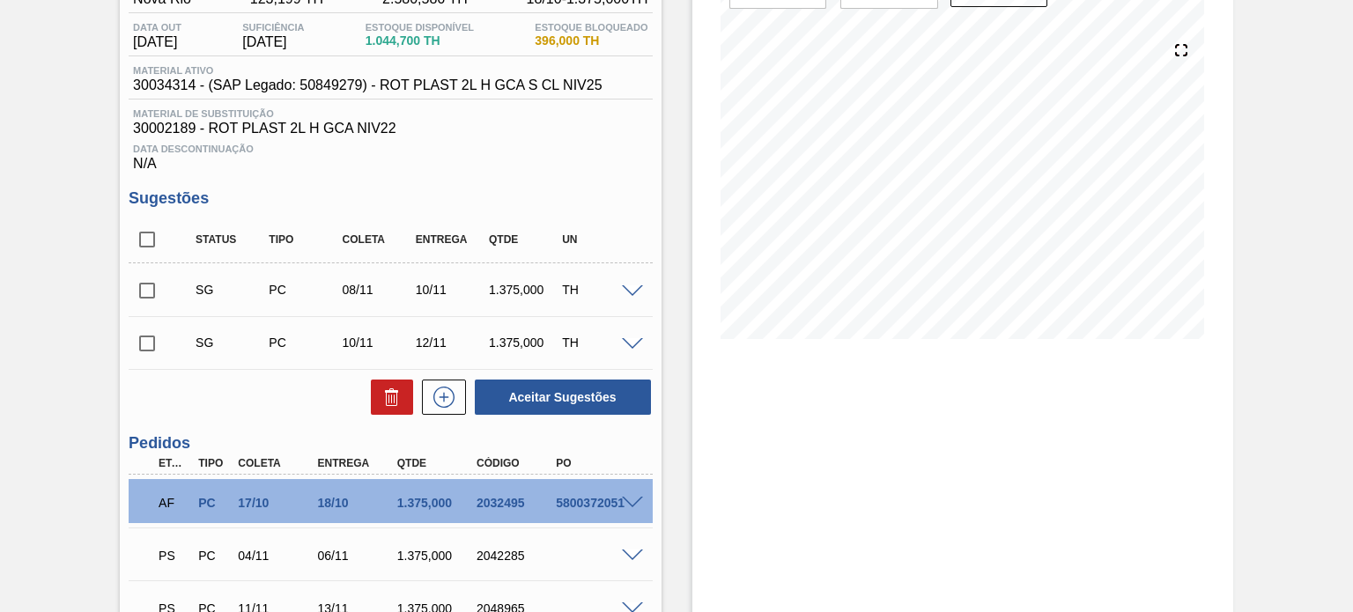
scroll to position [342, 0]
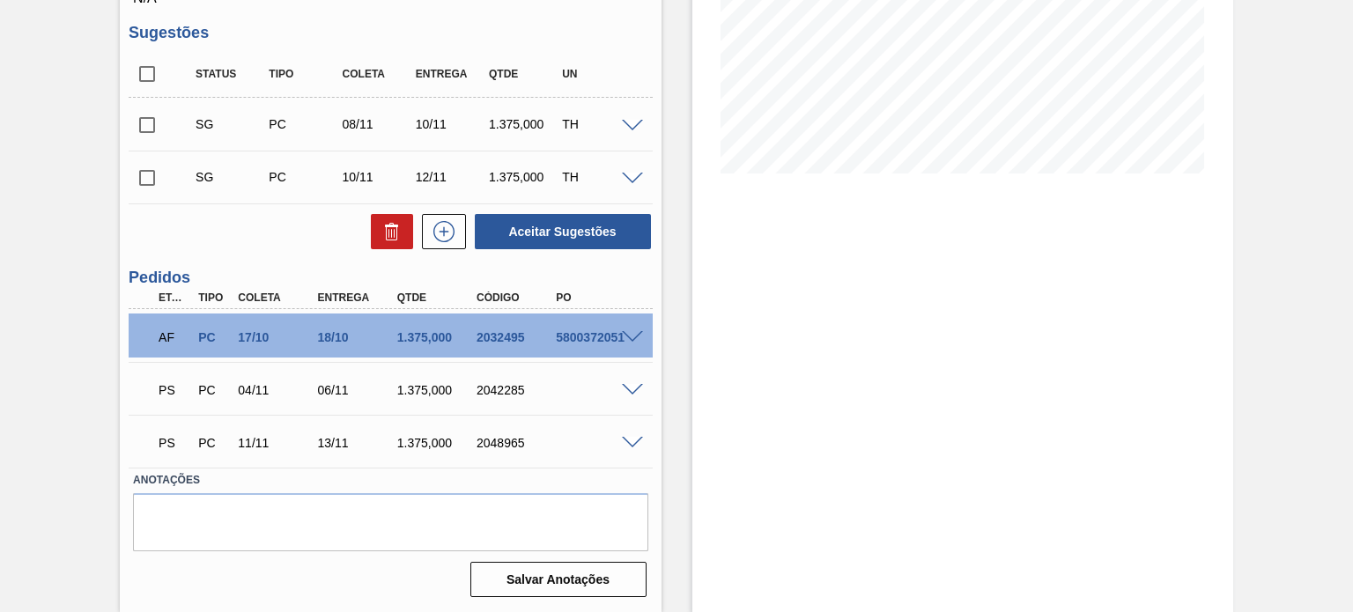
click at [632, 389] on span at bounding box center [632, 390] width 21 height 13
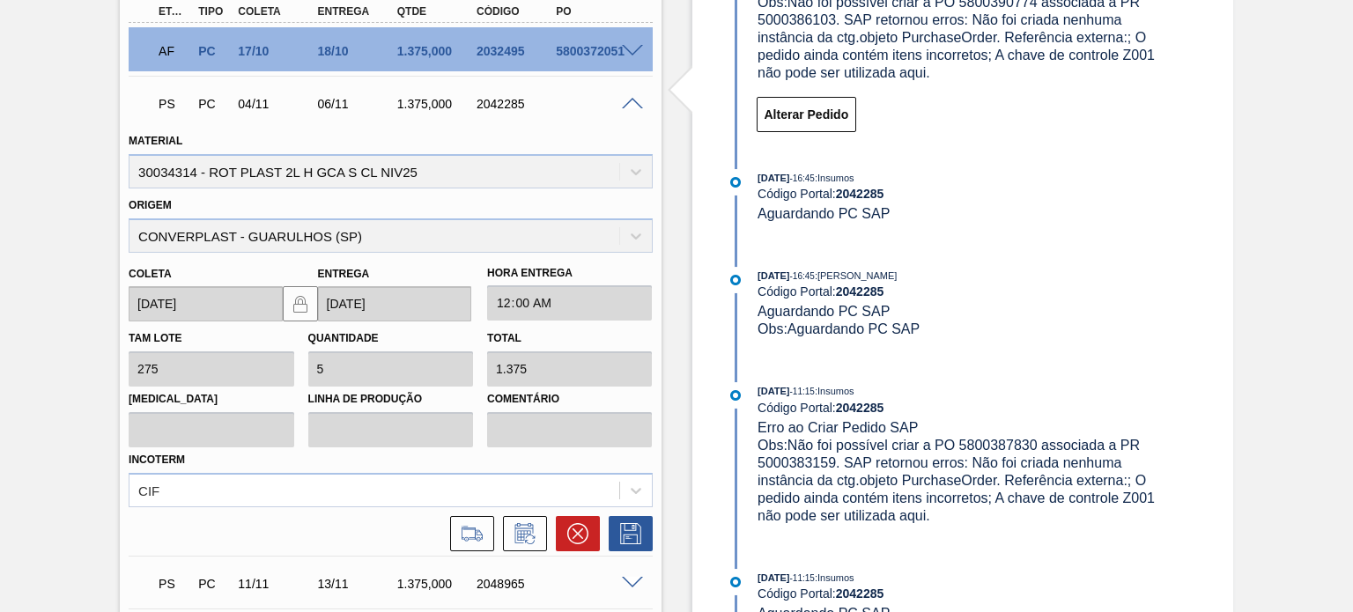
scroll to position [694, 0]
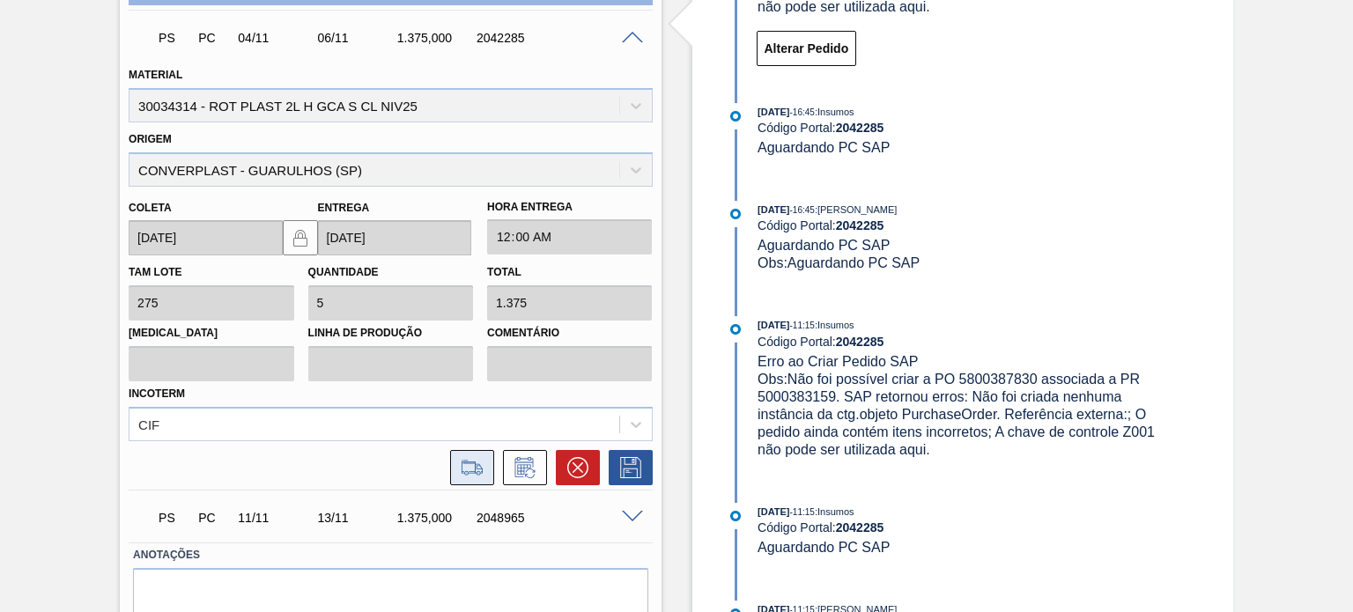
click at [479, 458] on icon at bounding box center [472, 467] width 28 height 21
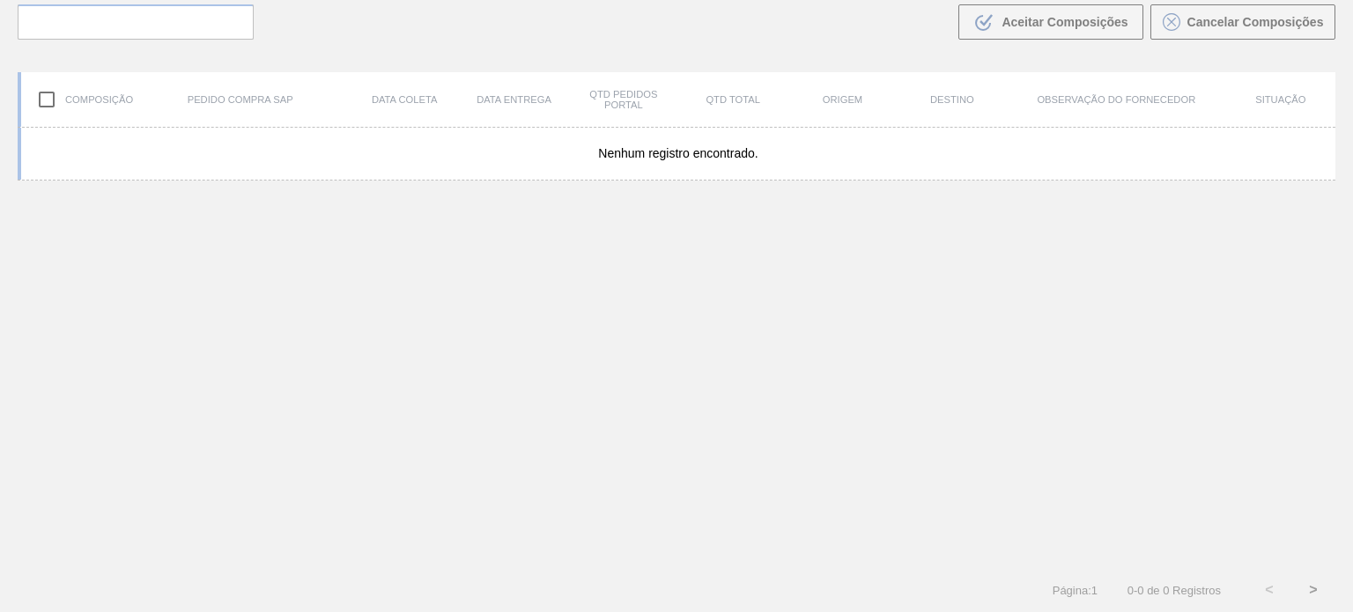
scroll to position [127, 0]
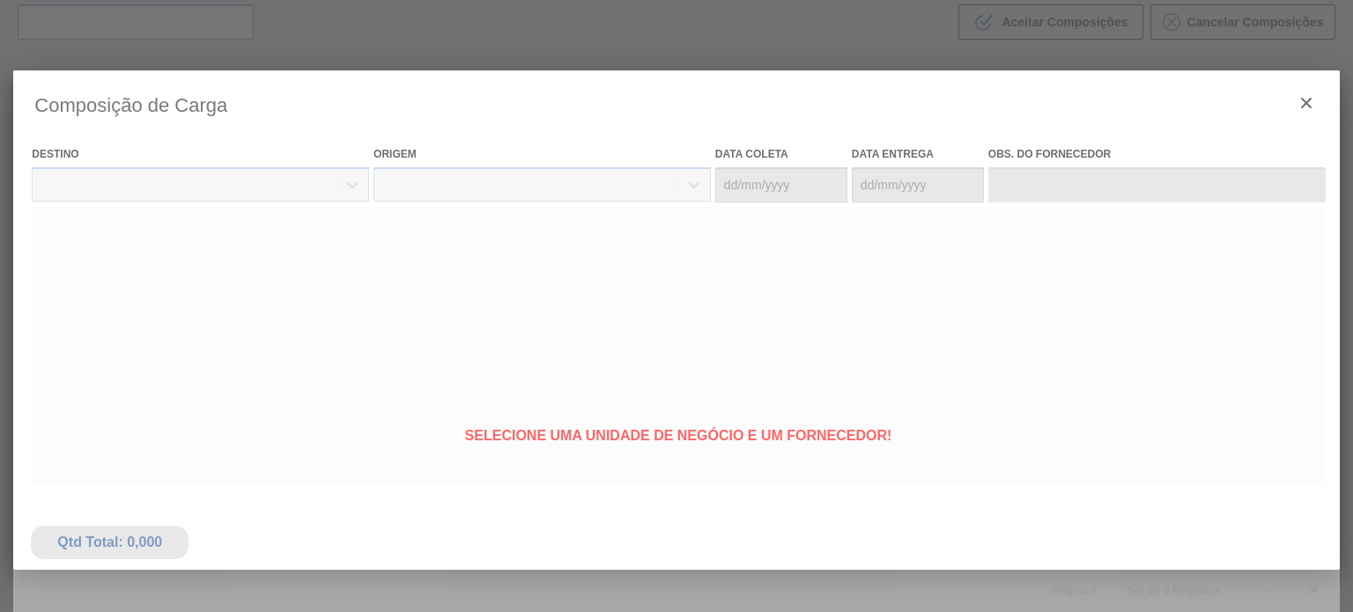
type coleta "04/11/2025"
type Entrega "06/11/2025"
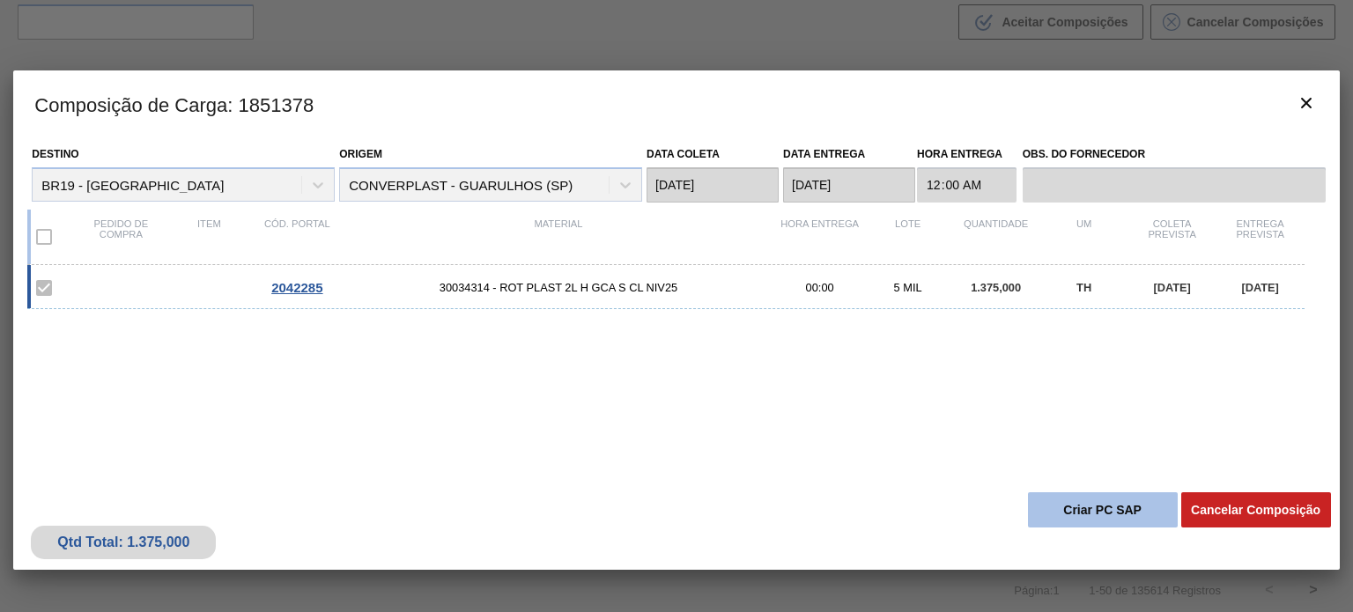
click at [1096, 506] on button "Criar PC SAP" at bounding box center [1103, 509] width 150 height 35
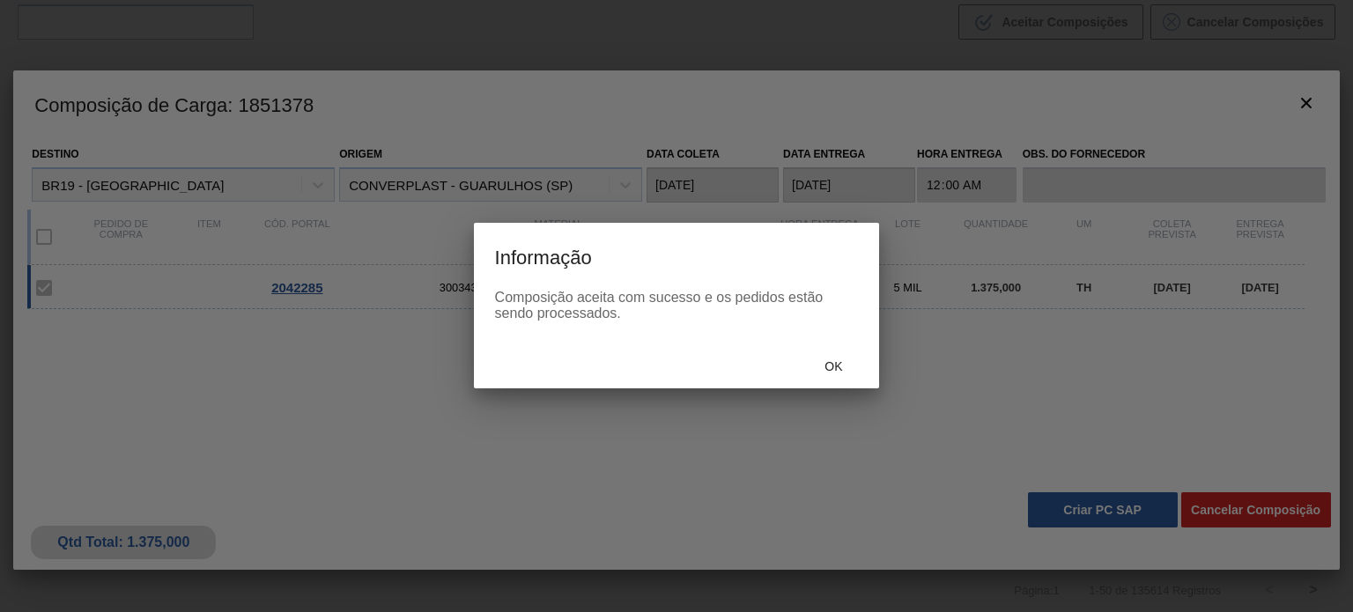
click at [832, 359] on div "Ok" at bounding box center [834, 366] width 78 height 33
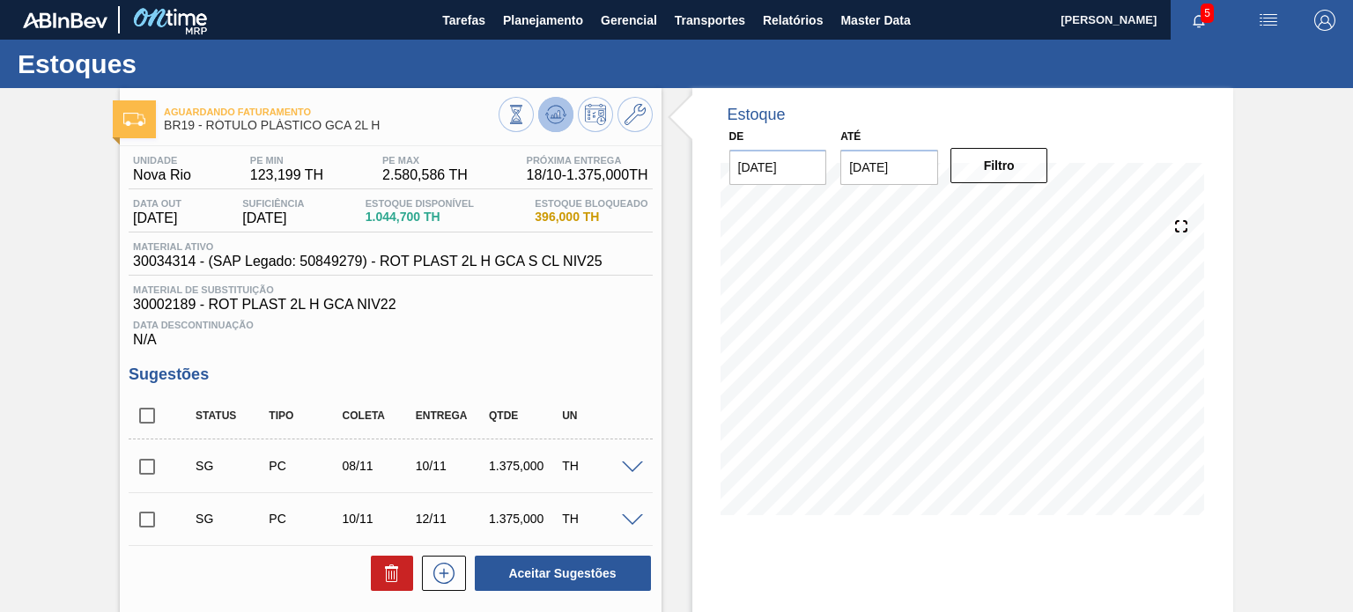
click at [551, 108] on icon at bounding box center [555, 114] width 21 height 21
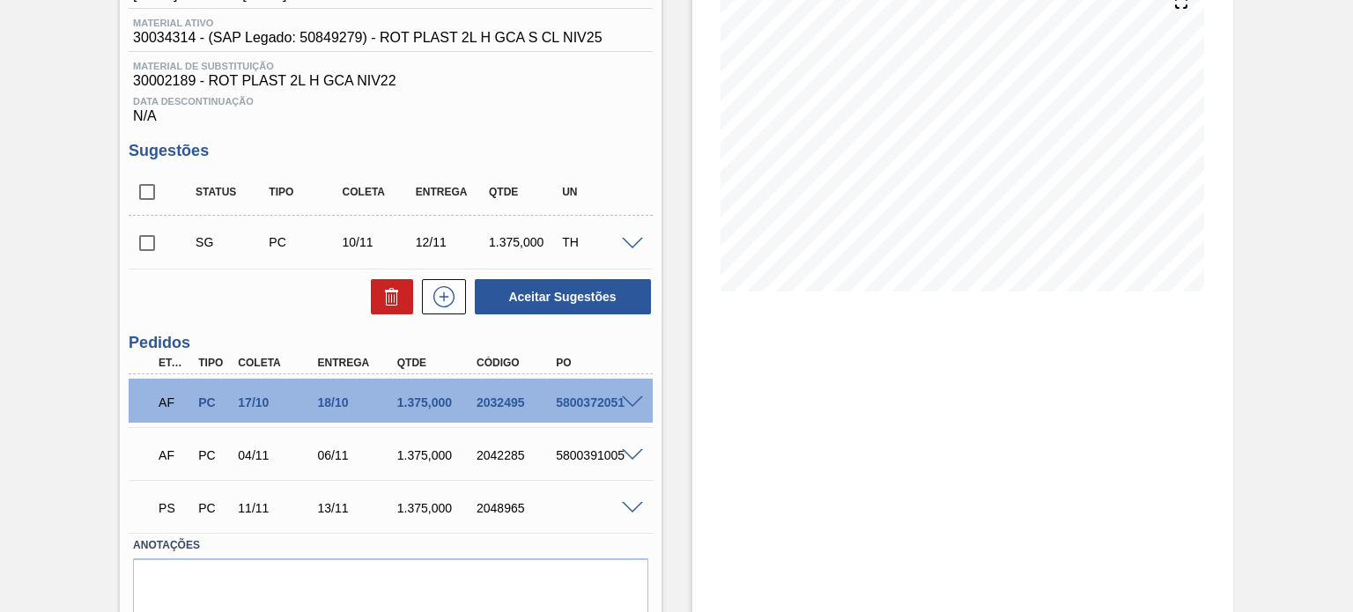
scroll to position [289, 0]
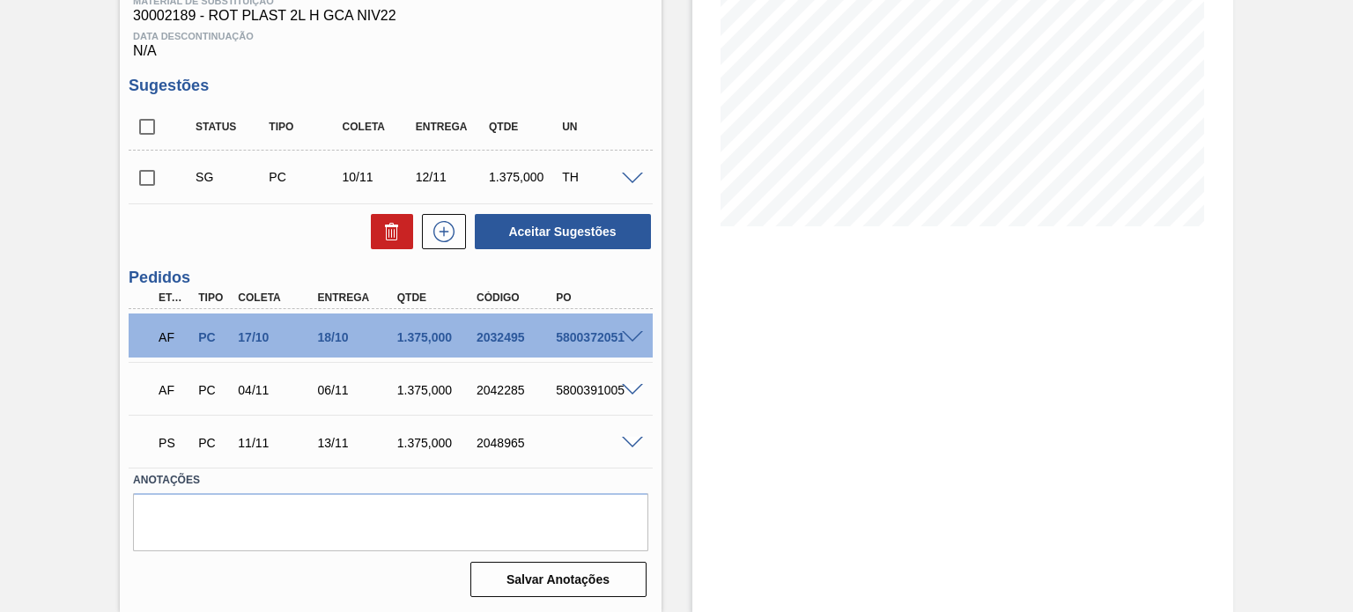
click at [632, 438] on span at bounding box center [632, 443] width 21 height 13
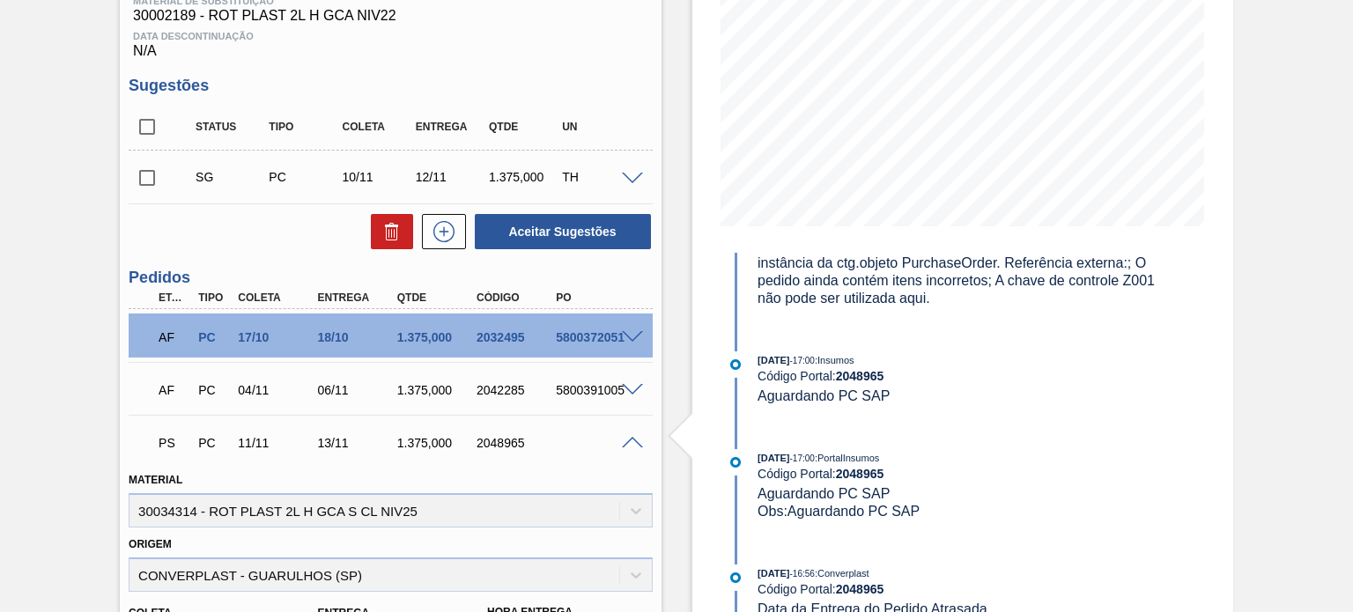
scroll to position [705, 0]
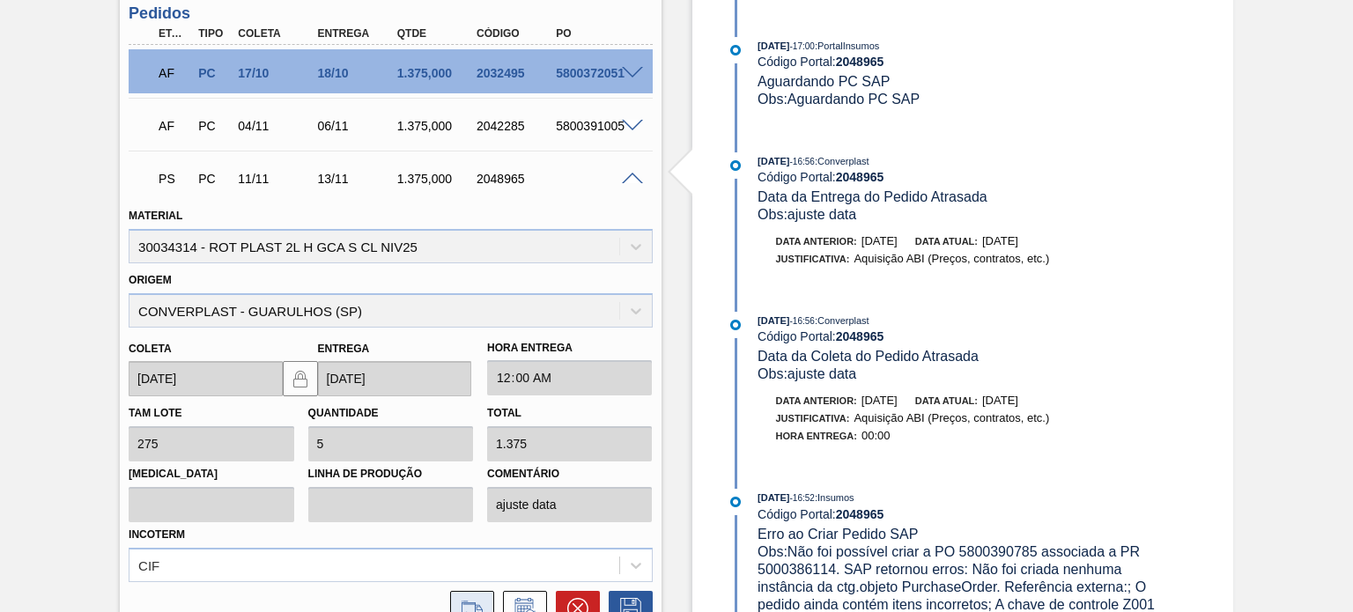
click at [462, 594] on button at bounding box center [472, 608] width 44 height 35
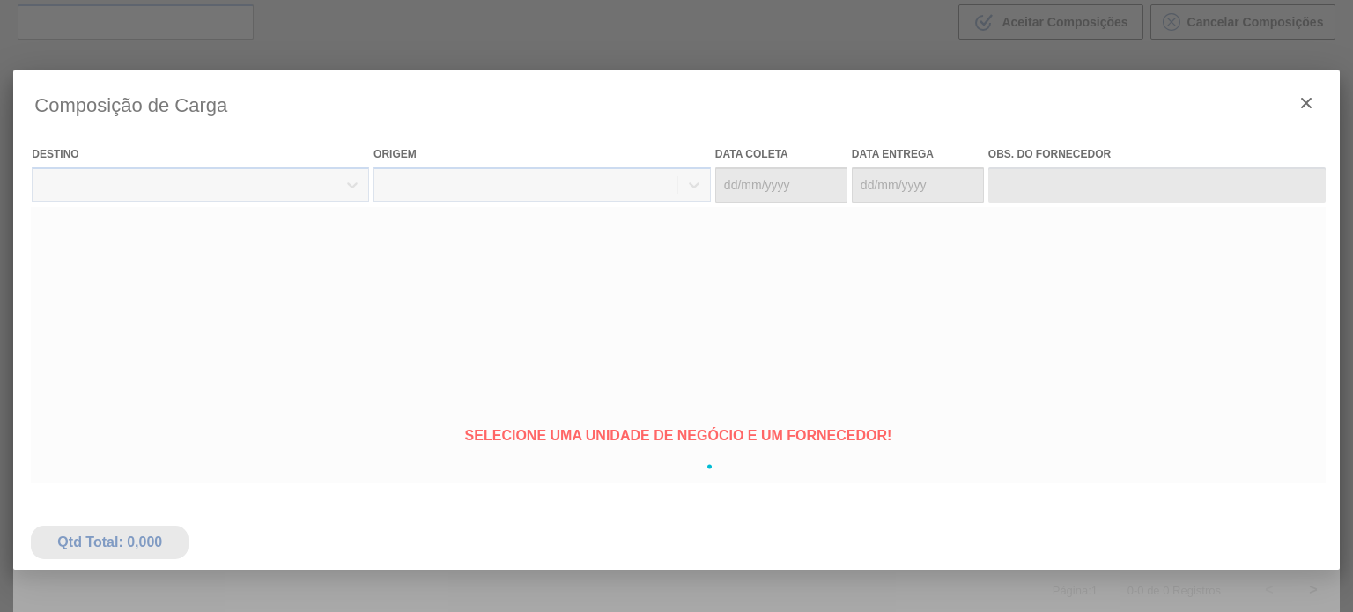
type coleta "11/11/2025"
type Entrega "13/11/2025"
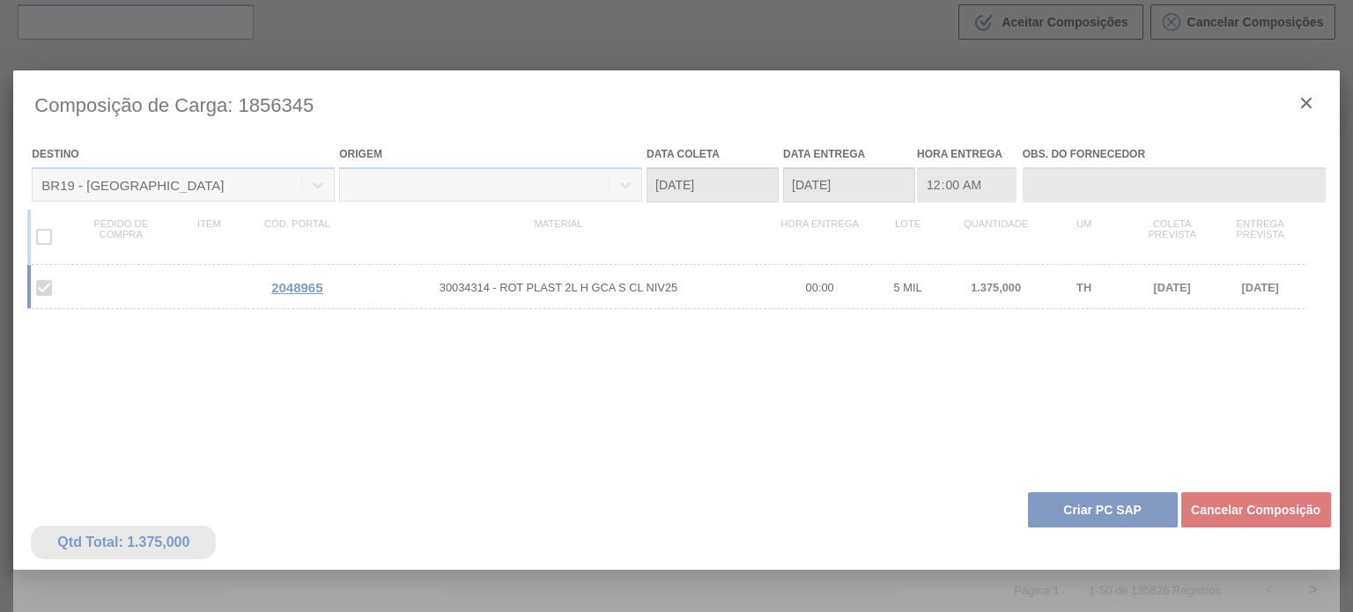
click at [1082, 505] on div at bounding box center [676, 466] width 1326 height 793
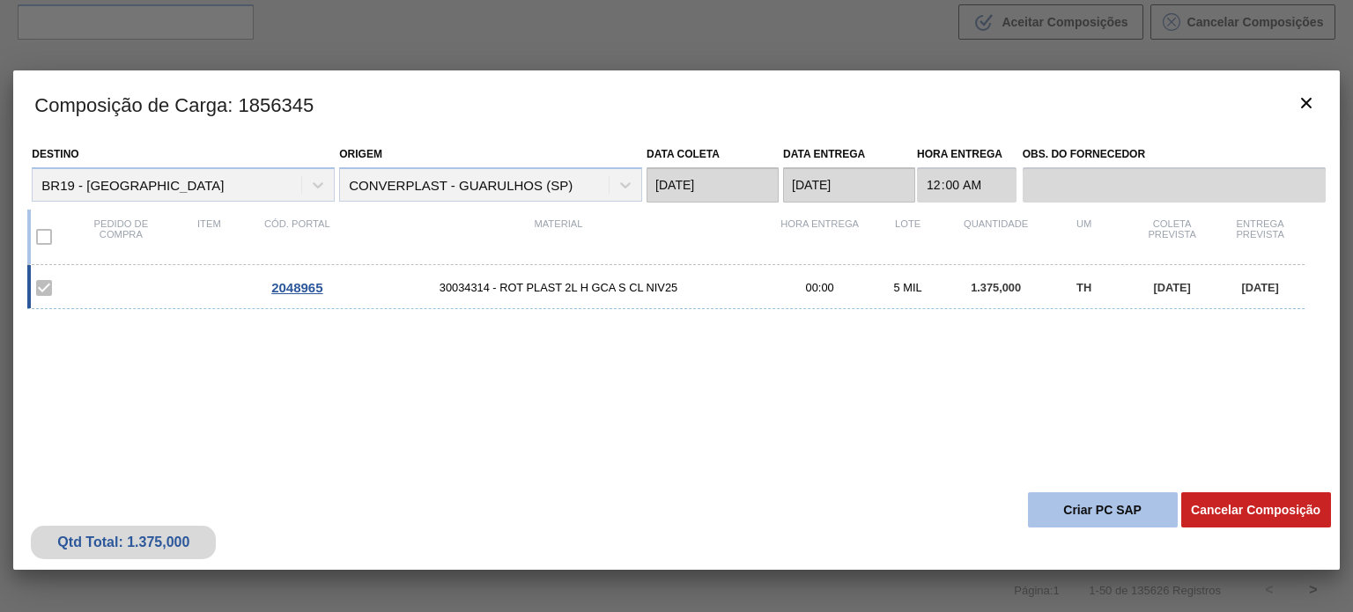
click at [1082, 506] on button "Criar PC SAP" at bounding box center [1103, 509] width 150 height 35
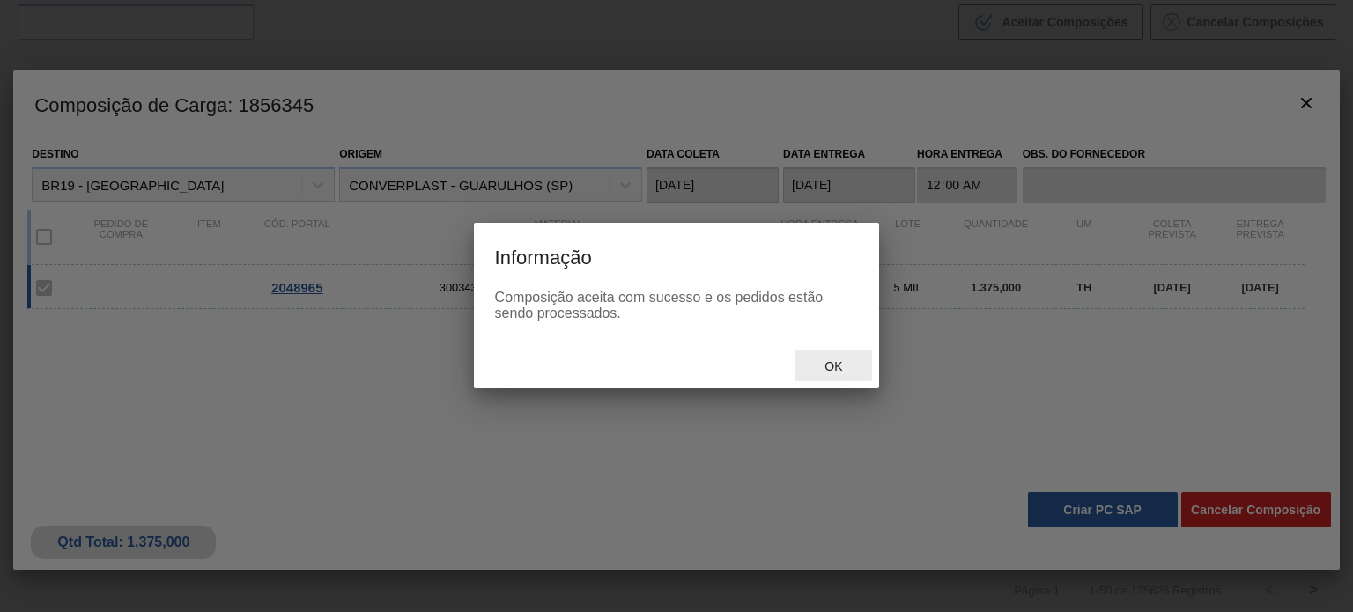
click at [835, 361] on span "Ok" at bounding box center [833, 366] width 46 height 14
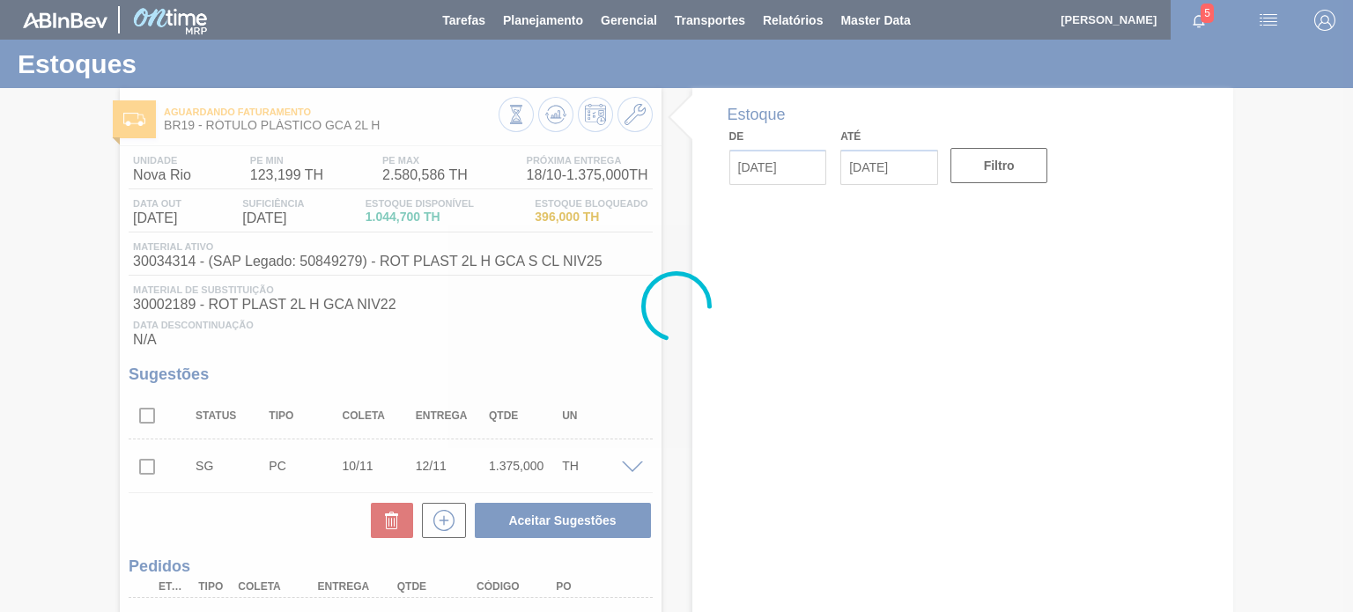
click at [558, 122] on div at bounding box center [676, 306] width 1353 height 612
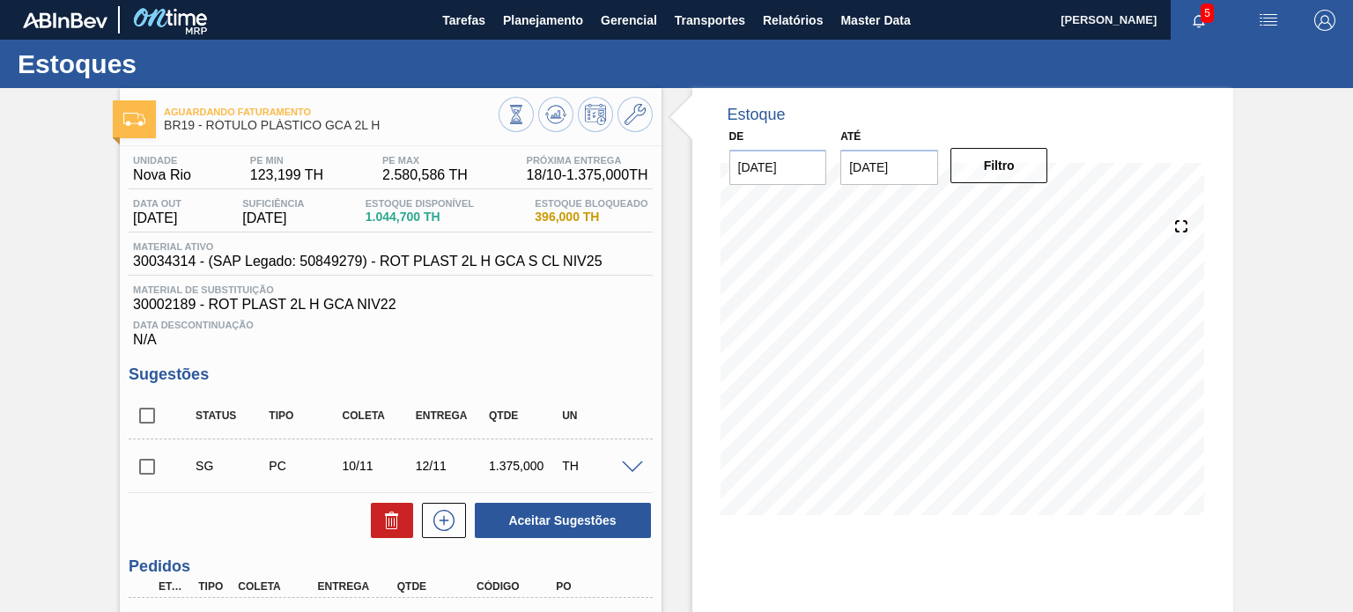
click at [558, 122] on icon at bounding box center [555, 119] width 18 height 9
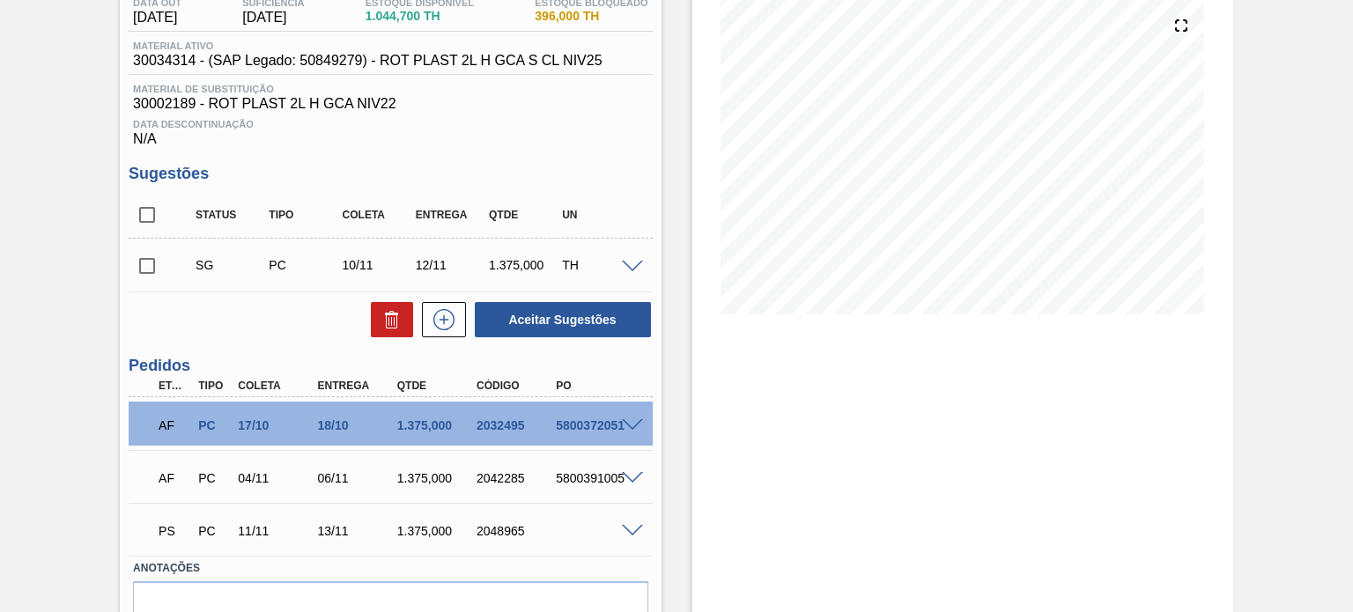
scroll to position [289, 0]
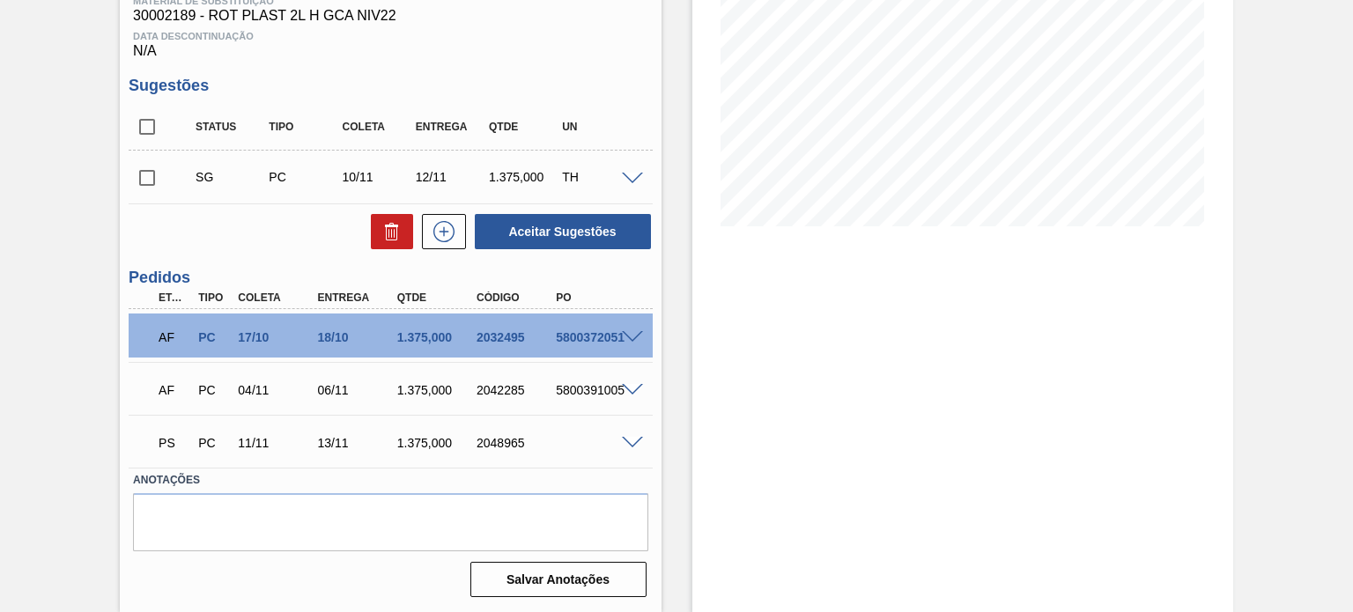
click at [618, 443] on div at bounding box center [634, 441] width 35 height 13
click at [626, 442] on span at bounding box center [632, 443] width 21 height 13
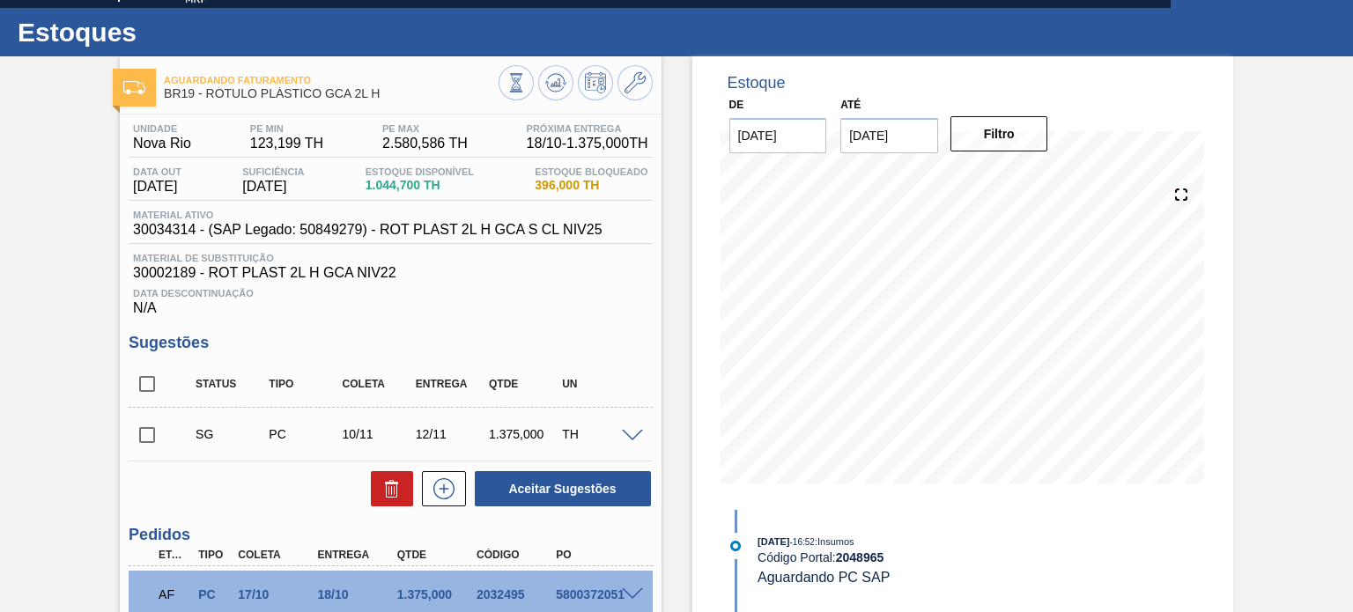
scroll to position [0, 0]
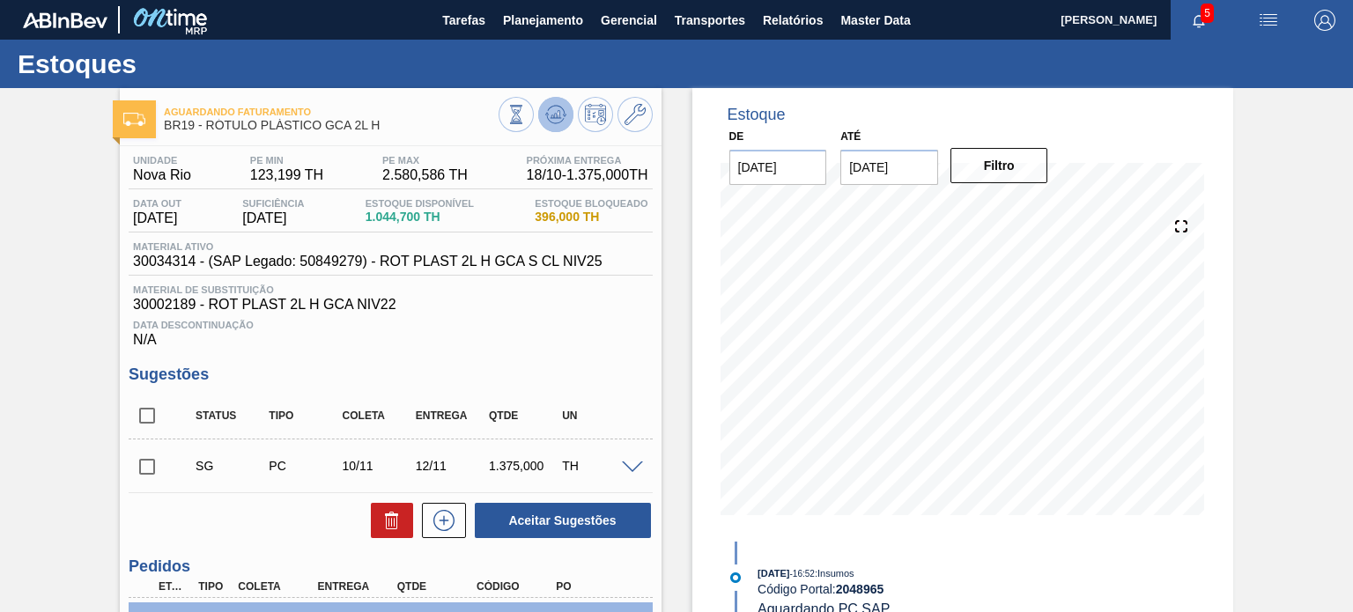
click at [554, 123] on icon at bounding box center [555, 114] width 21 height 21
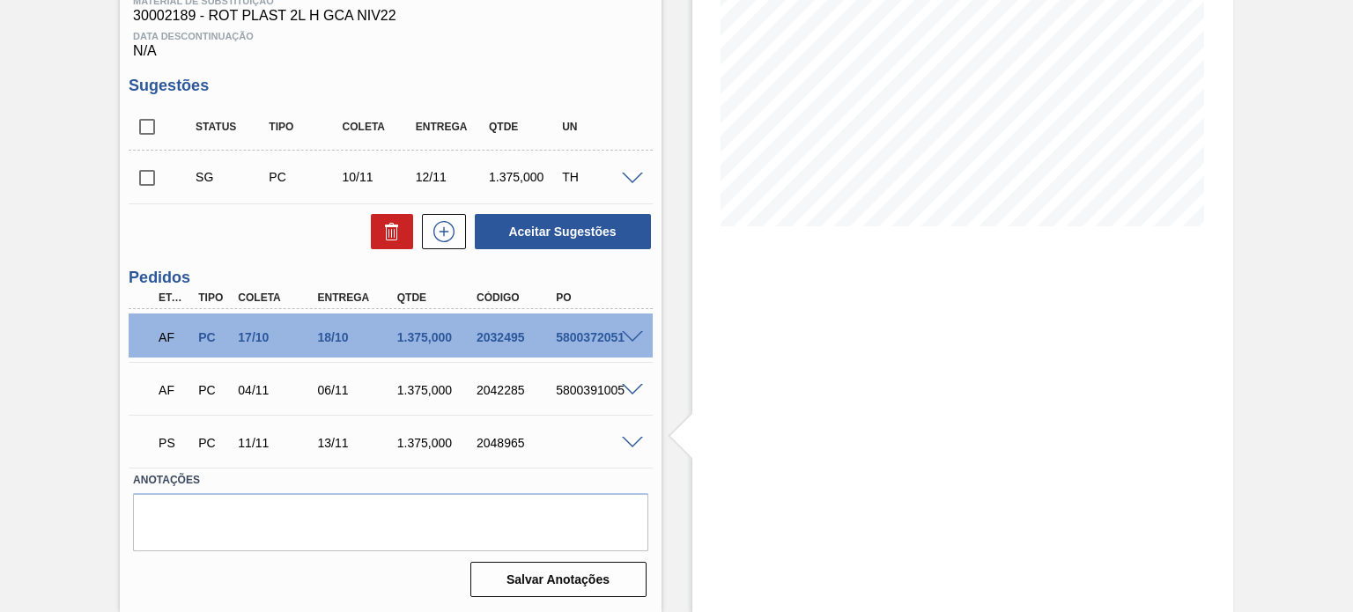
click at [627, 438] on span at bounding box center [632, 443] width 21 height 13
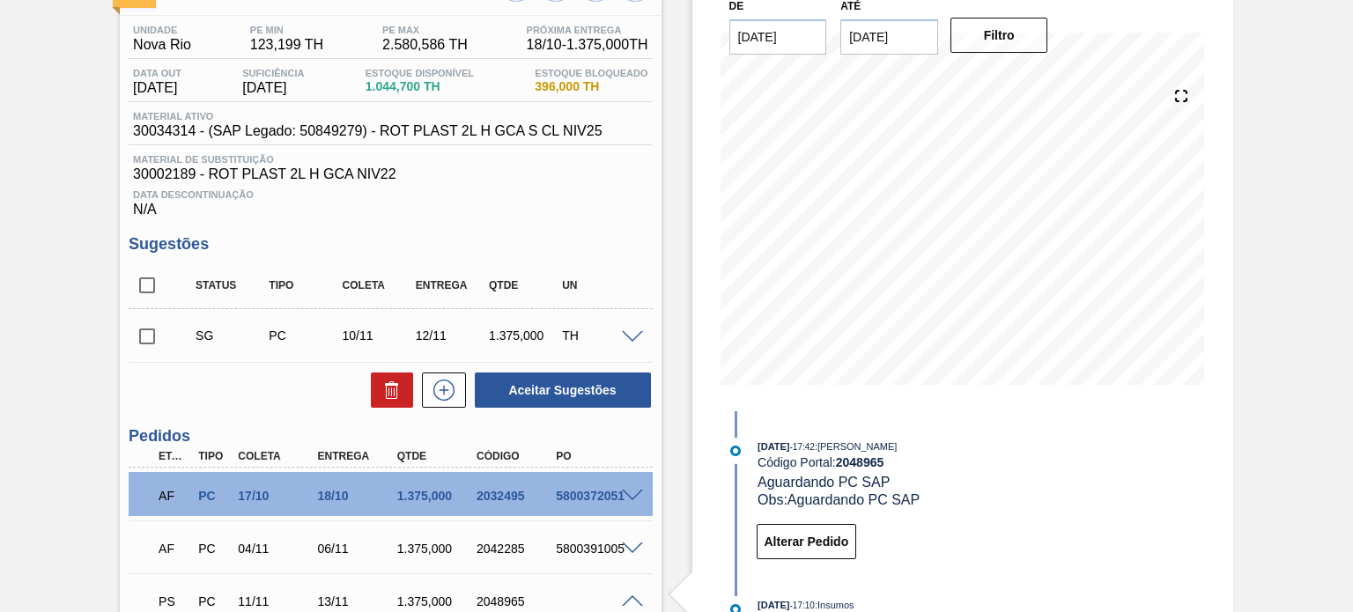
scroll to position [0, 0]
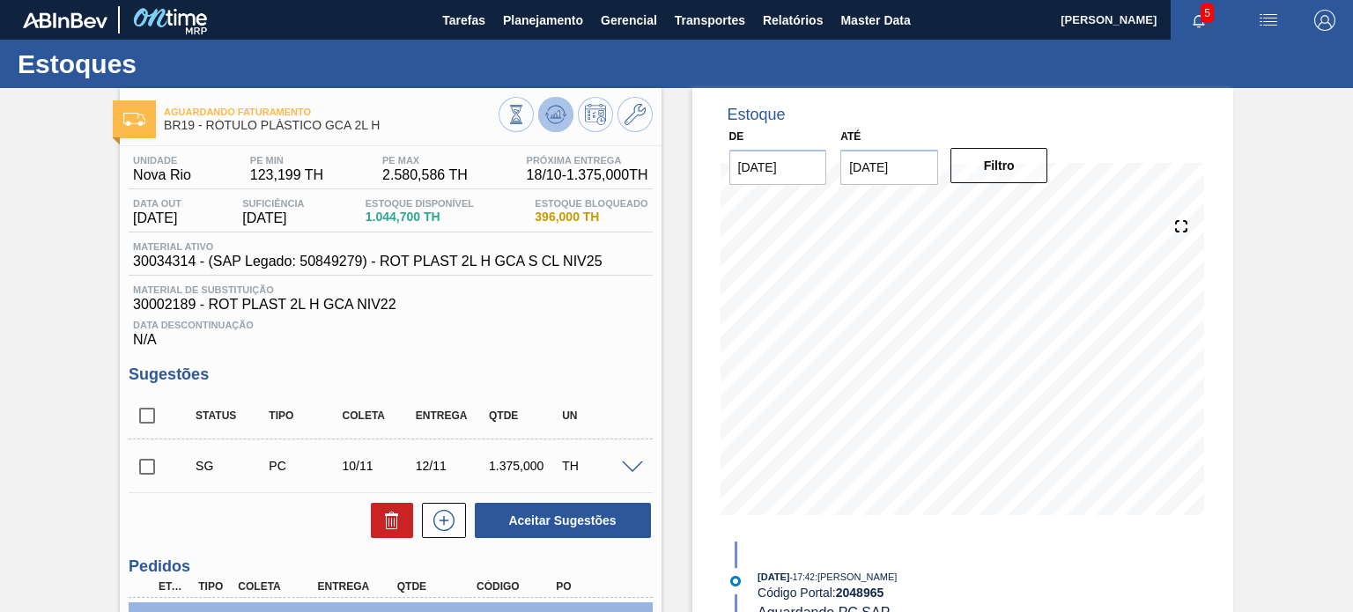
click at [556, 125] on span at bounding box center [555, 114] width 21 height 21
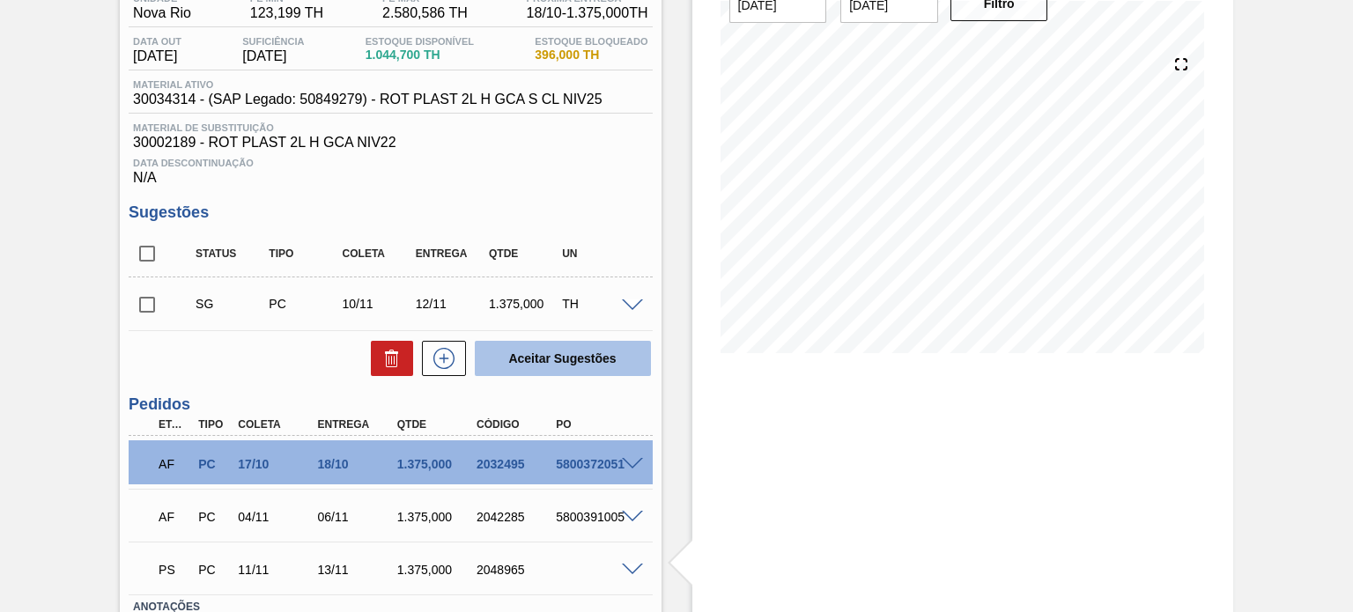
scroll to position [289, 0]
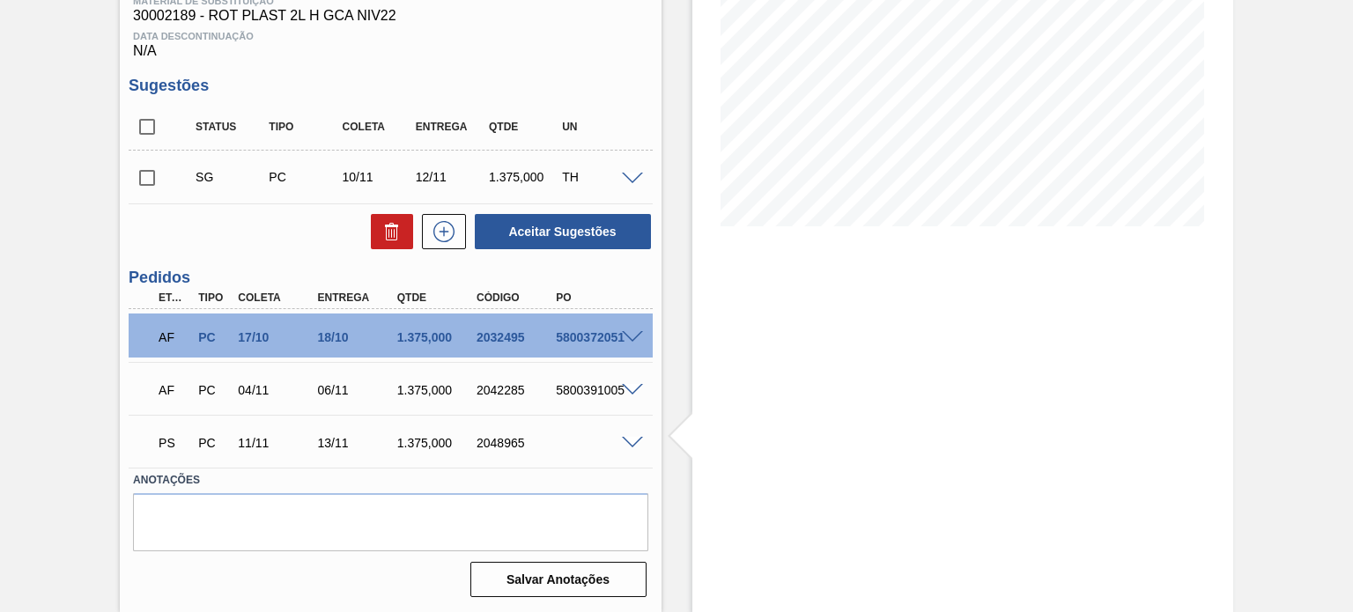
click at [626, 440] on span at bounding box center [632, 443] width 21 height 13
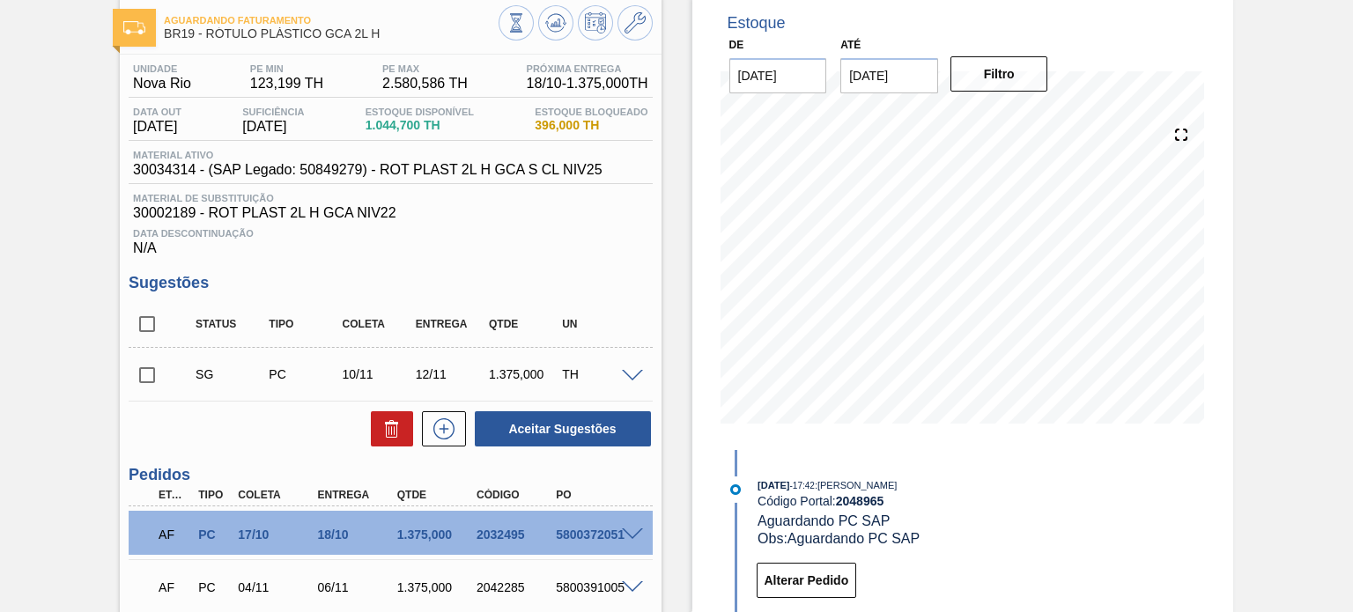
scroll to position [0, 0]
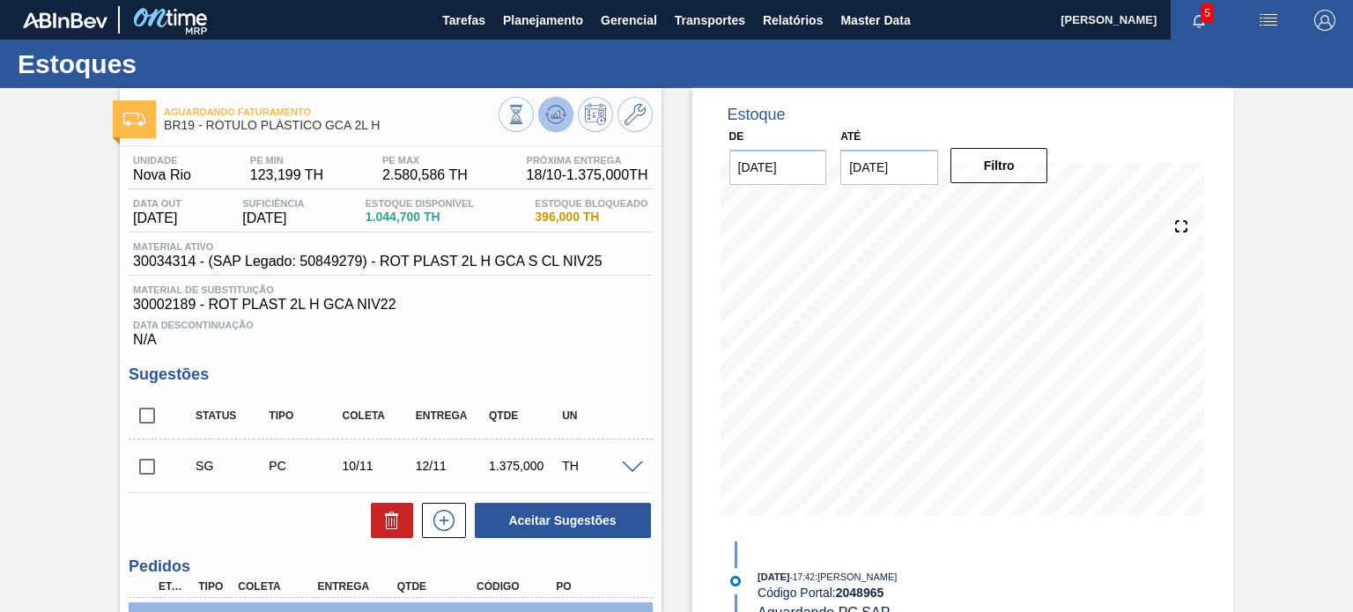
click at [553, 128] on button at bounding box center [555, 114] width 35 height 35
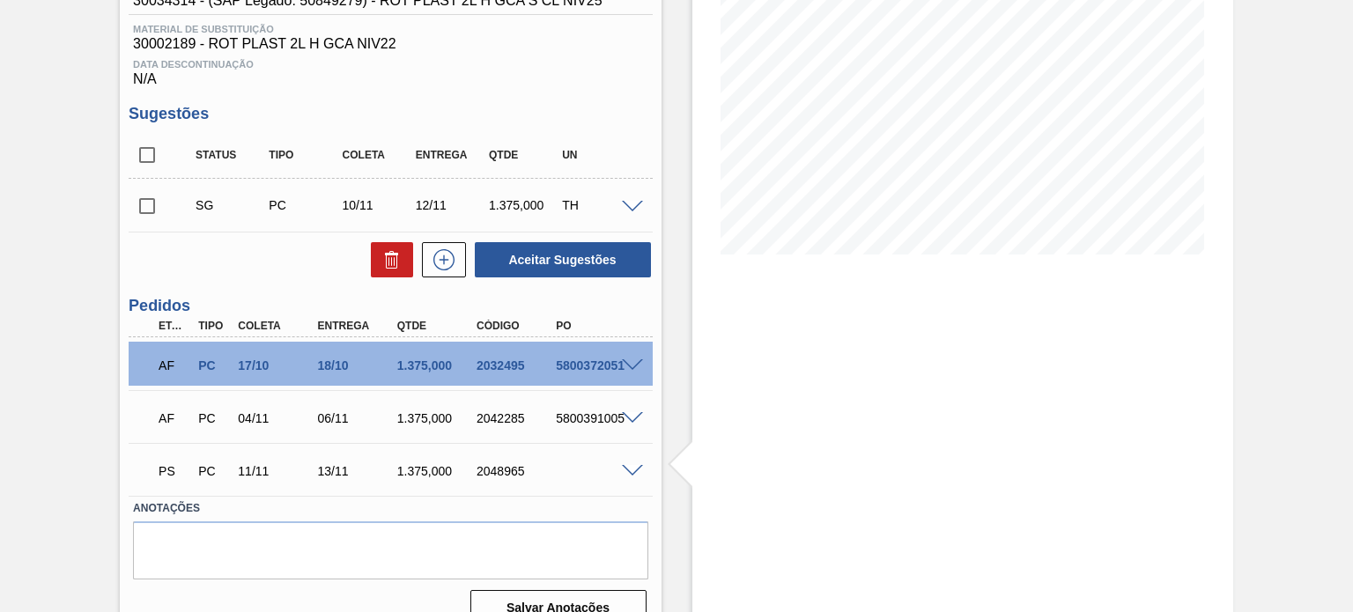
scroll to position [264, 0]
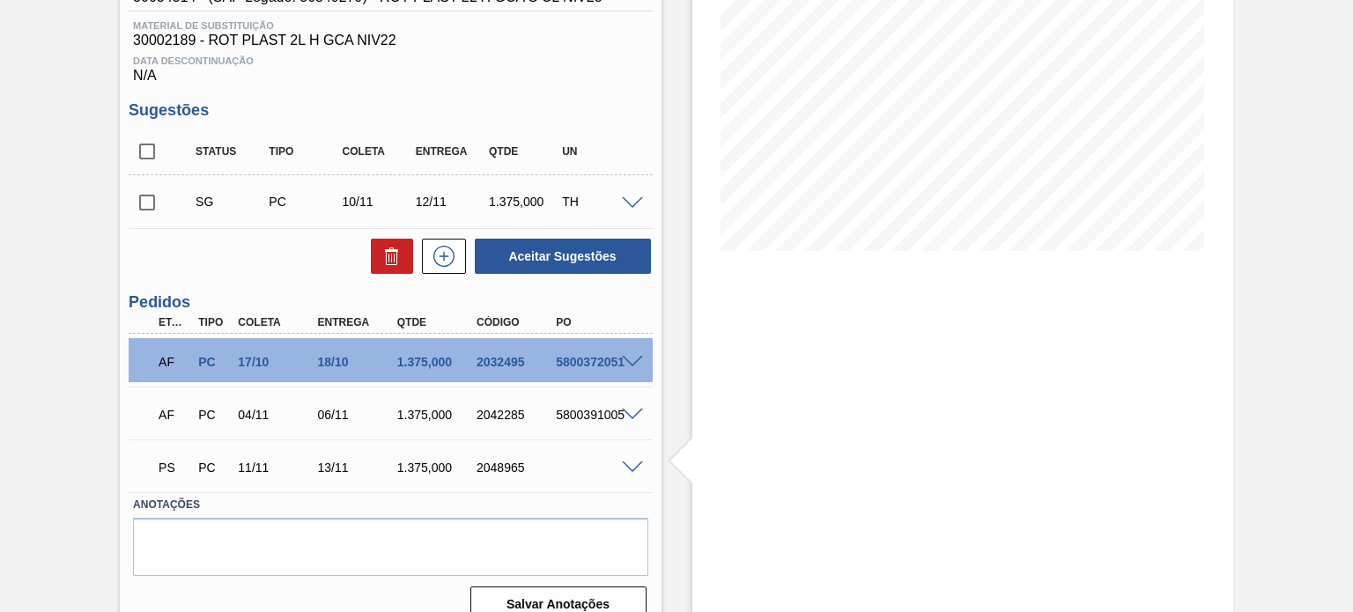
click at [624, 469] on span at bounding box center [632, 468] width 21 height 13
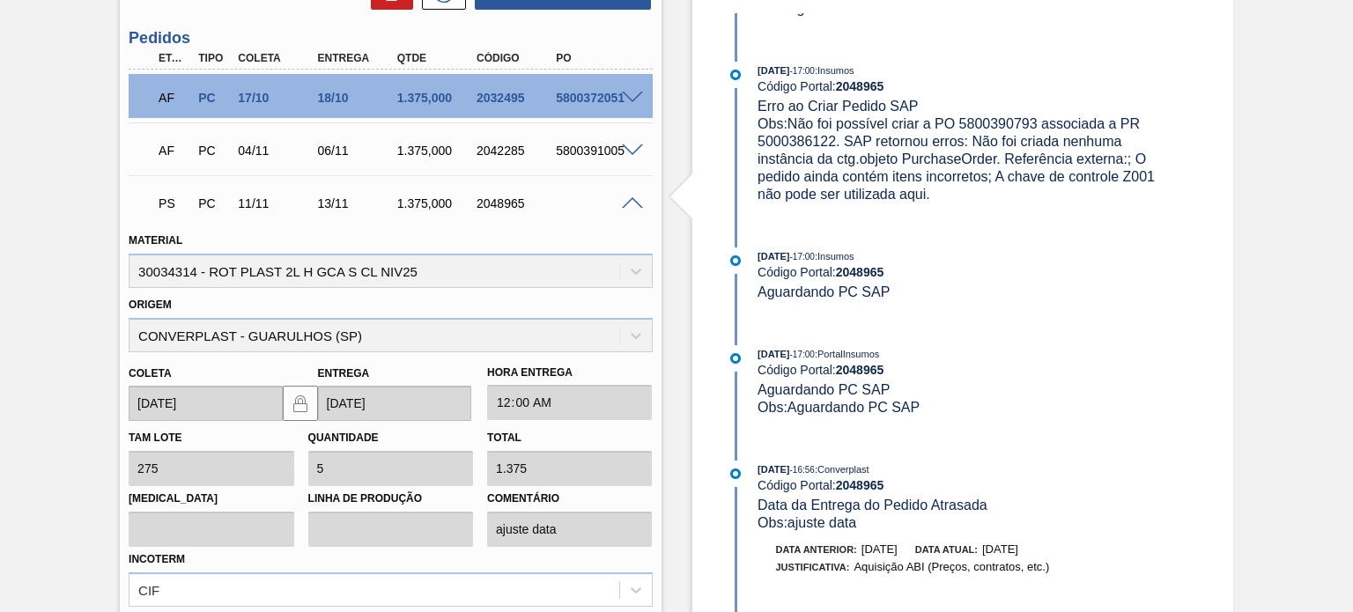
scroll to position [440, 0]
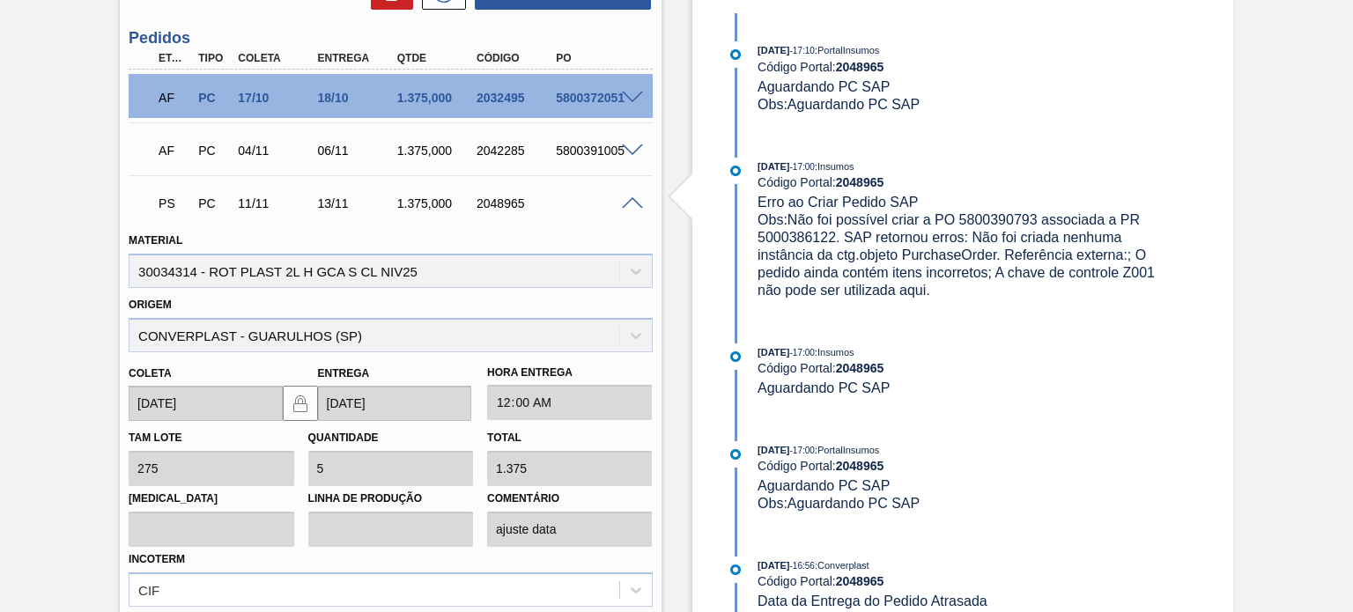
click at [627, 203] on span at bounding box center [632, 203] width 21 height 13
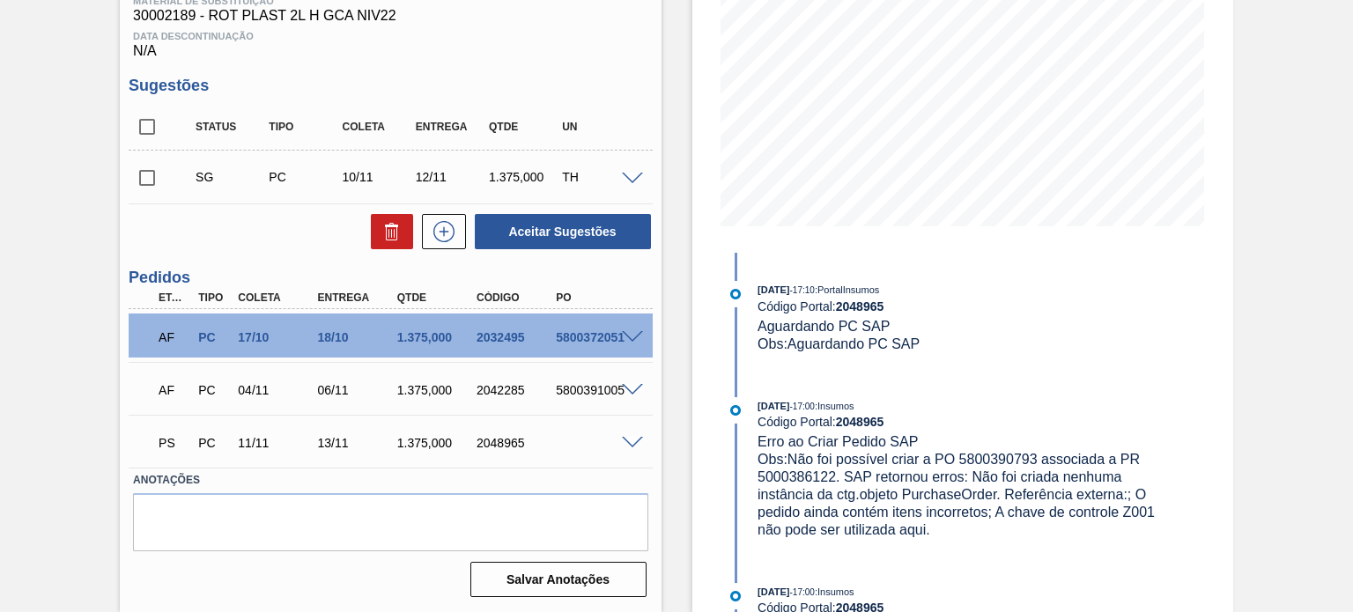
scroll to position [289, 0]
click at [627, 435] on div at bounding box center [634, 441] width 35 height 13
click at [635, 443] on span at bounding box center [632, 443] width 21 height 13
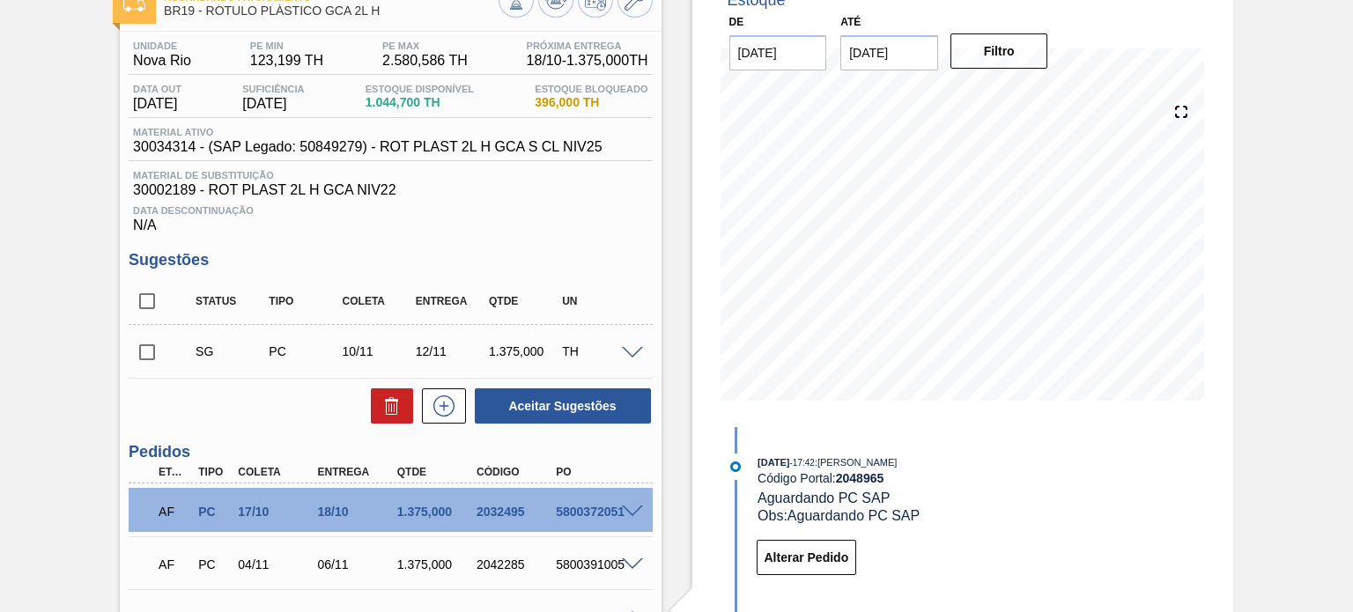
scroll to position [10, 0]
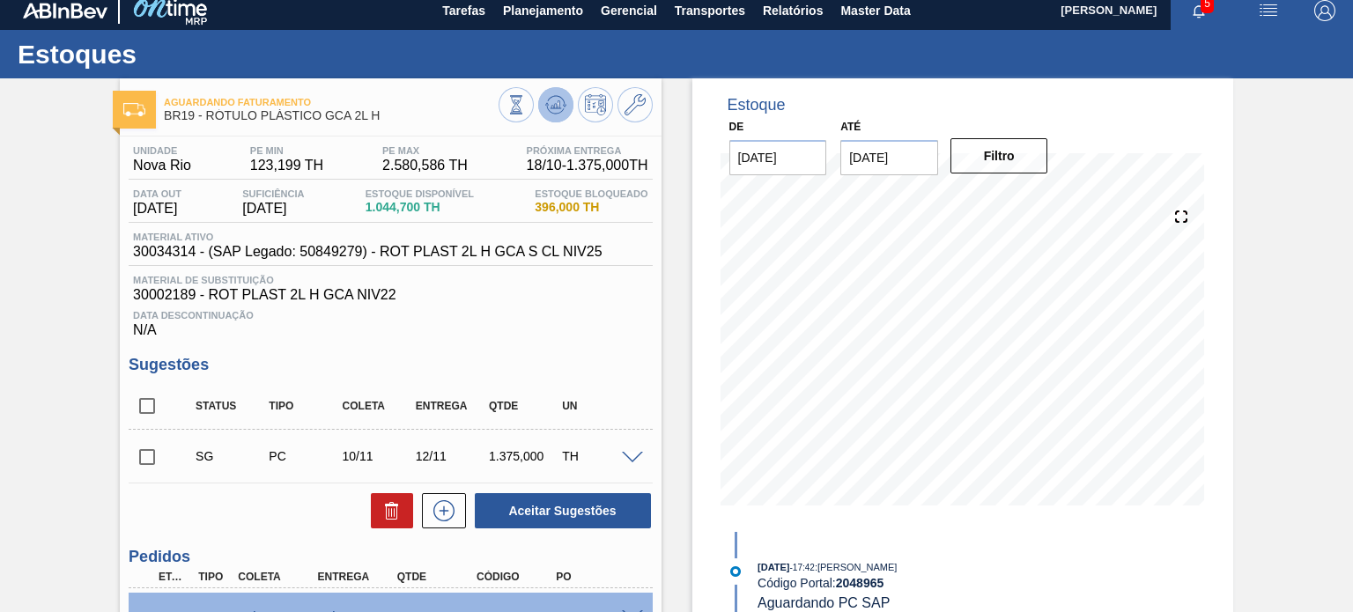
click at [559, 115] on icon at bounding box center [555, 104] width 21 height 21
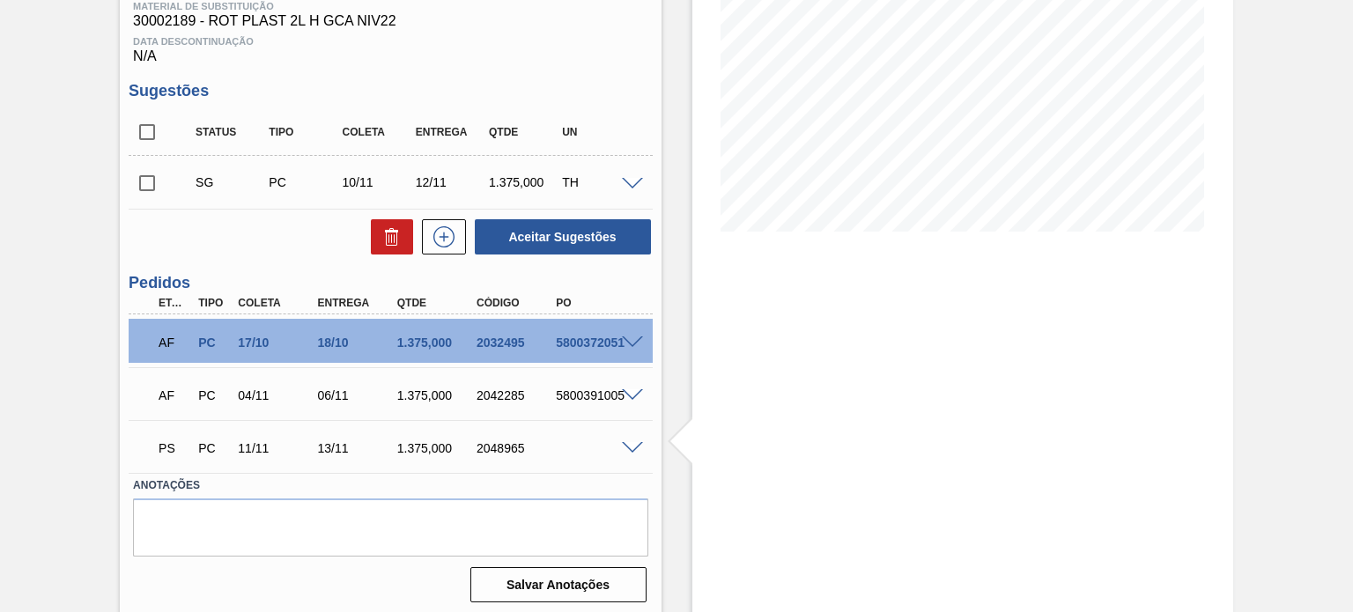
scroll to position [289, 0]
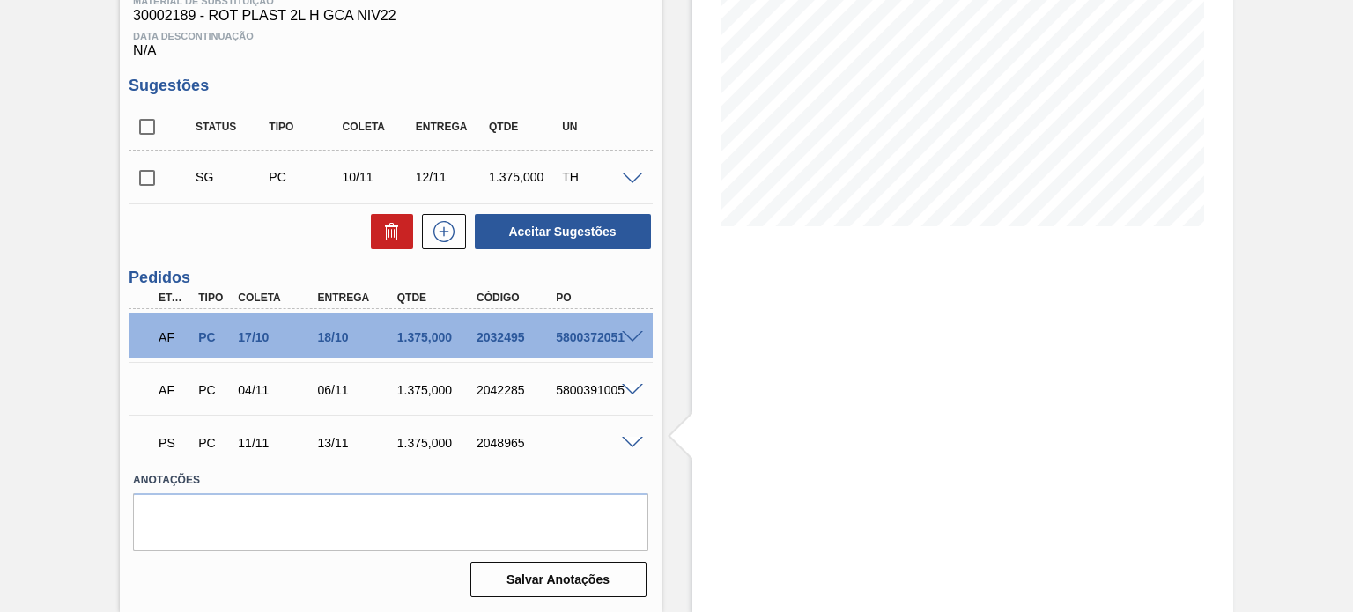
click at [631, 440] on span at bounding box center [632, 443] width 21 height 13
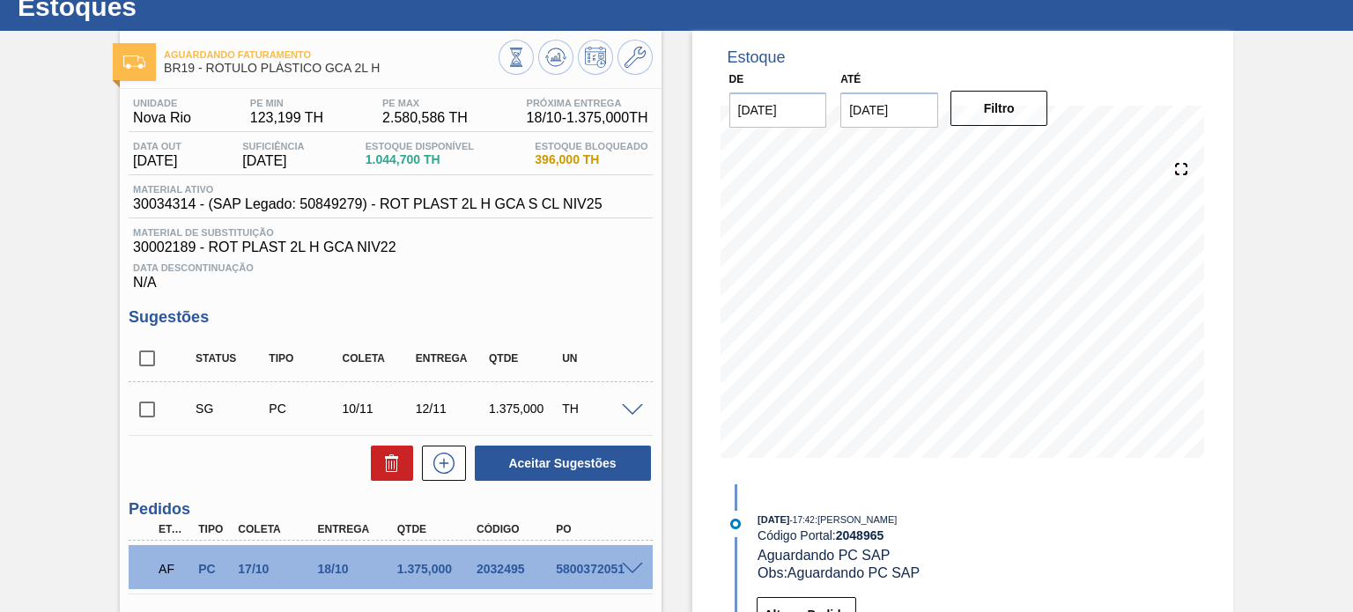
scroll to position [0, 0]
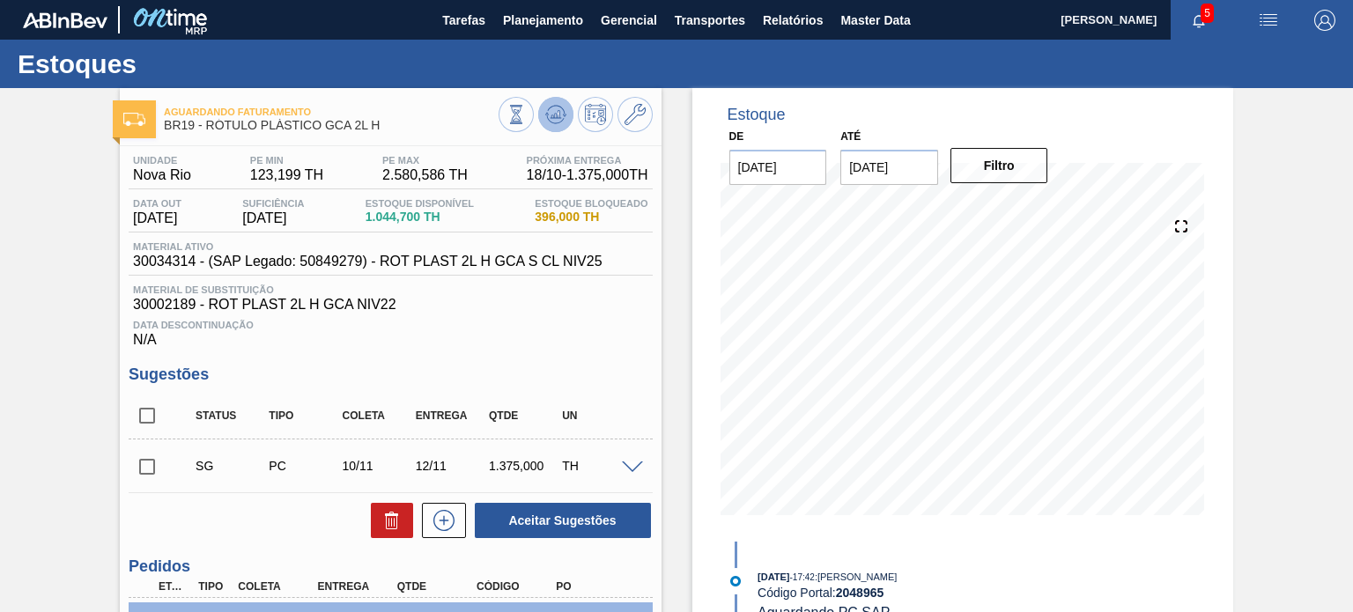
click at [560, 119] on icon at bounding box center [555, 114] width 21 height 21
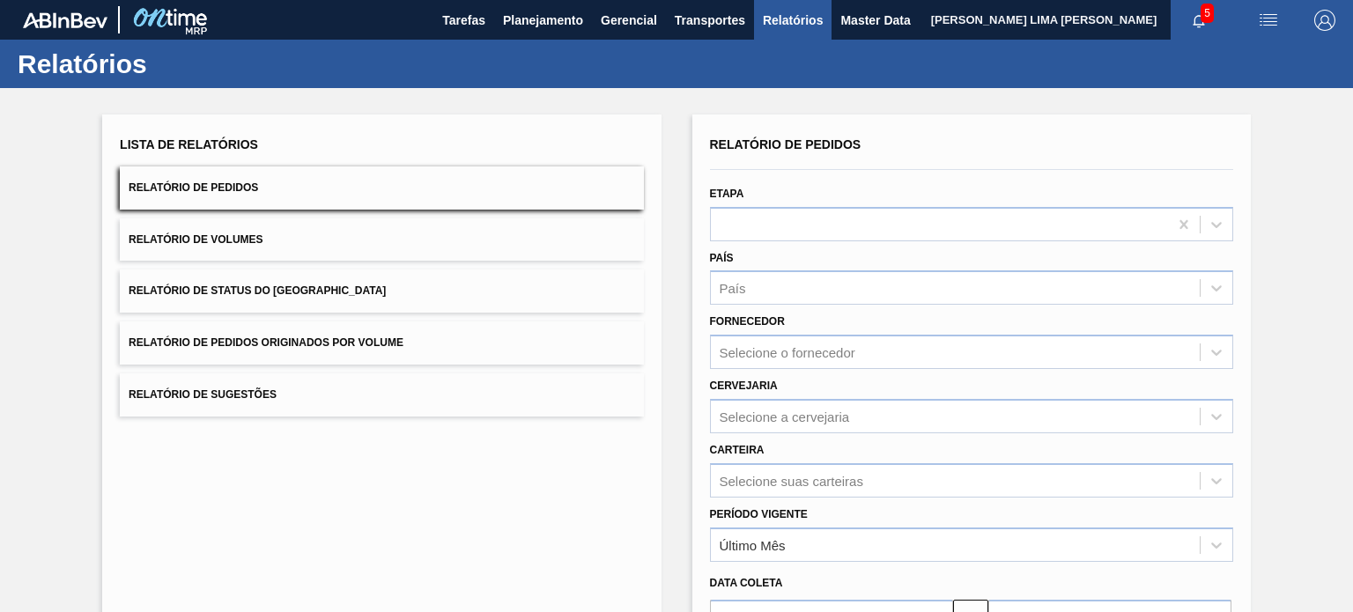
click at [428, 295] on button "Relatório de Status do Estoque" at bounding box center [381, 291] width 523 height 43
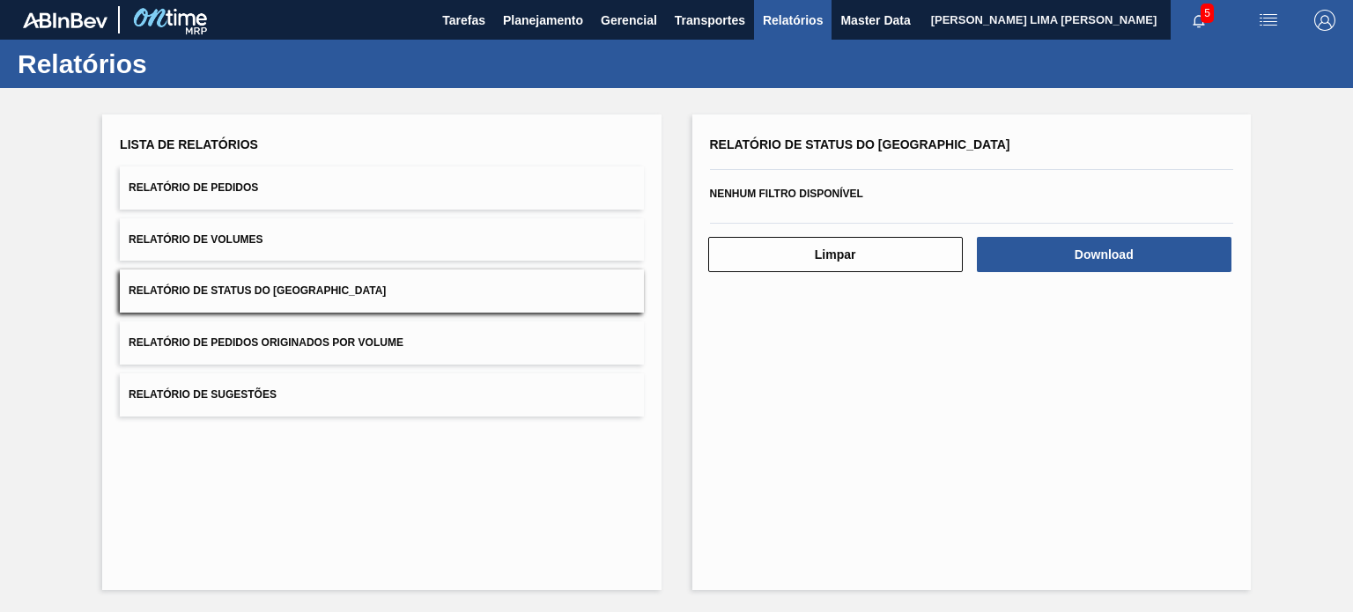
click at [1063, 271] on div "Download" at bounding box center [1106, 254] width 269 height 39
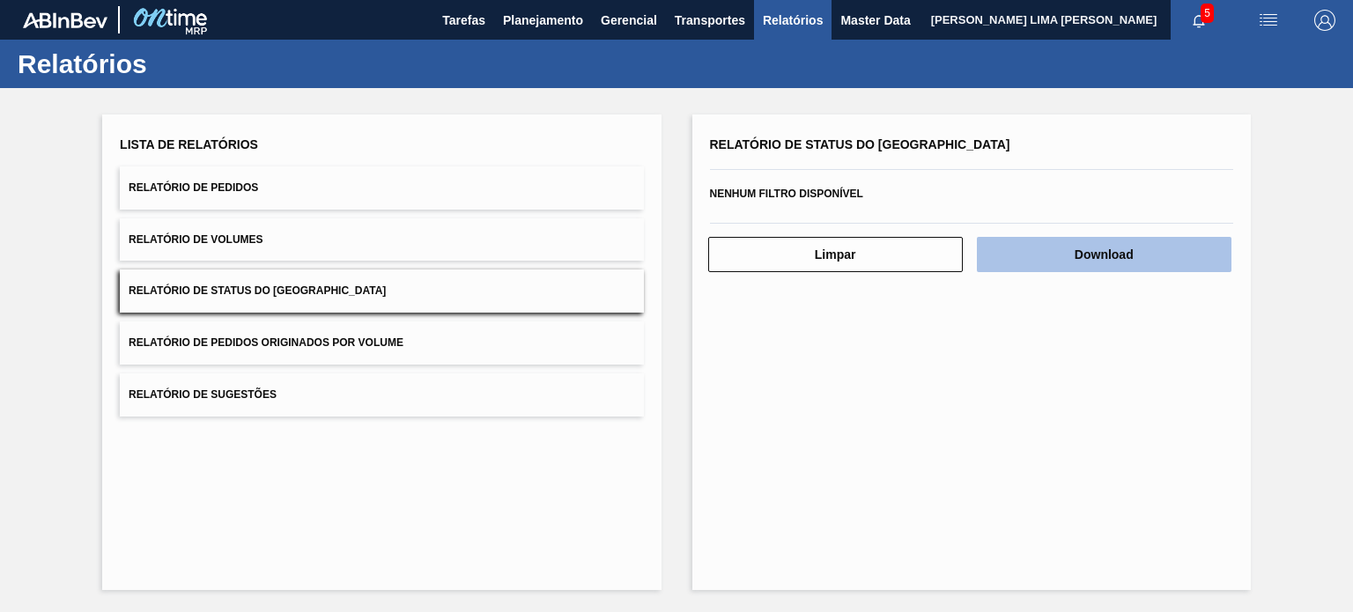
click at [1067, 263] on button "Download" at bounding box center [1104, 254] width 255 height 35
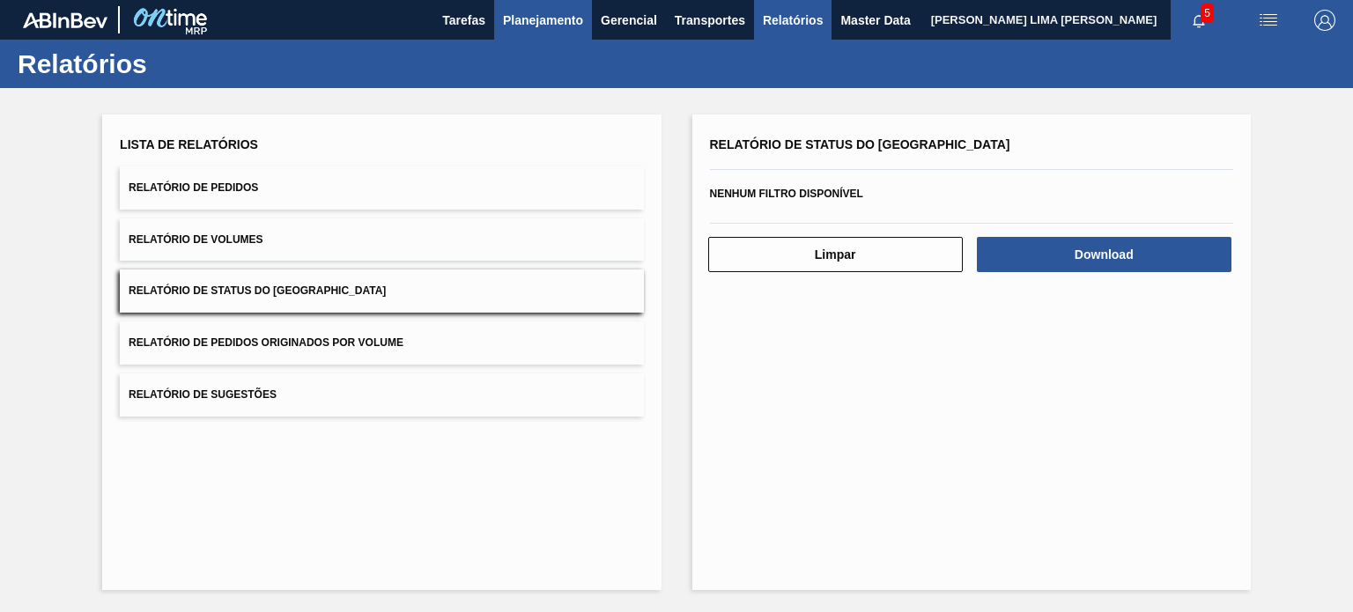
click at [562, 34] on button "Planejamento" at bounding box center [543, 20] width 98 height 40
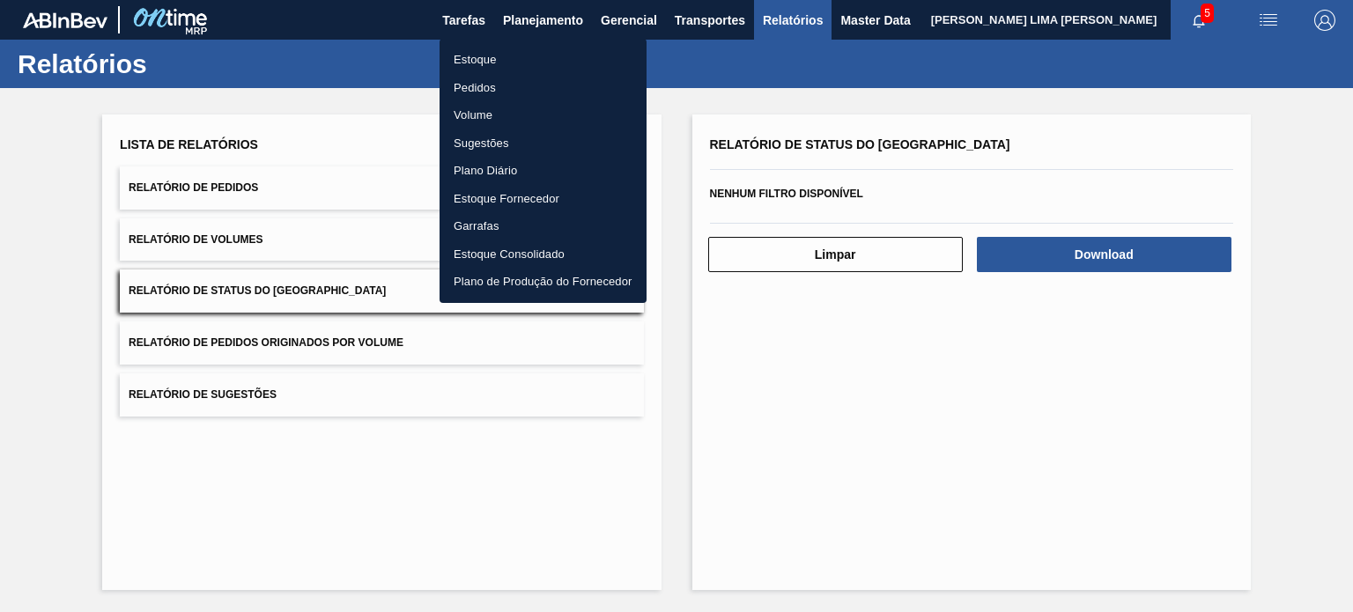
click at [522, 57] on li "Estoque" at bounding box center [543, 60] width 207 height 28
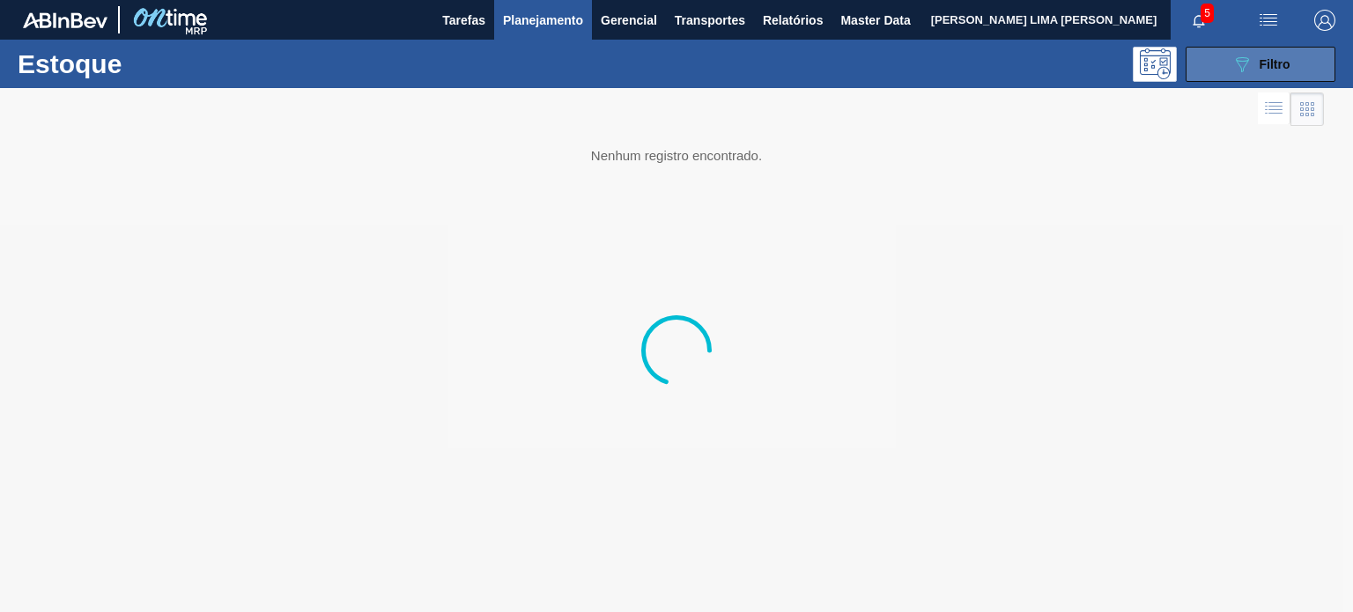
click at [1226, 63] on button "089F7B8B-B2A5-4AFE-B5C0-19BA573D28AC Filtro" at bounding box center [1261, 64] width 150 height 35
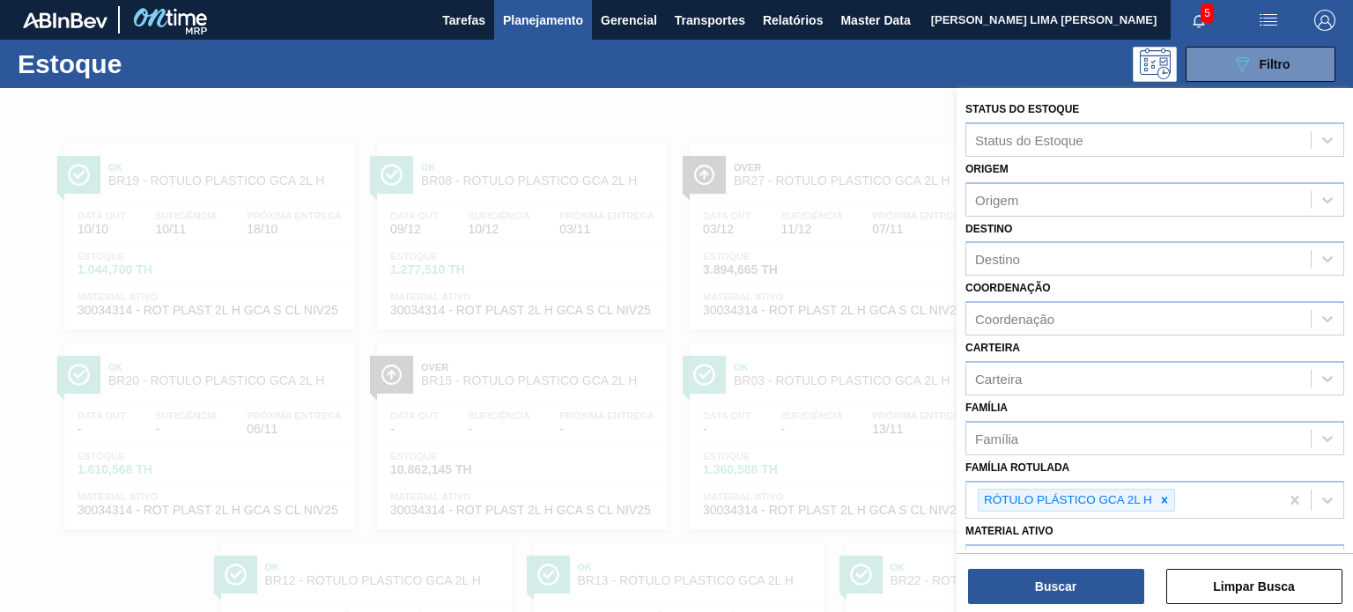
click at [1163, 499] on icon at bounding box center [1164, 500] width 12 height 12
paste Rotulada "RÓTULO PLASTICO 500ML AH AMA S GAS"
type Rotulada "RÓTULO PLASTICO 500ML AH AMA S GAS"
click at [1163, 499] on icon at bounding box center [1164, 500] width 12 height 12
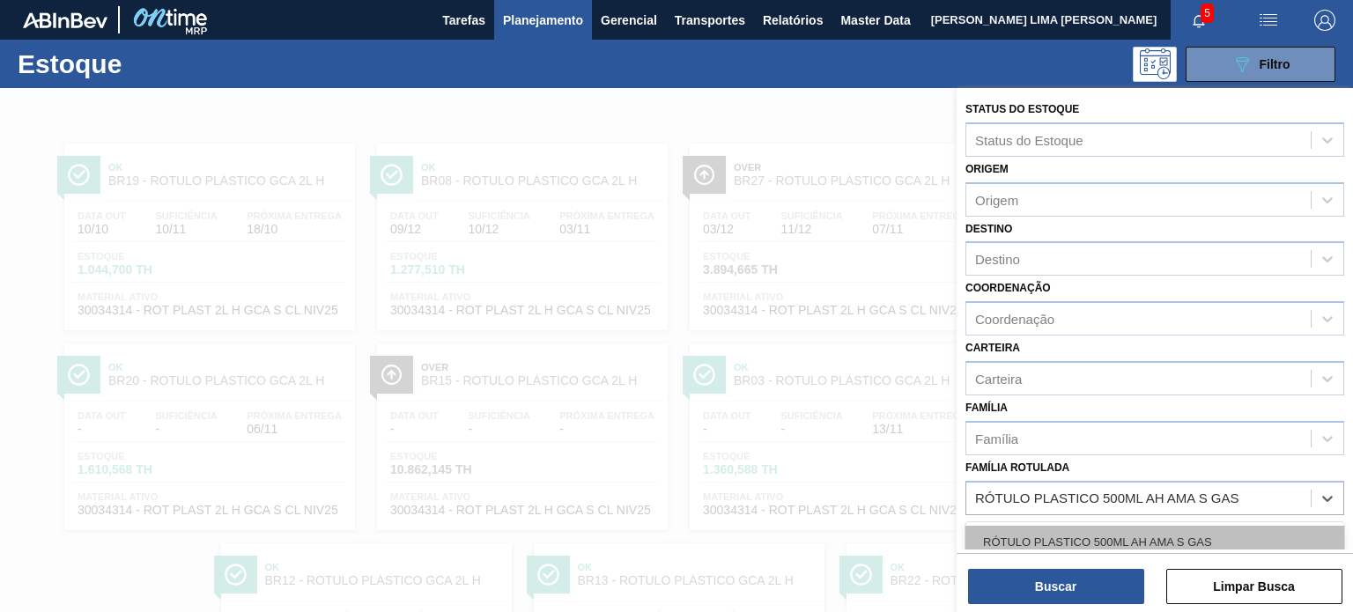
click at [1191, 549] on div "RÓTULO PLASTICO 500ML AH AMA S GAS" at bounding box center [1154, 542] width 379 height 33
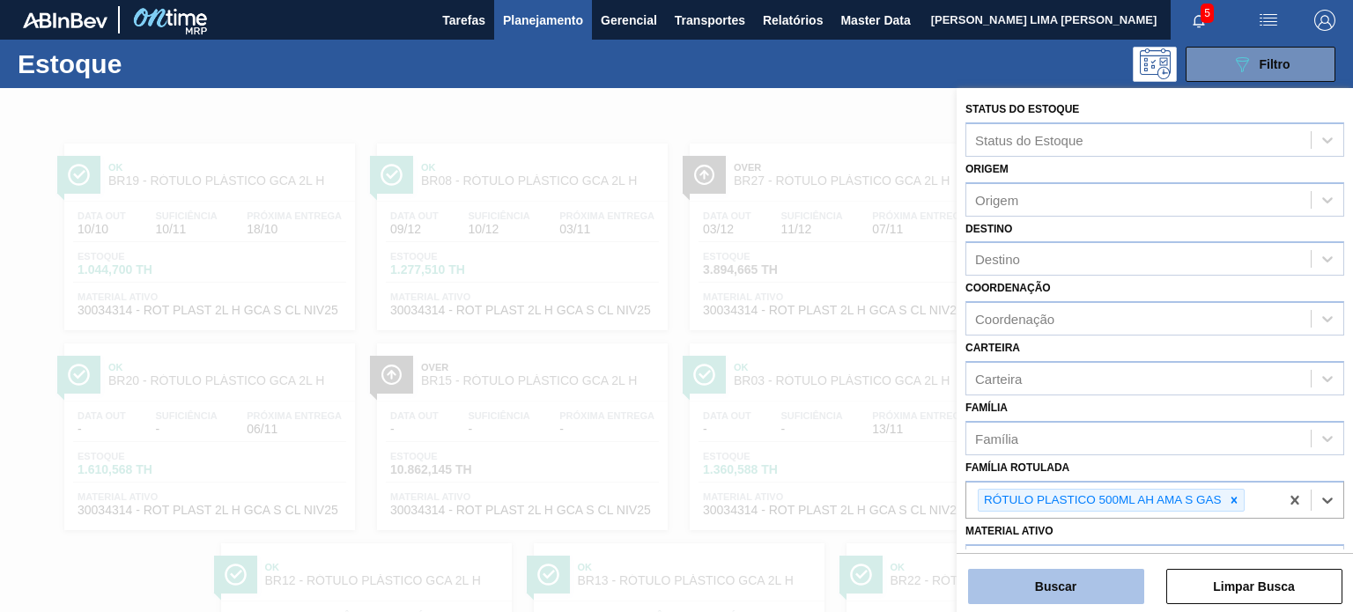
click at [1120, 583] on button "Buscar" at bounding box center [1056, 586] width 176 height 35
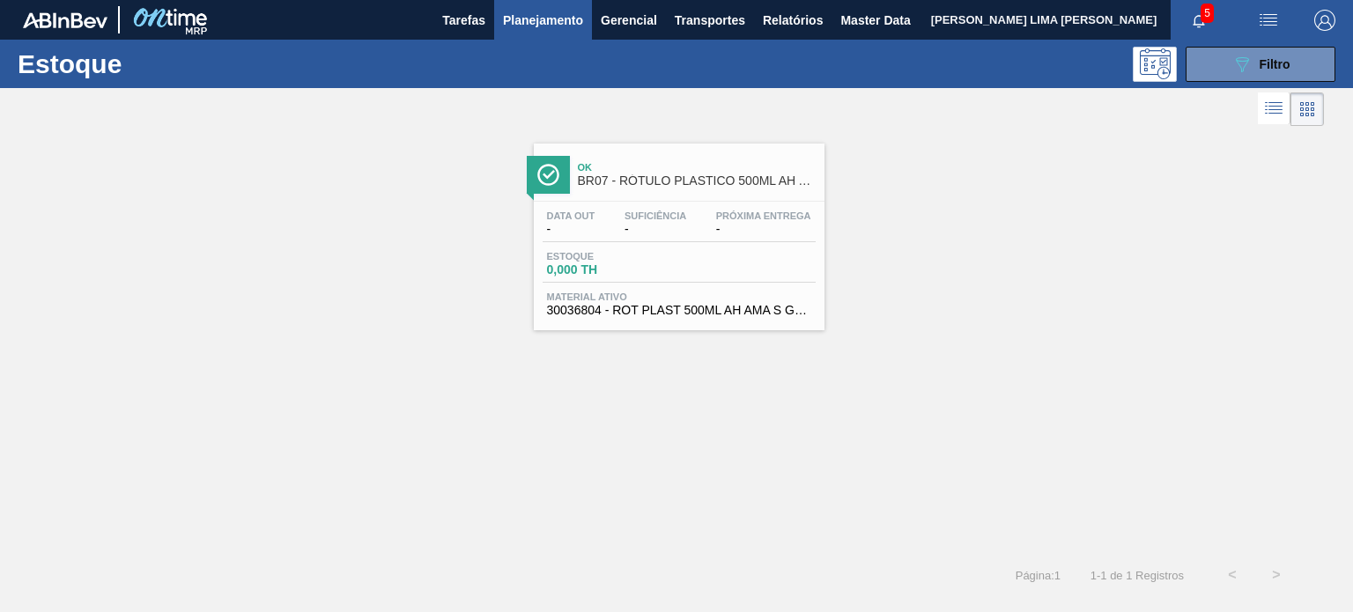
click at [702, 241] on div "Data out - Suficiência - Próxima Entrega -" at bounding box center [679, 227] width 273 height 32
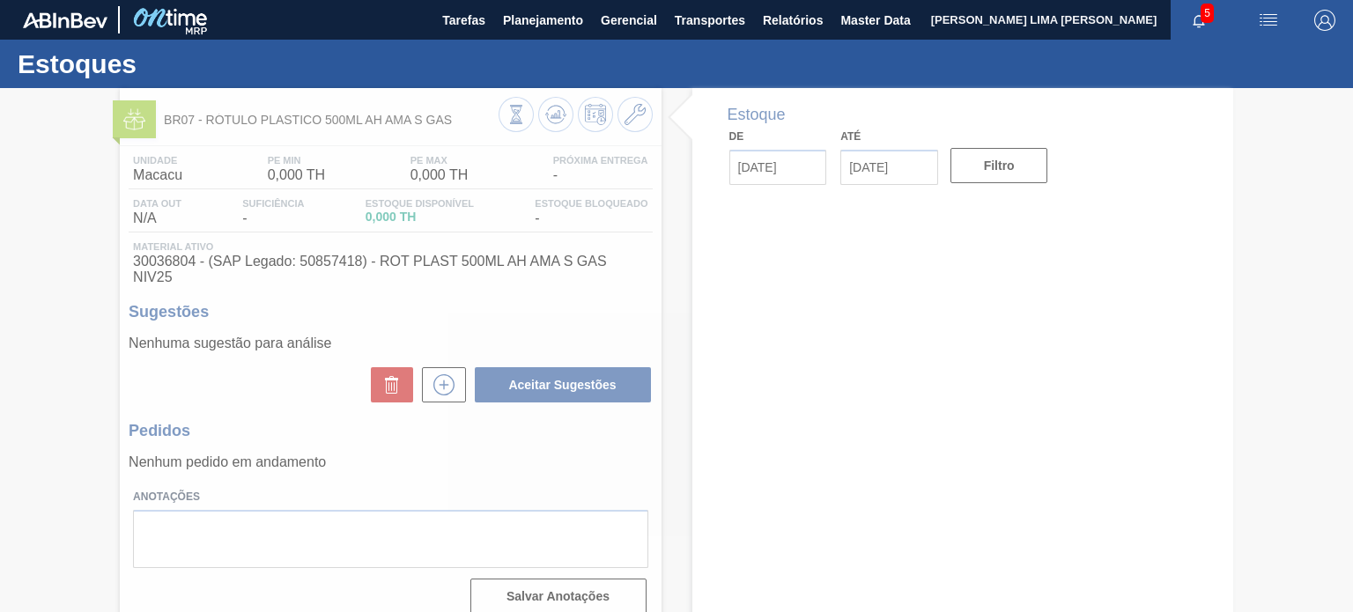
click at [616, 111] on div at bounding box center [676, 350] width 1353 height 524
click at [630, 122] on div at bounding box center [676, 350] width 1353 height 524
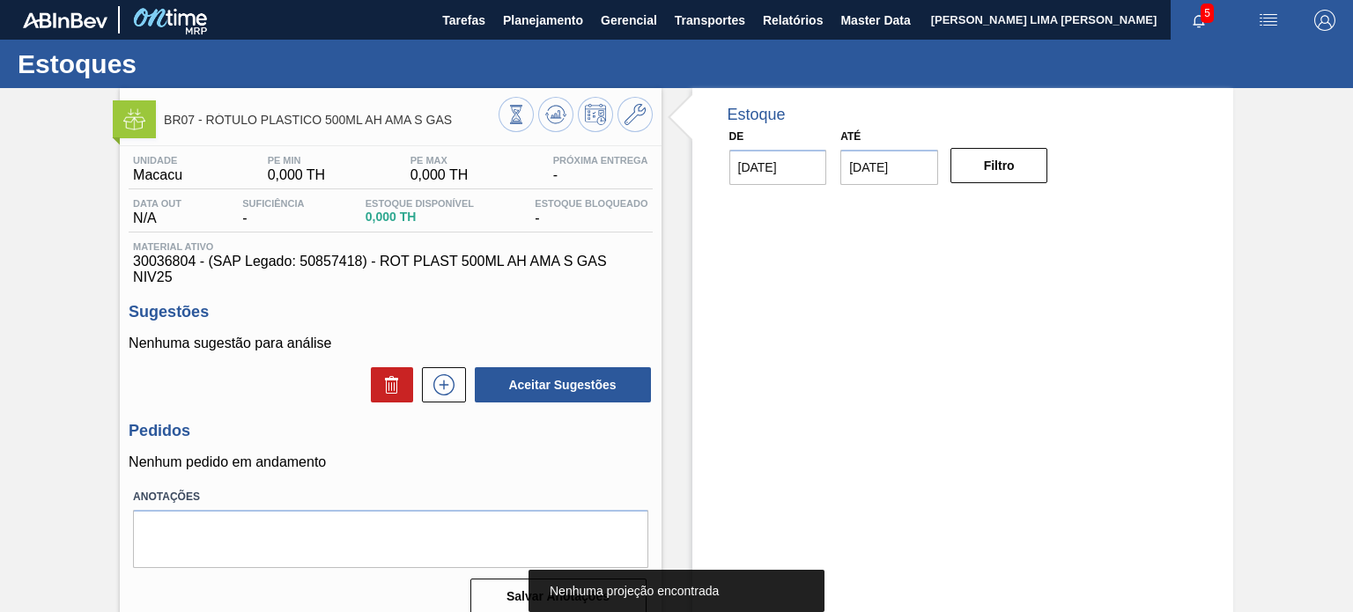
click at [638, 129] on button at bounding box center [634, 114] width 35 height 35
